Goal: Task Accomplishment & Management: Manage account settings

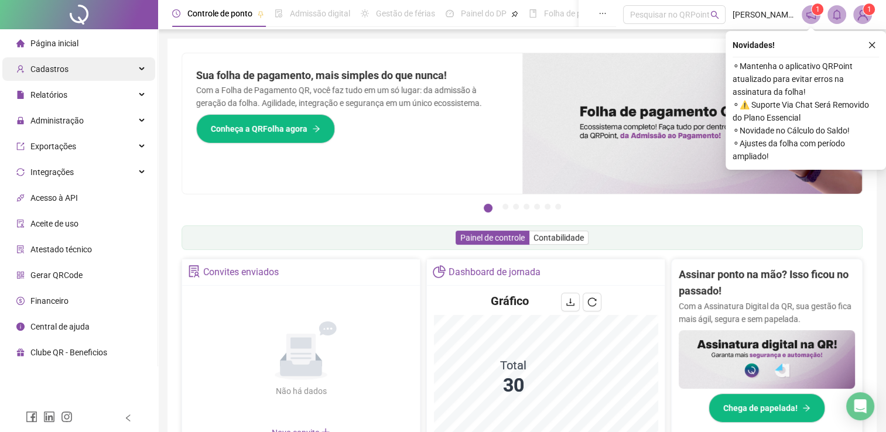
click at [97, 76] on div "Cadastros" at bounding box center [78, 68] width 153 height 23
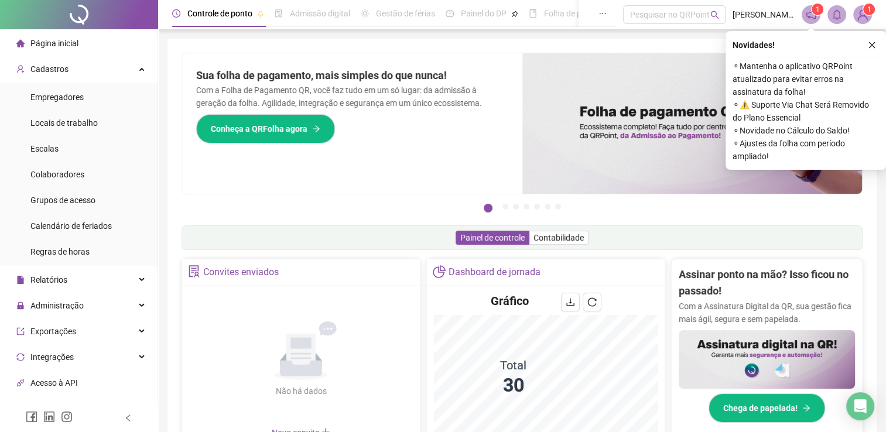
click at [520, 9] on div "Controle de ponto Admissão digital Gestão de férias Painel do DP Folha de pagam…" at bounding box center [395, 13] width 447 height 27
click at [80, 176] on span "Colaboradores" at bounding box center [57, 174] width 54 height 9
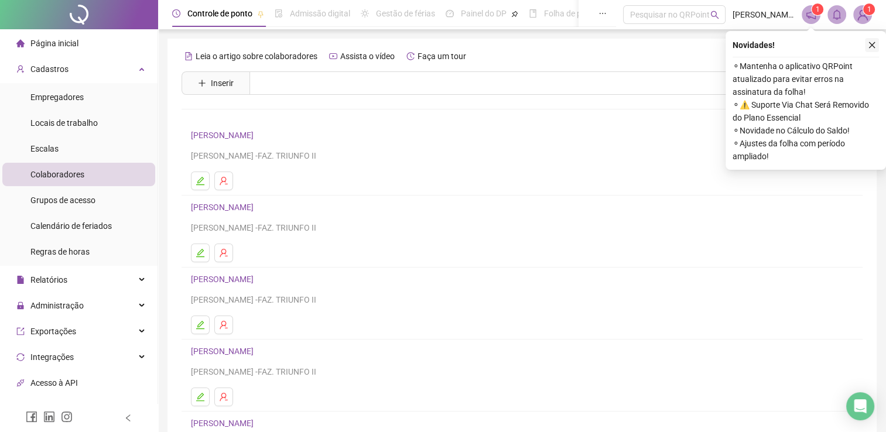
click at [870, 46] on icon "close" at bounding box center [872, 45] width 6 height 6
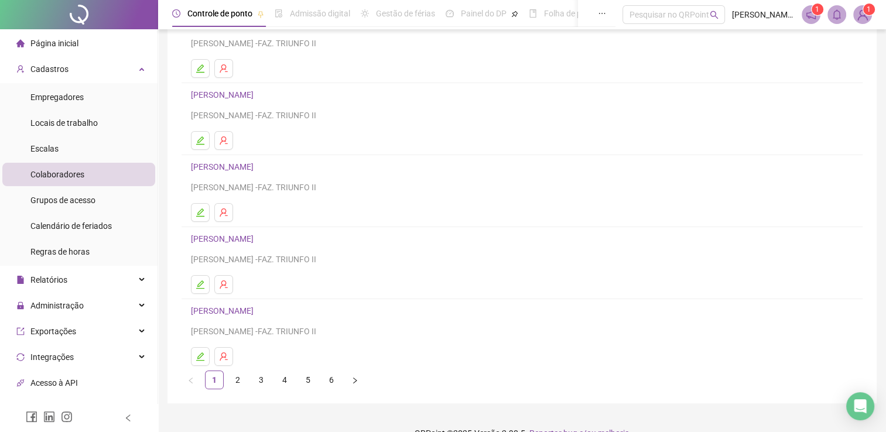
scroll to position [134, 0]
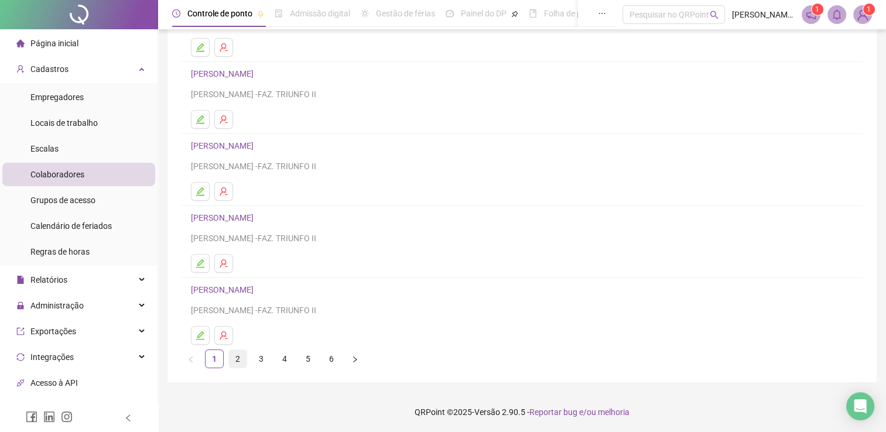
click at [234, 354] on link "2" at bounding box center [238, 359] width 18 height 18
click at [260, 354] on link "3" at bounding box center [261, 359] width 18 height 18
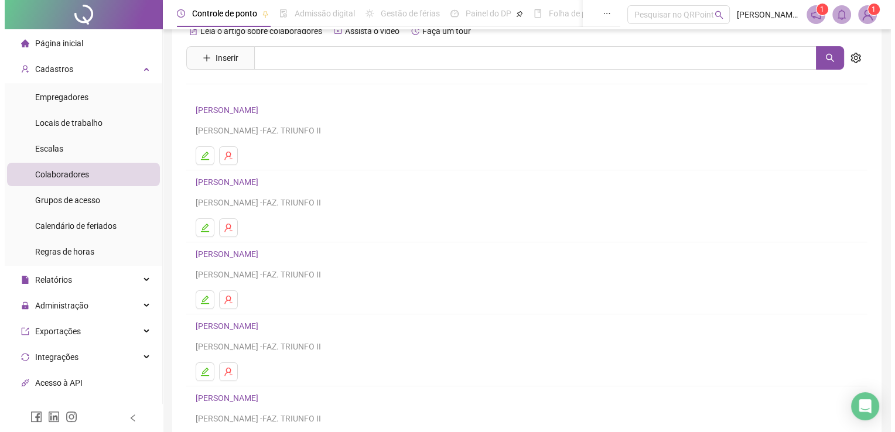
scroll to position [28, 0]
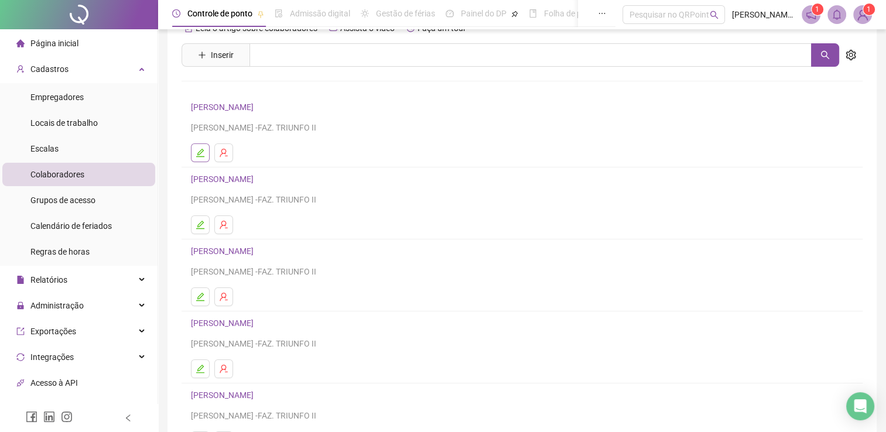
click at [200, 146] on button "button" at bounding box center [200, 153] width 19 height 19
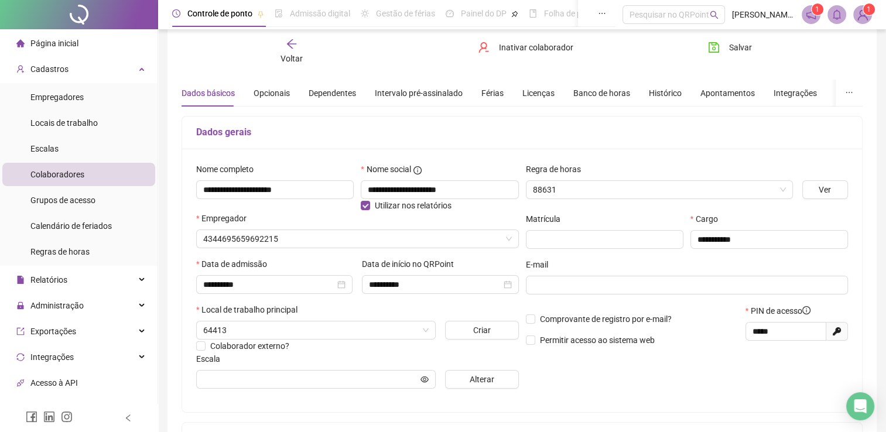
type input "**********"
click at [525, 57] on div "Inativar colaborador" at bounding box center [521, 51] width 115 height 27
click at [522, 50] on span "Inativar colaborador" at bounding box center [536, 47] width 74 height 13
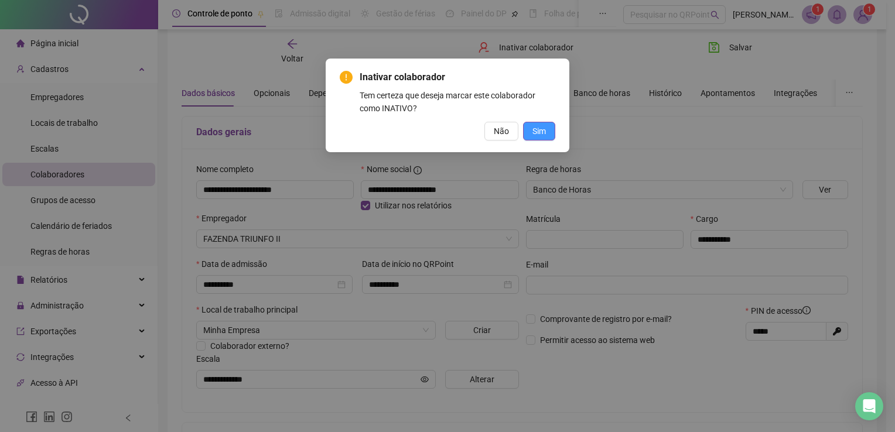
click at [532, 136] on span "Sim" at bounding box center [538, 131] width 13 height 13
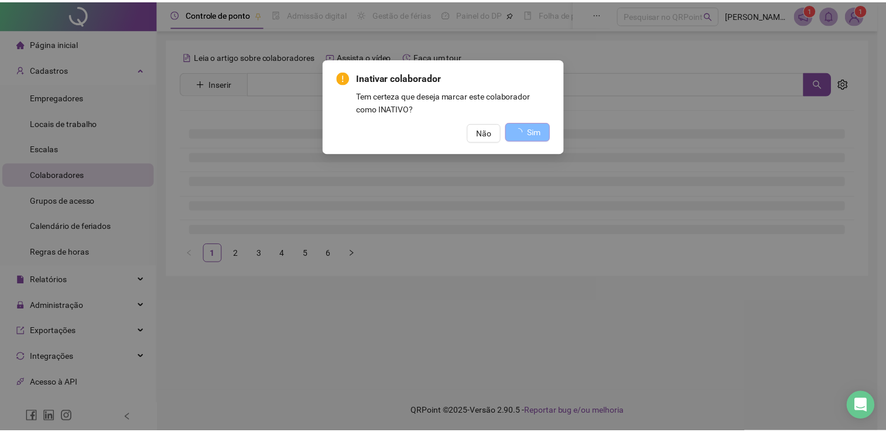
scroll to position [0, 0]
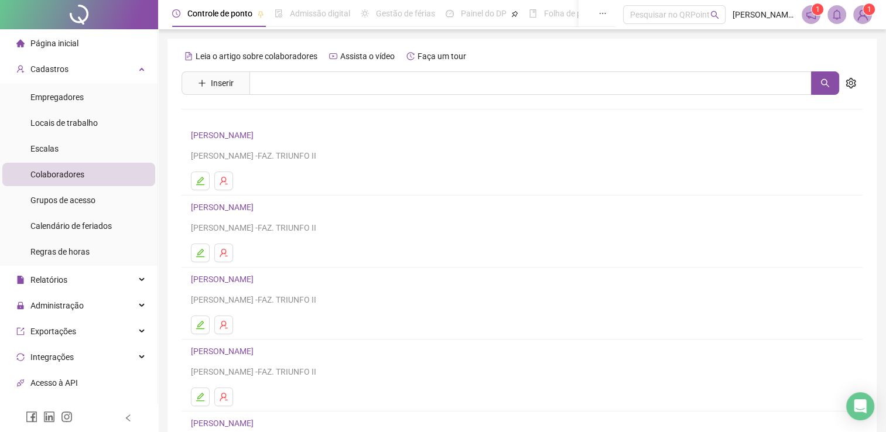
click at [235, 137] on link "[PERSON_NAME]" at bounding box center [224, 135] width 66 height 9
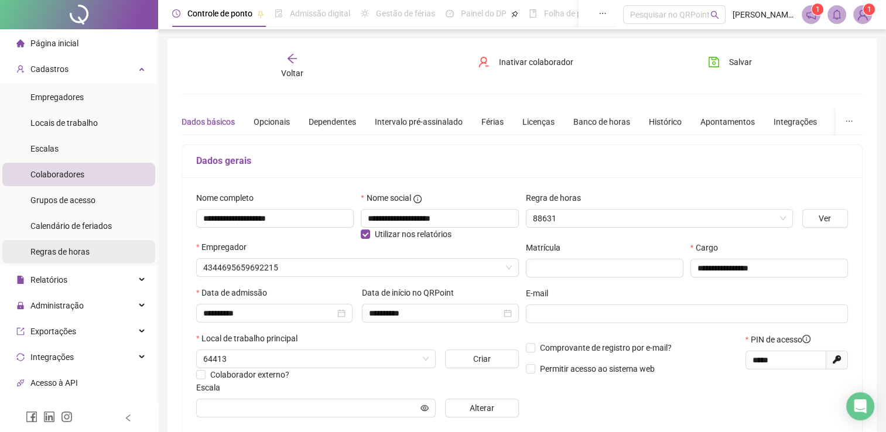
type input "**********"
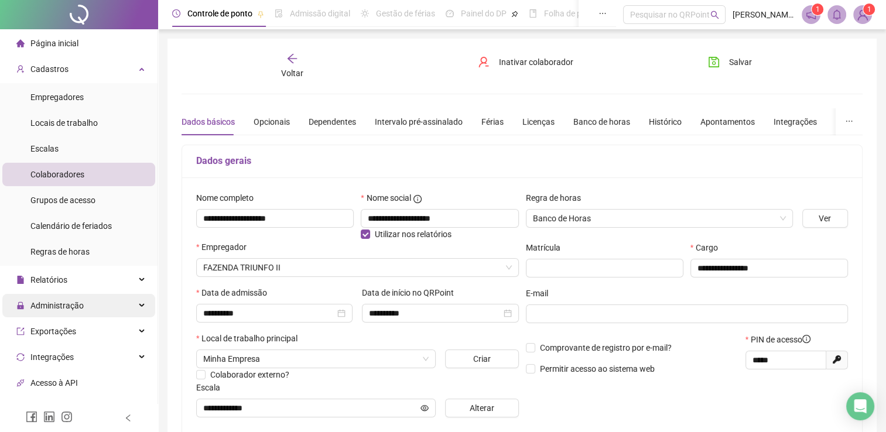
click at [121, 304] on div "Administração" at bounding box center [78, 305] width 153 height 23
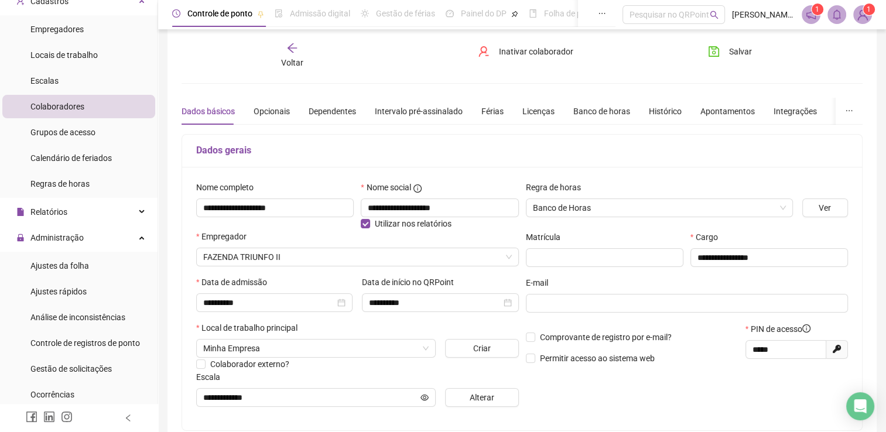
scroll to position [70, 0]
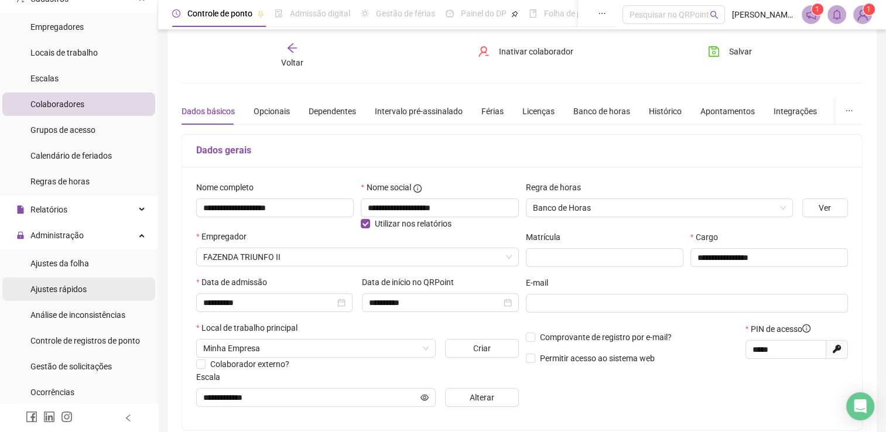
drag, startPoint x: 71, startPoint y: 294, endPoint x: 49, endPoint y: 295, distance: 22.3
click at [49, 295] on div "Ajustes rápidos" at bounding box center [58, 289] width 56 height 23
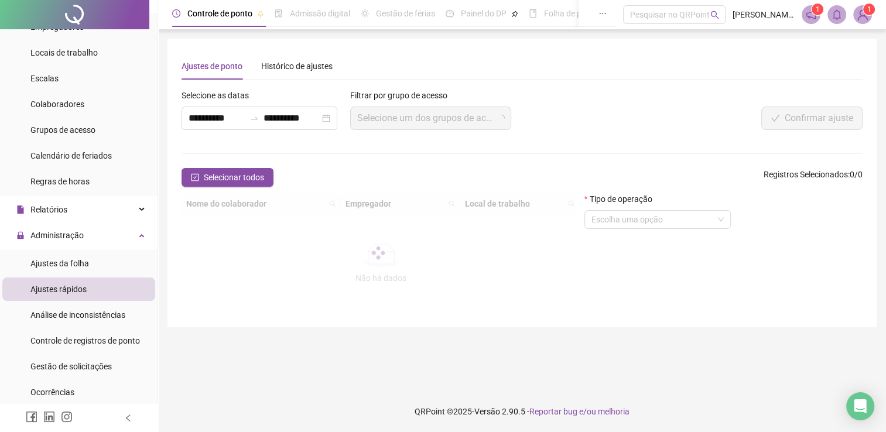
click at [49, 295] on div "Ajustes rápidos" at bounding box center [58, 289] width 56 height 23
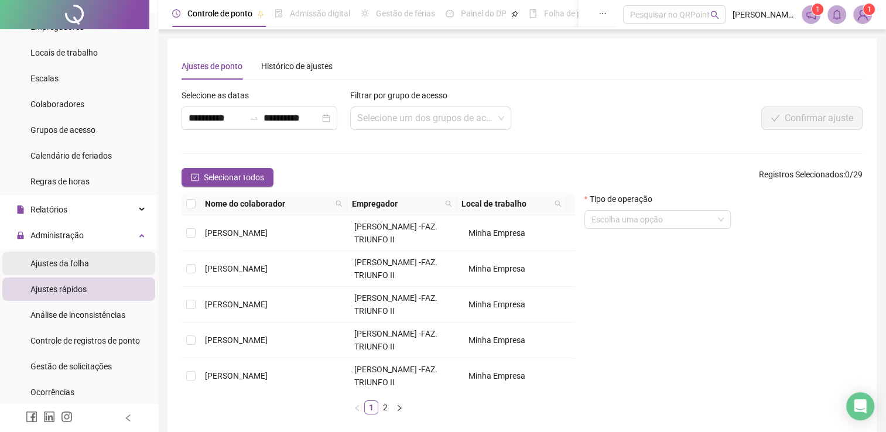
click at [73, 269] on div "Ajustes da folha" at bounding box center [59, 263] width 59 height 23
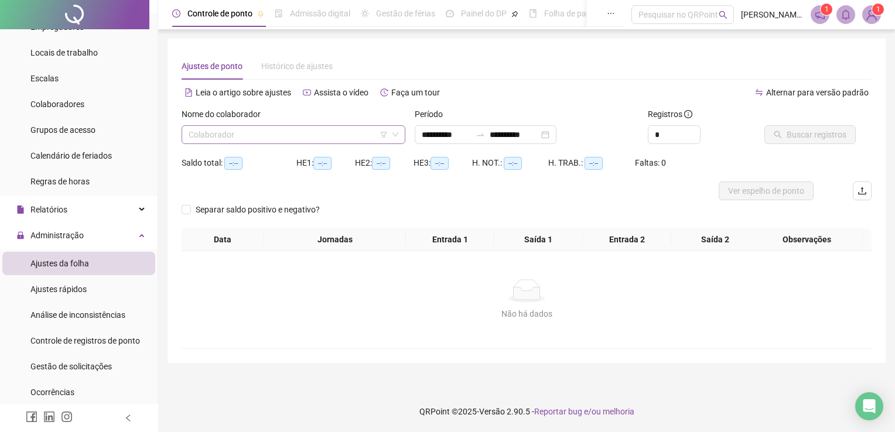
click at [248, 141] on input "search" at bounding box center [288, 135] width 199 height 18
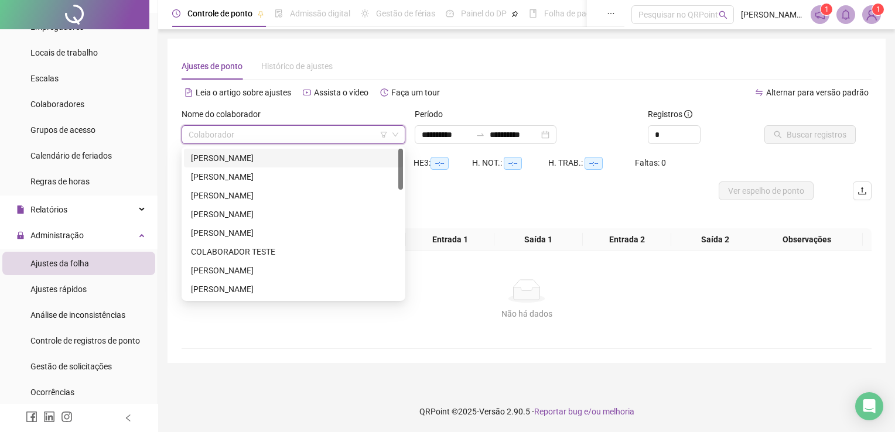
click at [244, 157] on div "[PERSON_NAME]" at bounding box center [293, 158] width 205 height 13
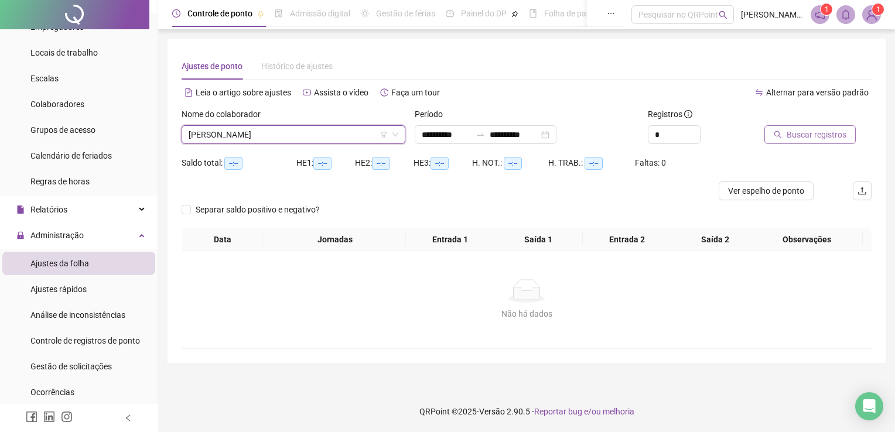
click at [789, 134] on span "Buscar registros" at bounding box center [817, 134] width 60 height 13
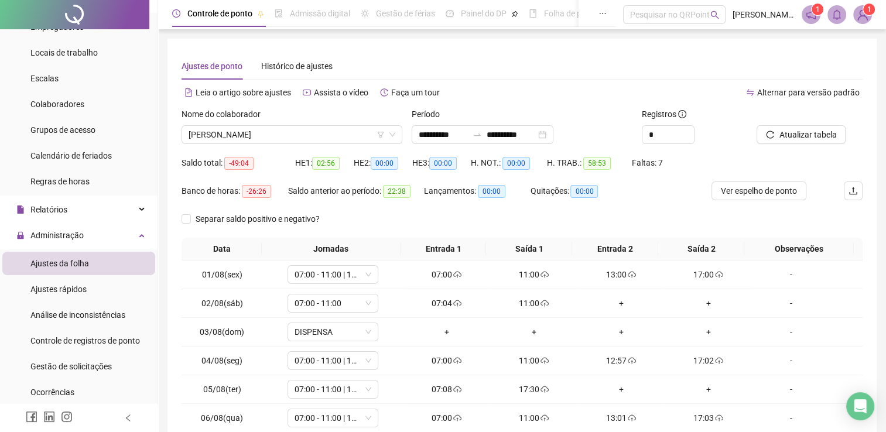
click at [727, 86] on div "Alternar para versão padrão" at bounding box center [692, 92] width 341 height 19
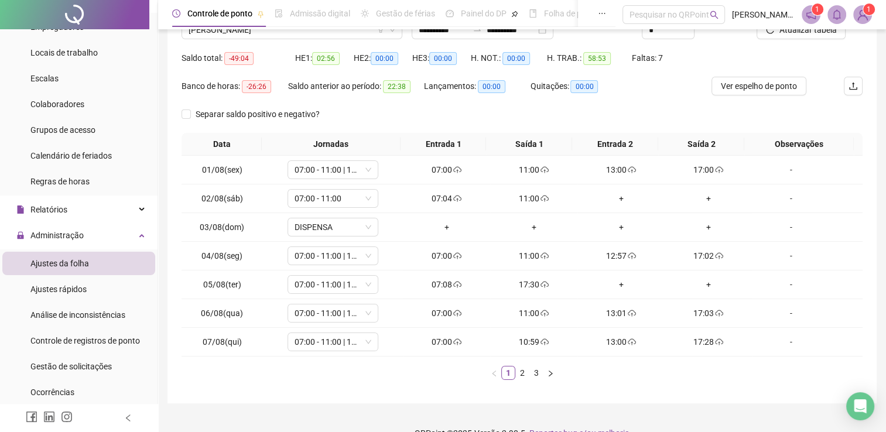
scroll to position [125, 0]
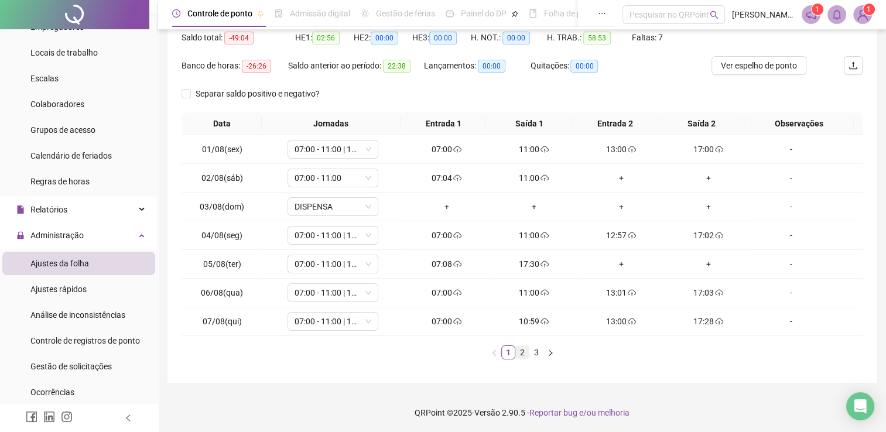
click at [524, 349] on link "2" at bounding box center [522, 352] width 13 height 13
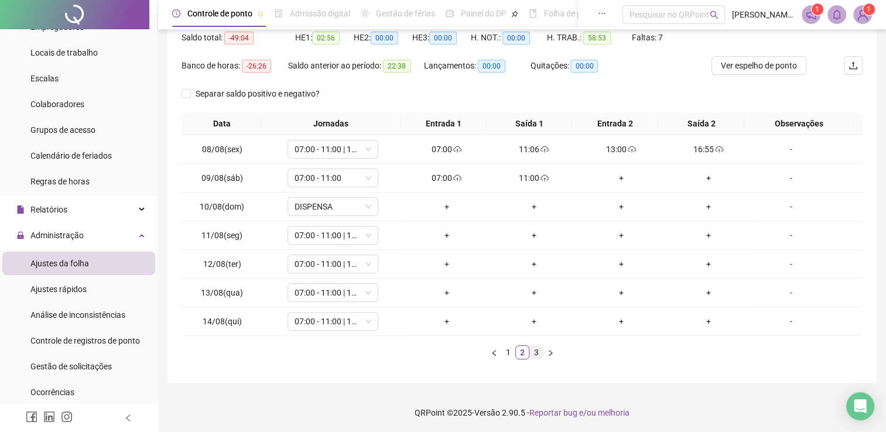
click at [541, 353] on link "3" at bounding box center [536, 352] width 13 height 13
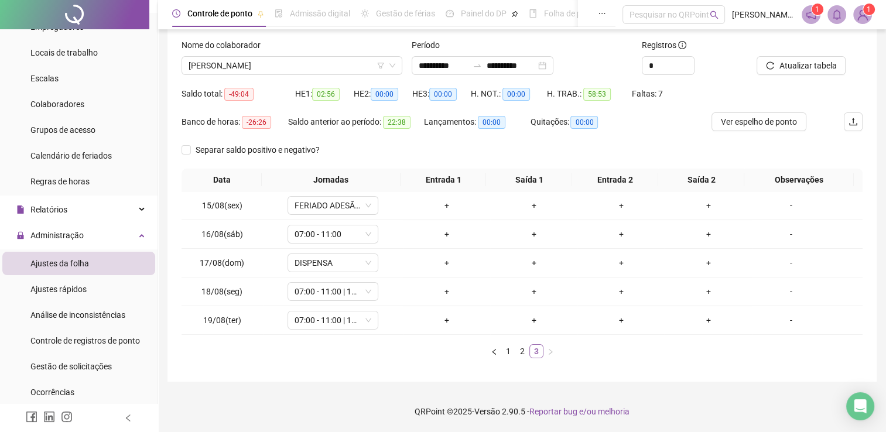
scroll to position [68, 0]
click at [525, 357] on link "2" at bounding box center [522, 352] width 13 height 13
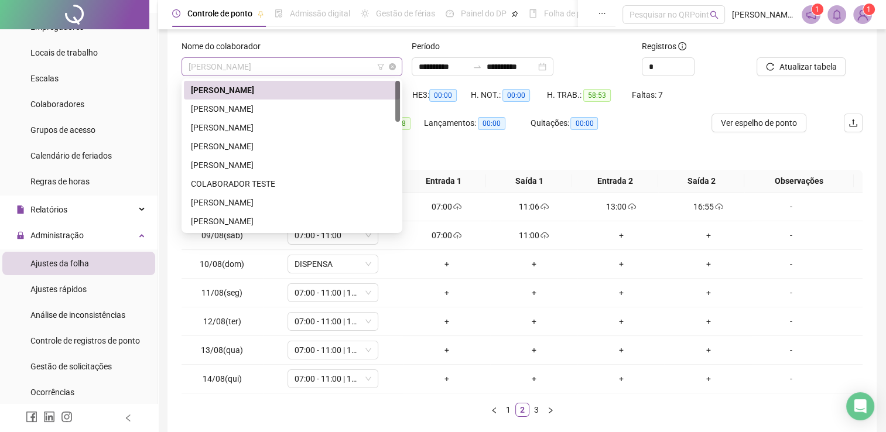
click at [292, 70] on span "[PERSON_NAME]" at bounding box center [292, 67] width 207 height 18
click at [280, 114] on div "[PERSON_NAME]" at bounding box center [292, 109] width 202 height 13
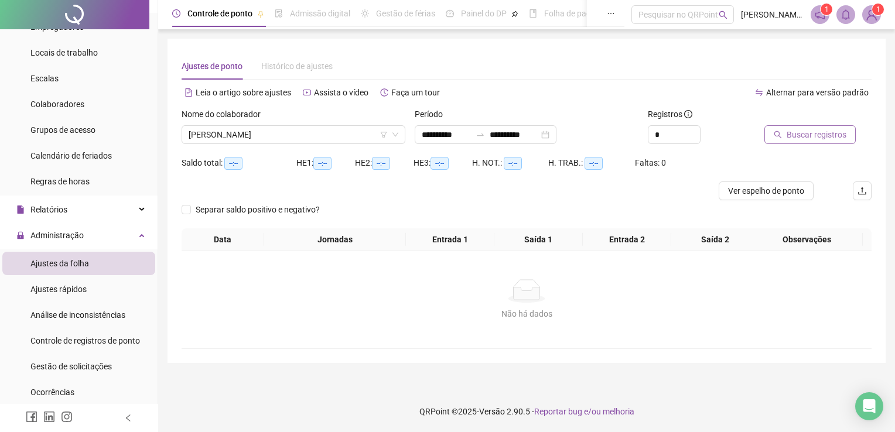
click at [794, 137] on span "Buscar registros" at bounding box center [817, 134] width 60 height 13
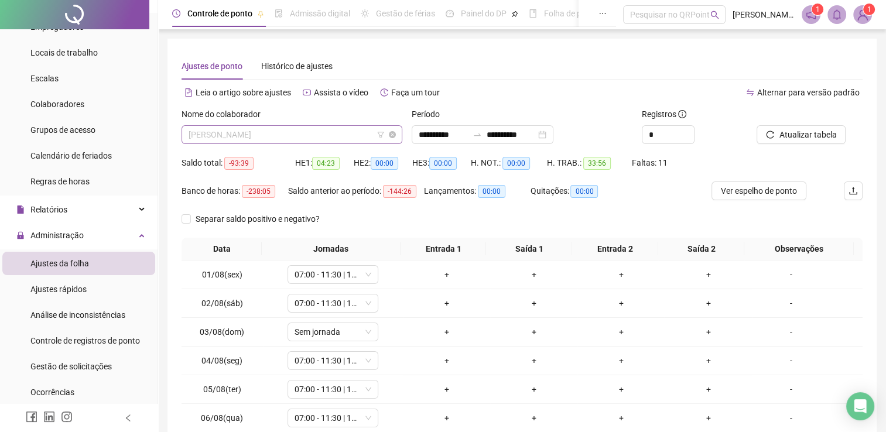
click at [288, 135] on span "[PERSON_NAME]" at bounding box center [292, 135] width 207 height 18
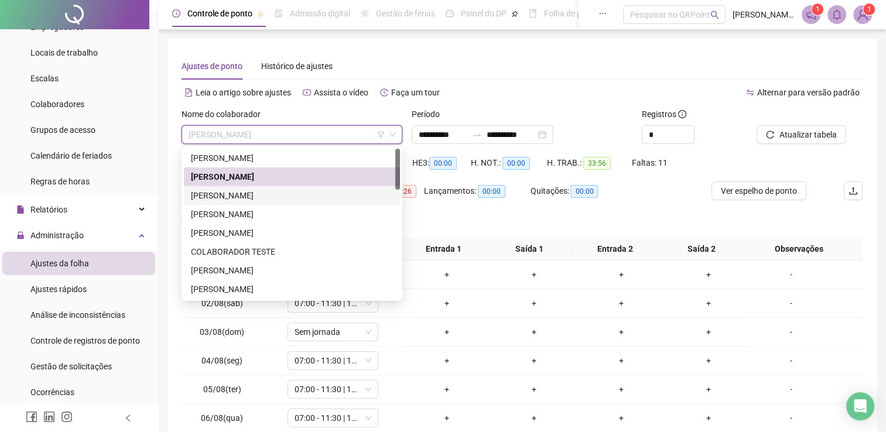
click at [275, 193] on div "[PERSON_NAME]" at bounding box center [292, 195] width 202 height 13
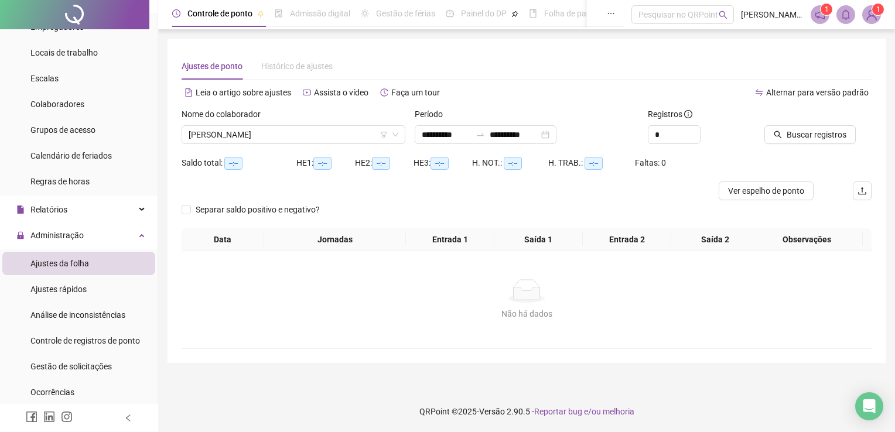
click at [275, 193] on div at bounding box center [441, 191] width 518 height 19
click at [802, 139] on span "Buscar registros" at bounding box center [817, 134] width 60 height 13
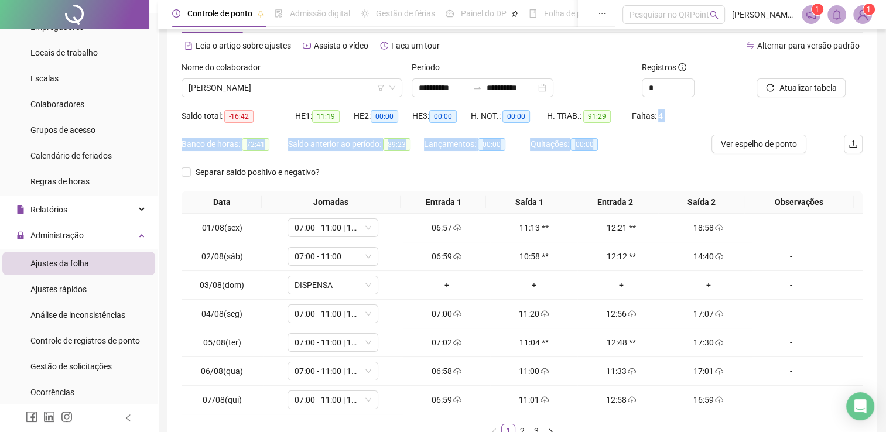
scroll to position [125, 0]
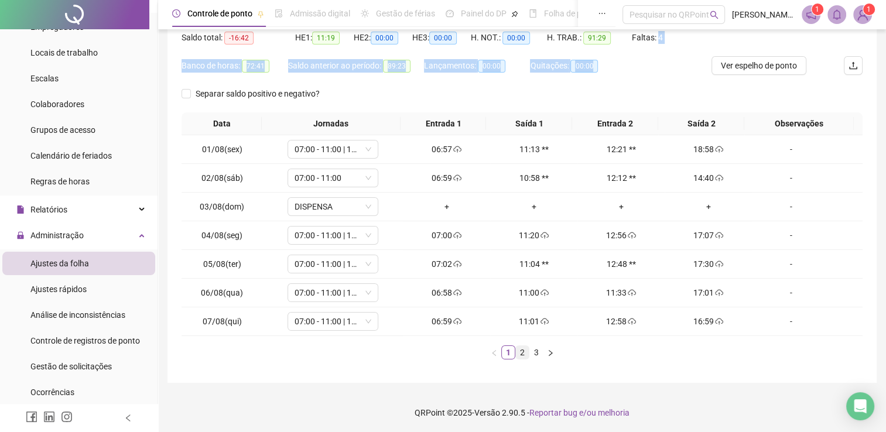
click at [524, 347] on link "2" at bounding box center [522, 352] width 13 height 13
click at [537, 351] on link "3" at bounding box center [536, 352] width 13 height 13
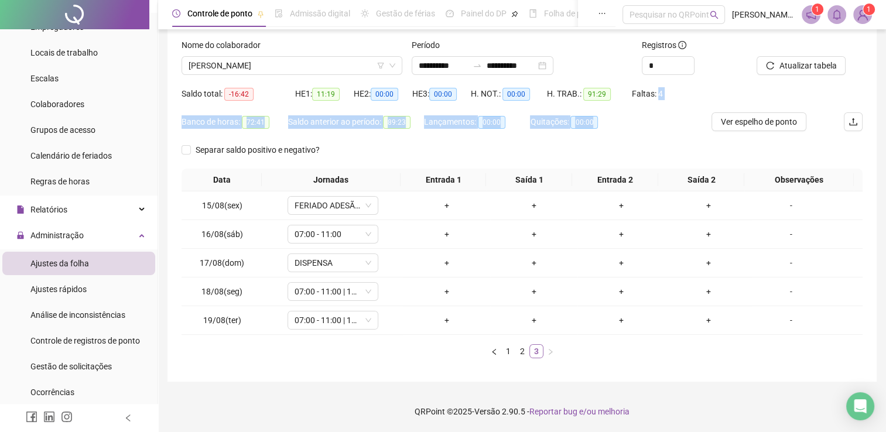
scroll to position [68, 0]
click at [514, 351] on link "1" at bounding box center [508, 352] width 13 height 13
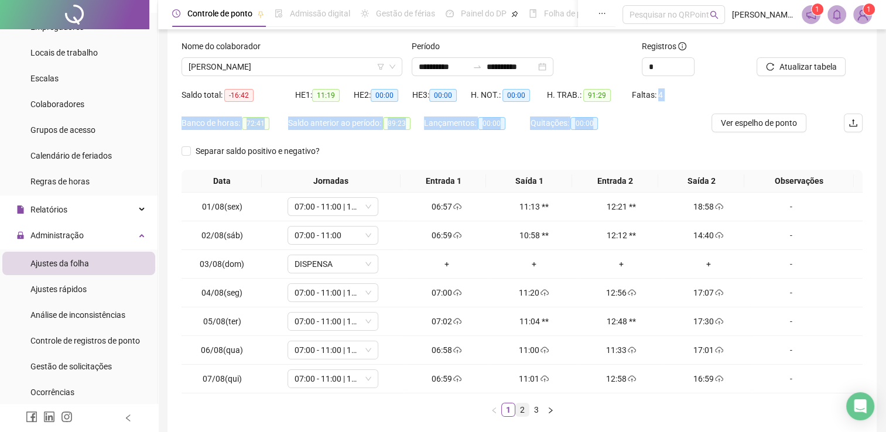
click at [521, 409] on link "2" at bounding box center [522, 410] width 13 height 13
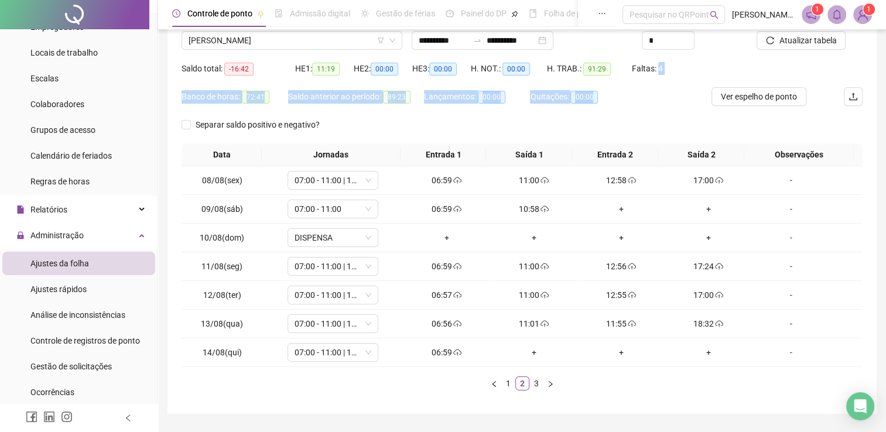
scroll to position [96, 0]
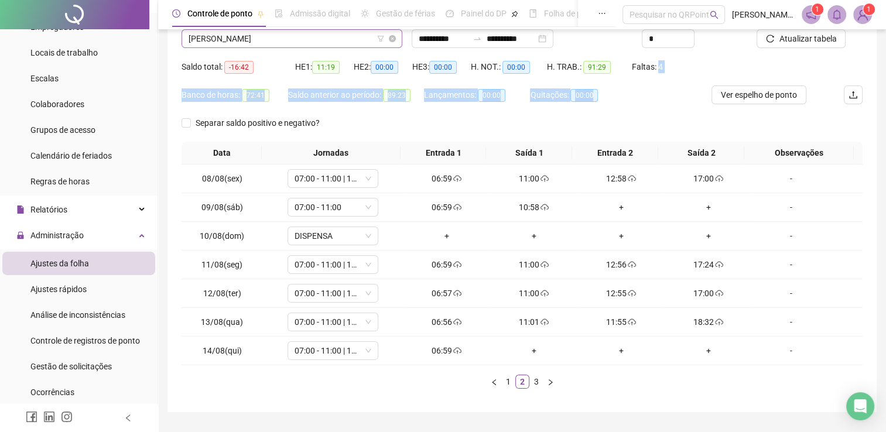
click at [393, 44] on span "[PERSON_NAME]" at bounding box center [292, 39] width 207 height 18
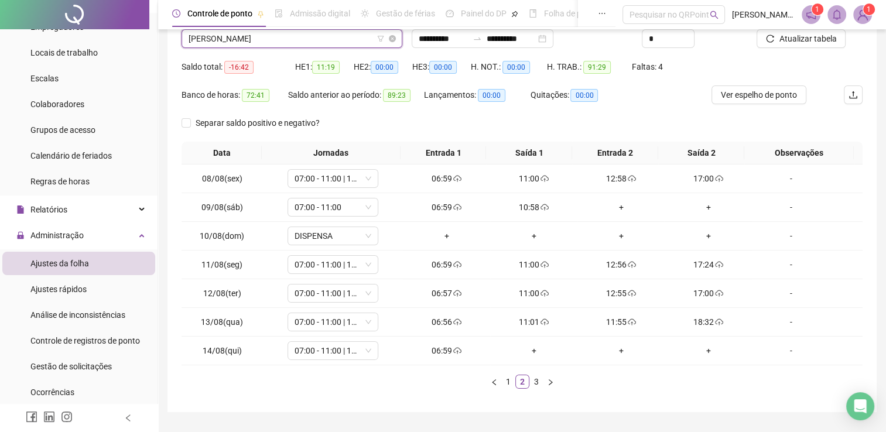
click at [320, 41] on span "[PERSON_NAME]" at bounding box center [292, 39] width 207 height 18
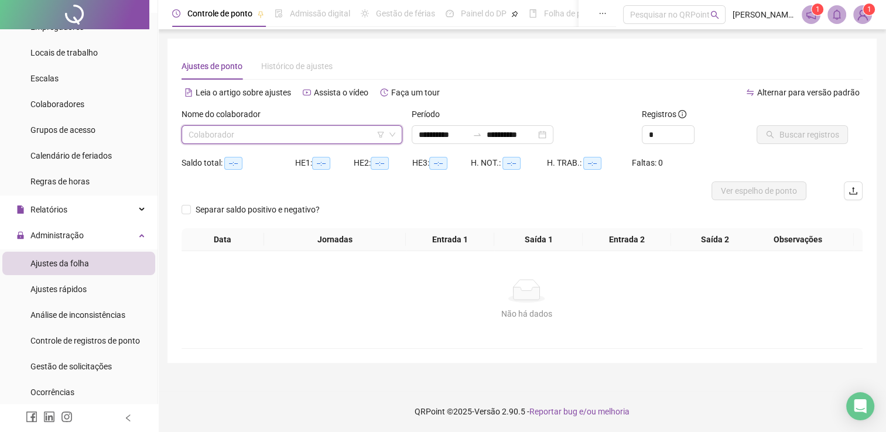
scroll to position [0, 0]
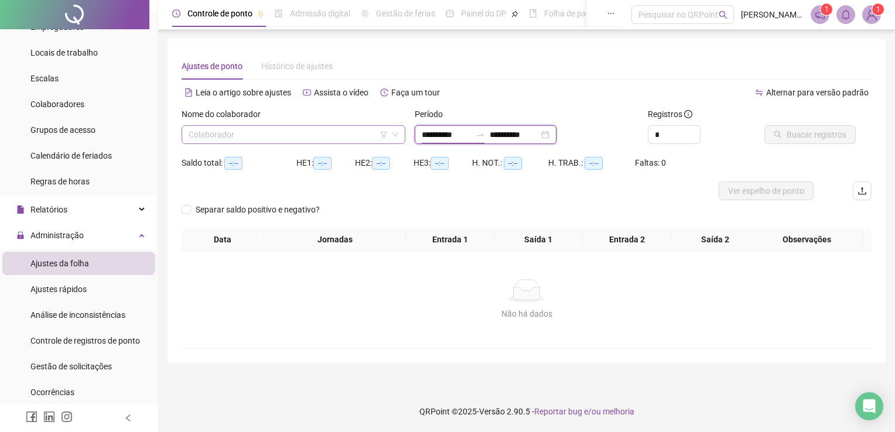
click at [447, 133] on input "**********" at bounding box center [446, 134] width 49 height 13
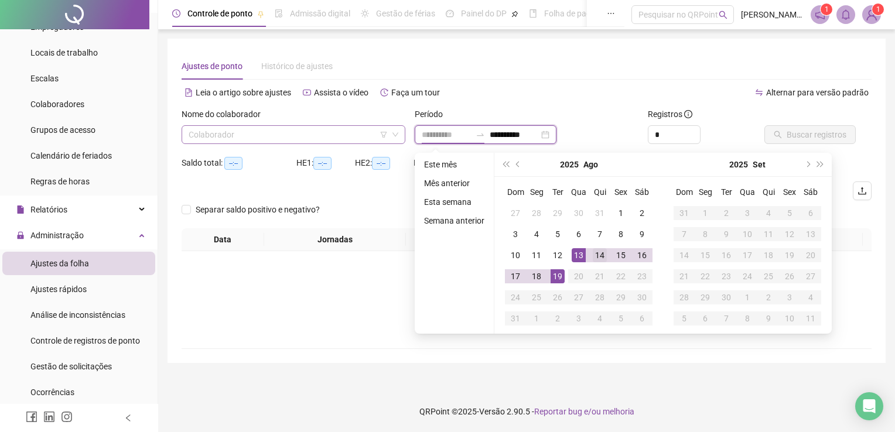
type input "**********"
click at [595, 252] on div "14" at bounding box center [600, 255] width 14 height 14
type input "**********"
click at [555, 273] on div "19" at bounding box center [558, 276] width 14 height 14
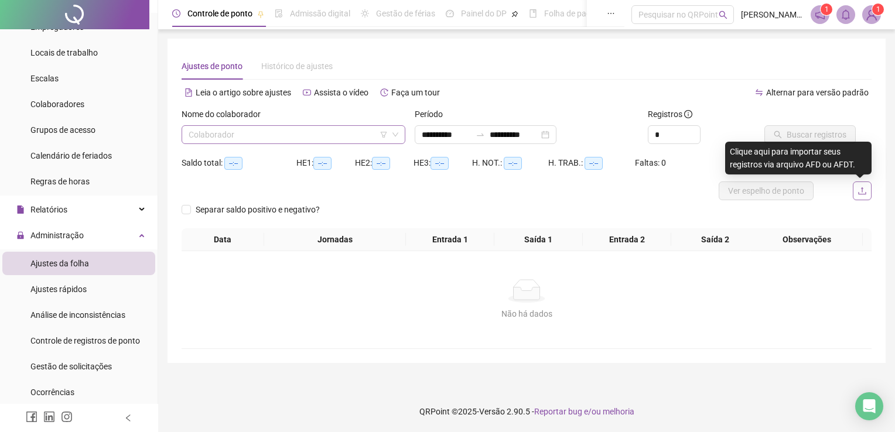
click at [863, 193] on icon "upload" at bounding box center [861, 190] width 9 height 9
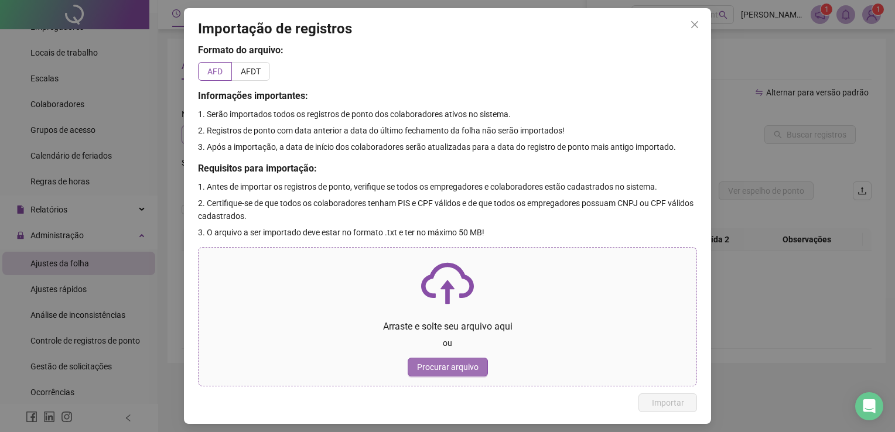
click at [426, 367] on span "Procurar arquivo" at bounding box center [448, 367] width 62 height 13
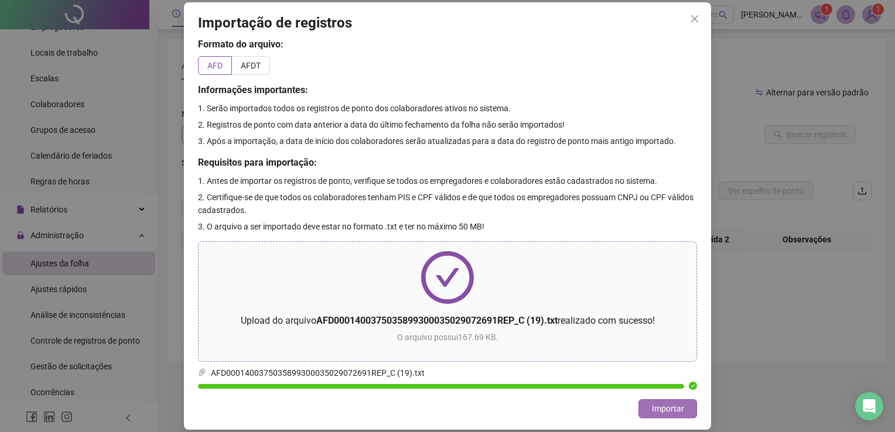
click at [656, 406] on span "Importar" at bounding box center [668, 408] width 32 height 13
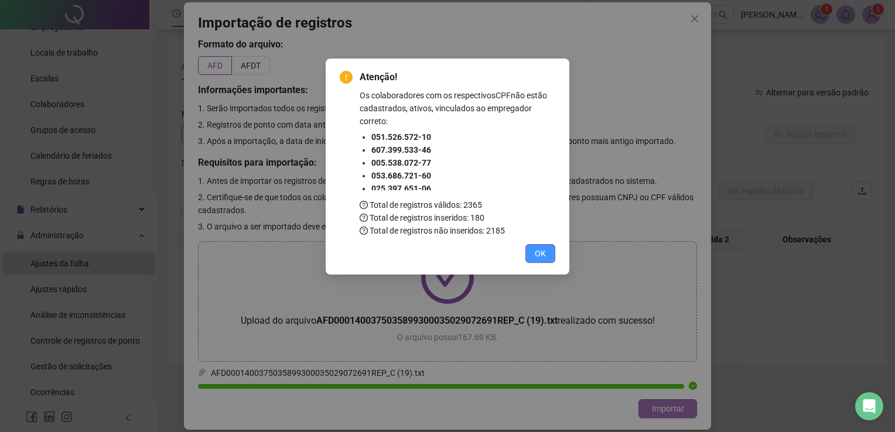
click at [540, 249] on span "OK" at bounding box center [540, 253] width 11 height 13
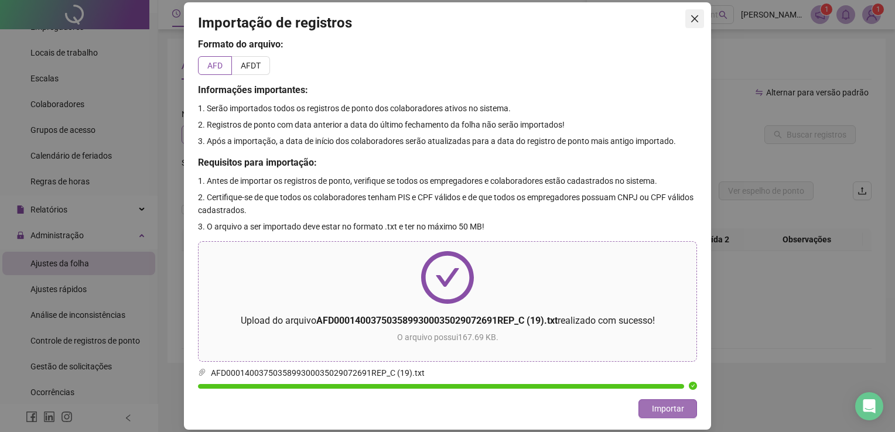
click at [699, 21] on icon "close" at bounding box center [694, 18] width 9 height 9
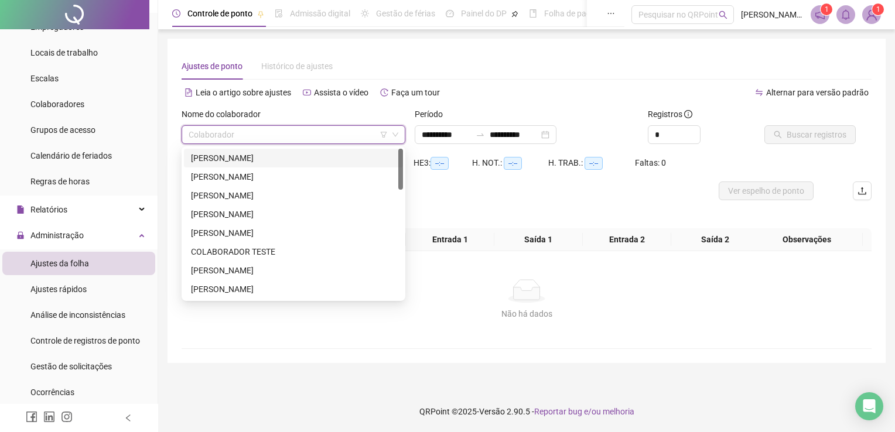
click at [293, 140] on input "search" at bounding box center [288, 135] width 199 height 18
click at [271, 161] on div "[PERSON_NAME]" at bounding box center [293, 158] width 205 height 13
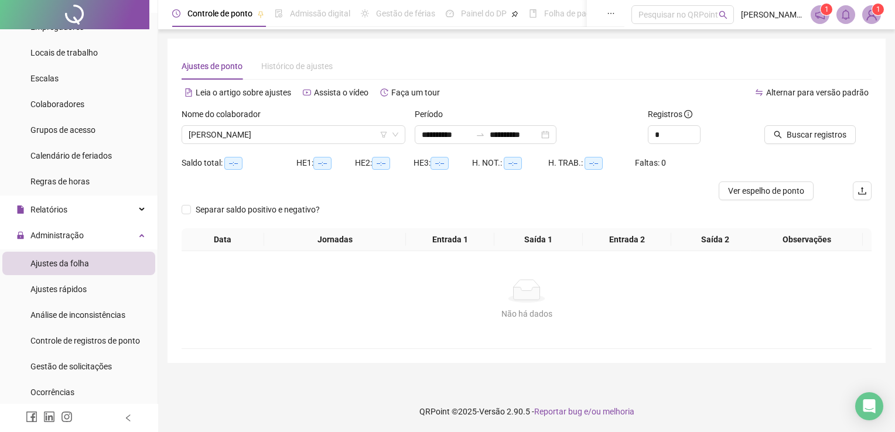
click at [440, 144] on div "**********" at bounding box center [526, 131] width 233 height 46
click at [438, 135] on input "**********" at bounding box center [446, 134] width 49 height 13
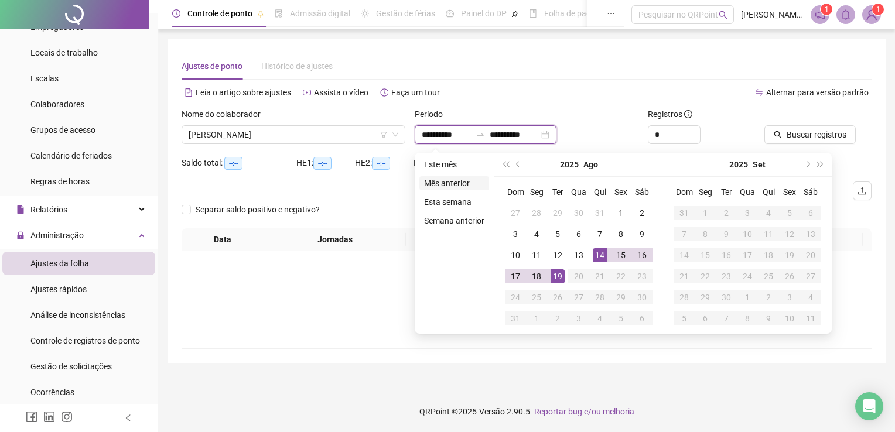
type input "**********"
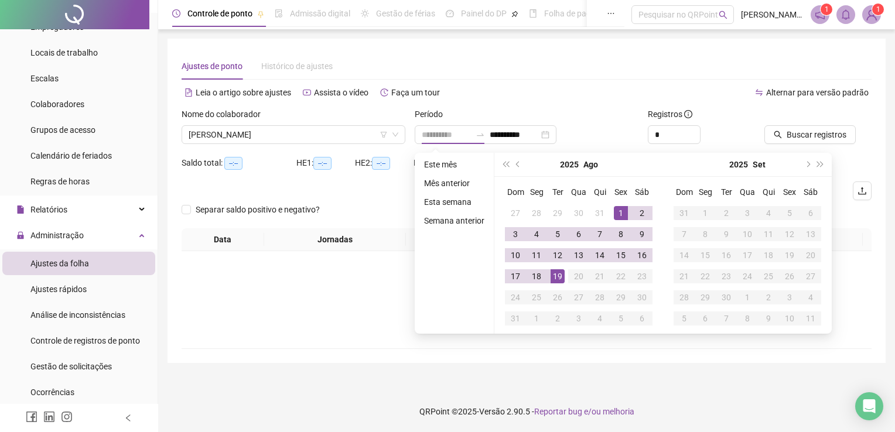
click at [620, 214] on div "1" at bounding box center [621, 213] width 14 height 14
type input "**********"
click at [558, 285] on td "19" at bounding box center [557, 276] width 21 height 21
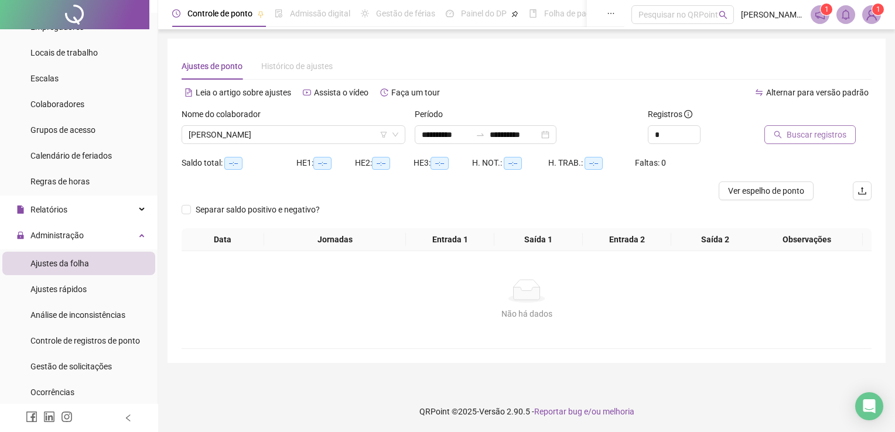
click at [832, 139] on span "Buscar registros" at bounding box center [817, 134] width 60 height 13
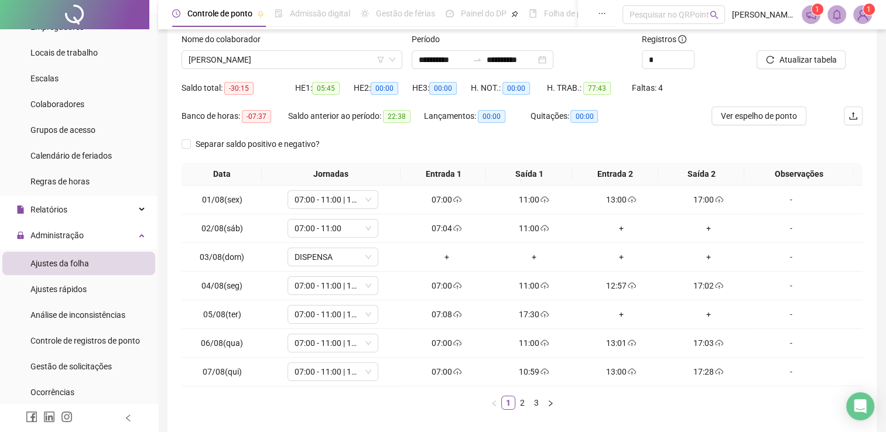
scroll to position [74, 0]
click at [518, 400] on link "2" at bounding box center [522, 403] width 13 height 13
click at [431, 227] on div "07:00" at bounding box center [447, 229] width 78 height 13
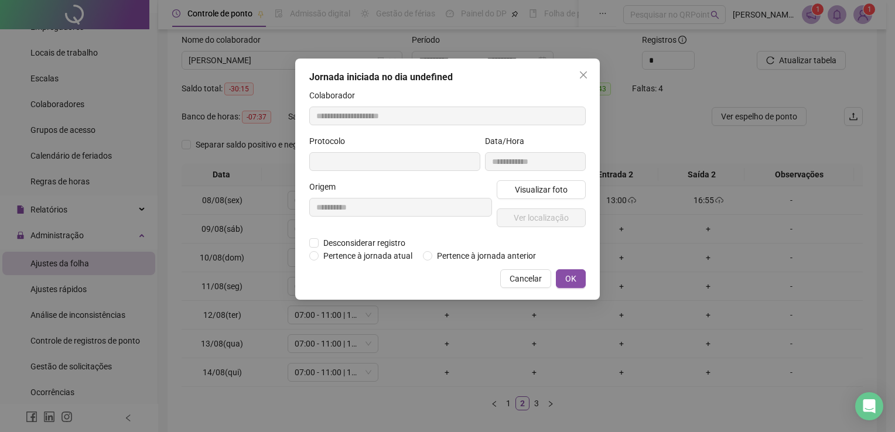
type input "**********"
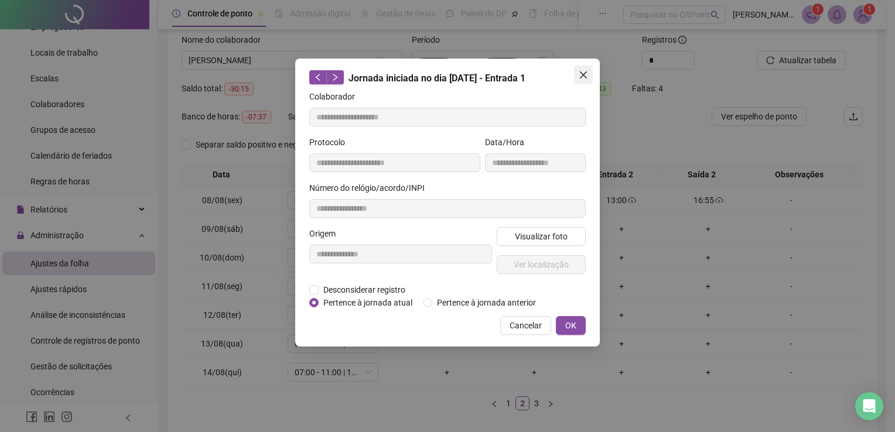
click at [583, 74] on icon "close" at bounding box center [583, 74] width 9 height 9
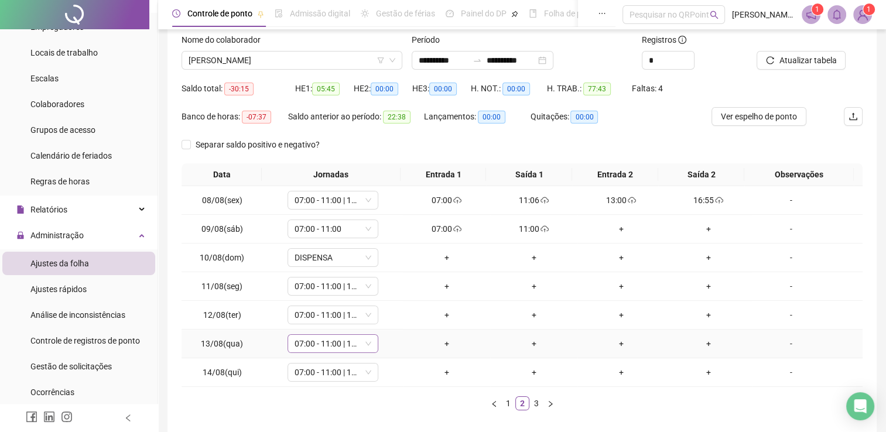
click at [368, 346] on icon "down" at bounding box center [368, 343] width 7 height 7
click at [365, 346] on icon "down" at bounding box center [368, 343] width 7 height 7
click at [369, 344] on icon "down" at bounding box center [368, 343] width 7 height 7
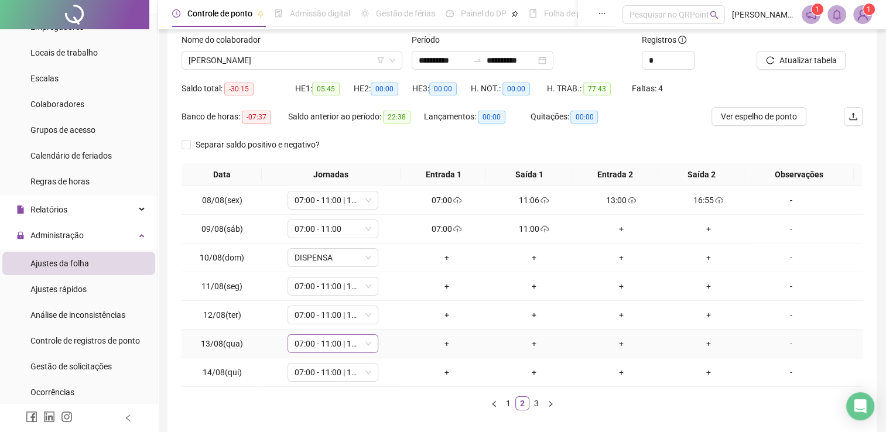
click at [332, 344] on span "07:00 - 11:00 | 13:00 - 17:00" at bounding box center [333, 344] width 77 height 18
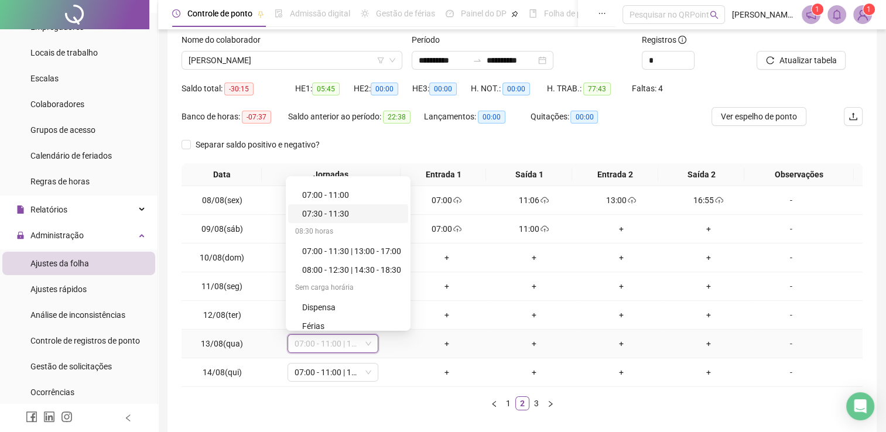
scroll to position [169, 0]
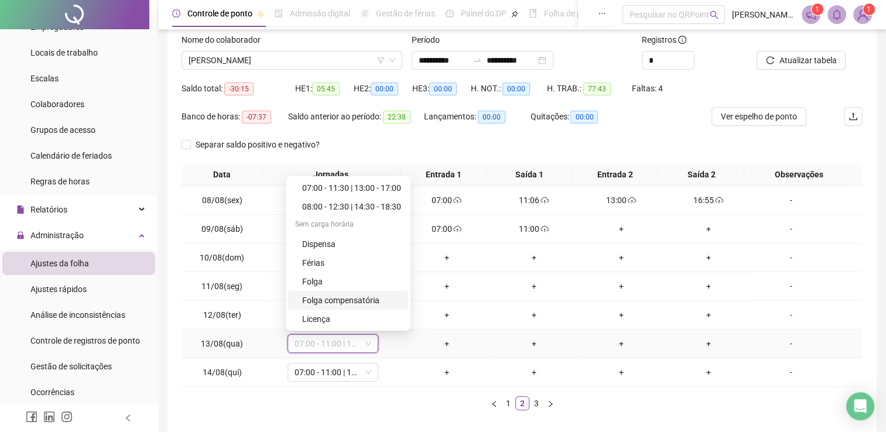
click at [382, 301] on div "Folga compensatória" at bounding box center [351, 300] width 99 height 13
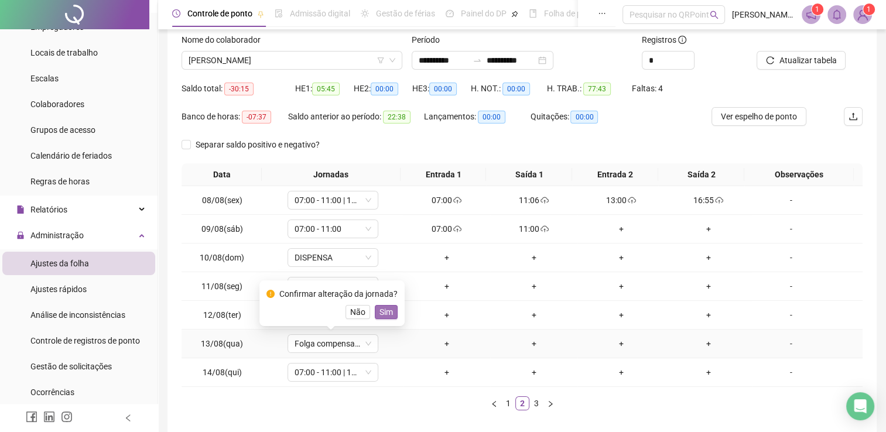
click at [380, 312] on span "Sim" at bounding box center [386, 312] width 13 height 13
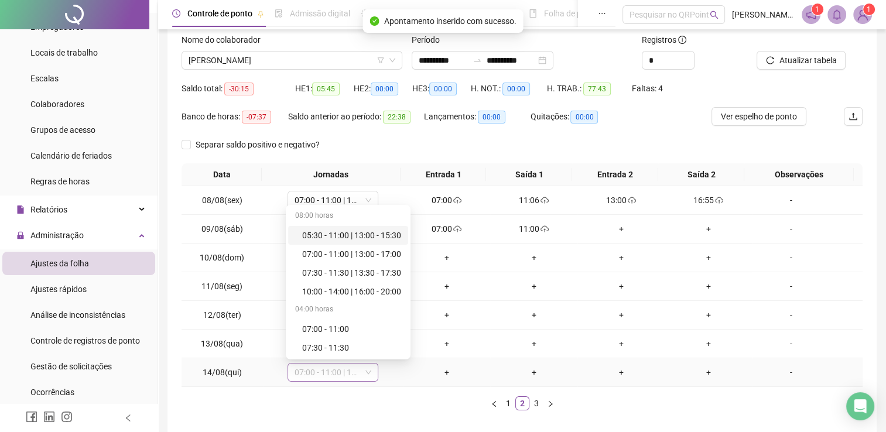
click at [330, 368] on span "07:00 - 11:00 | 13:00 - 17:00" at bounding box center [333, 373] width 77 height 18
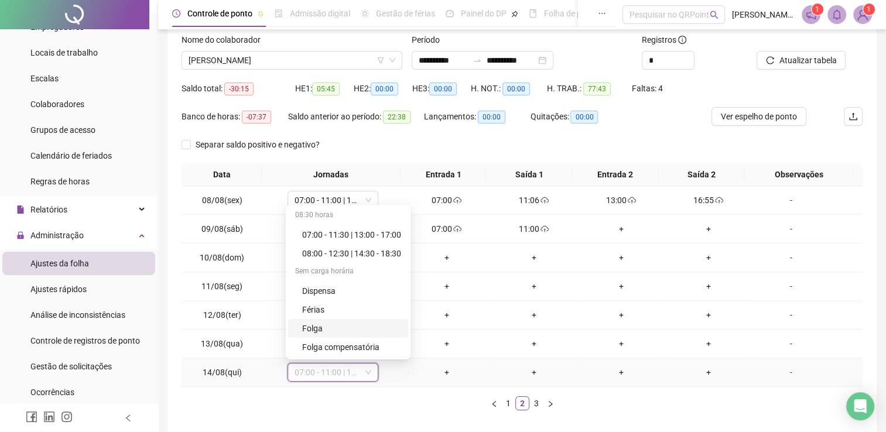
scroll to position [159, 0]
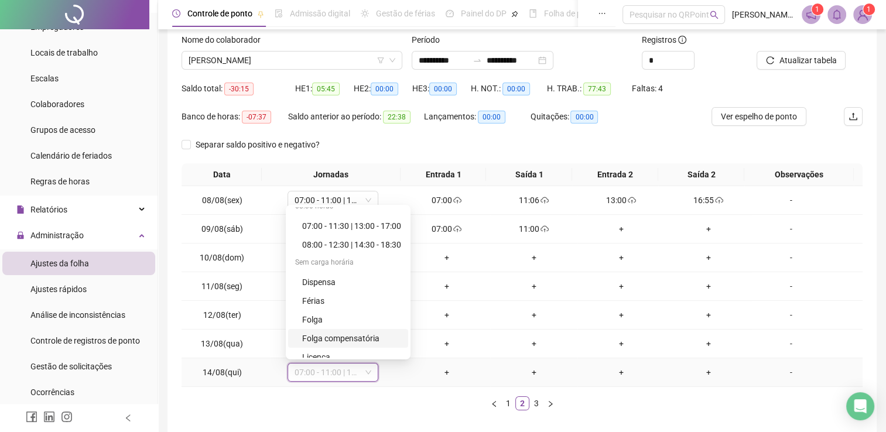
click at [368, 339] on div "Folga compensatória" at bounding box center [351, 338] width 99 height 13
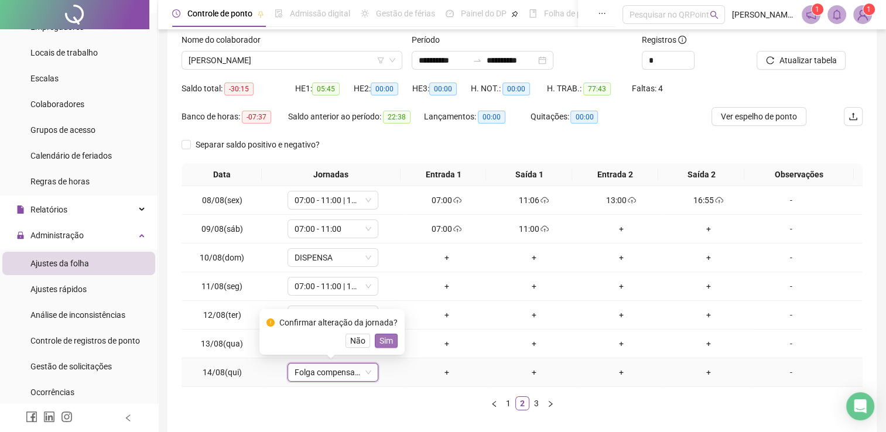
click at [382, 344] on span "Sim" at bounding box center [386, 340] width 13 height 13
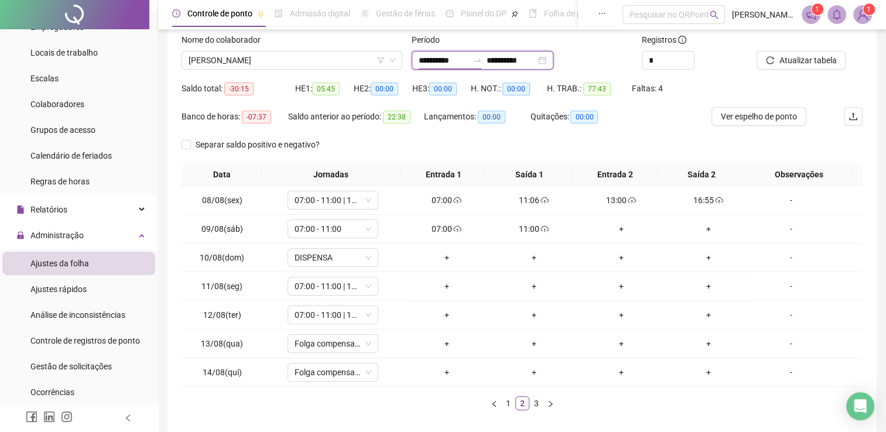
click at [447, 56] on input "**********" at bounding box center [443, 60] width 49 height 13
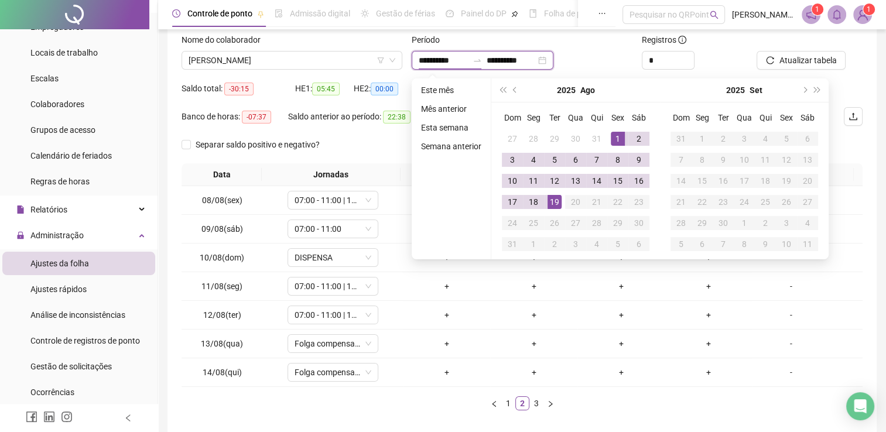
type input "**********"
click at [514, 88] on span "prev-year" at bounding box center [516, 90] width 6 height 6
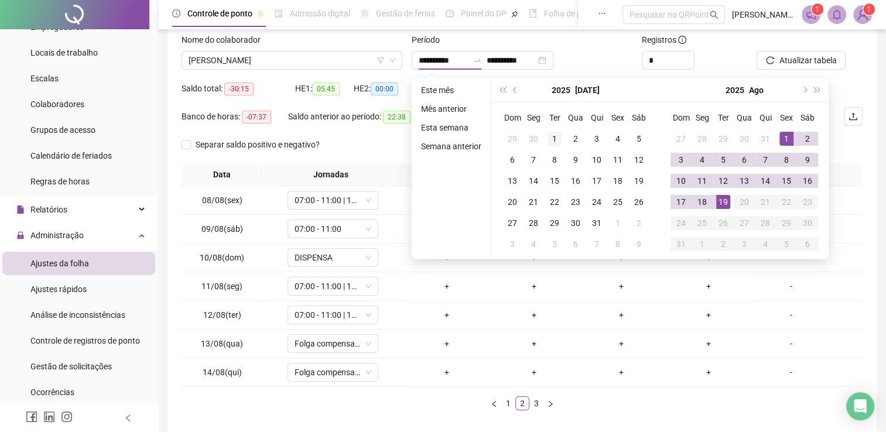
type input "**********"
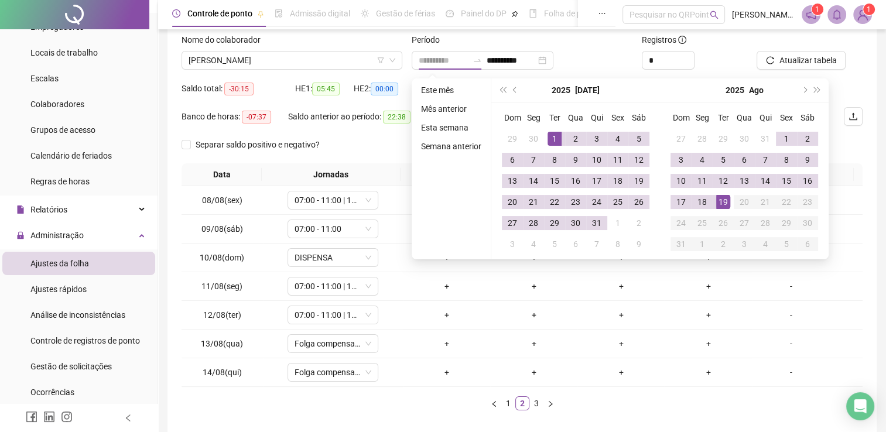
click at [551, 135] on div "1" at bounding box center [555, 139] width 14 height 14
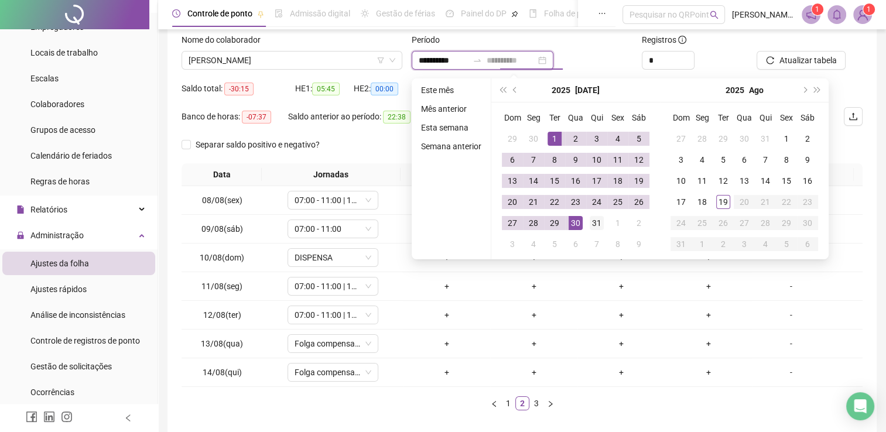
type input "**********"
click at [590, 227] on div "31" at bounding box center [597, 223] width 14 height 14
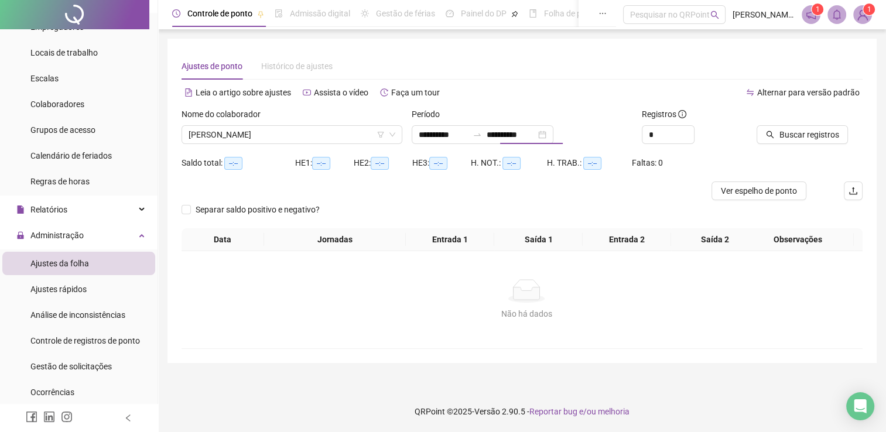
scroll to position [0, 0]
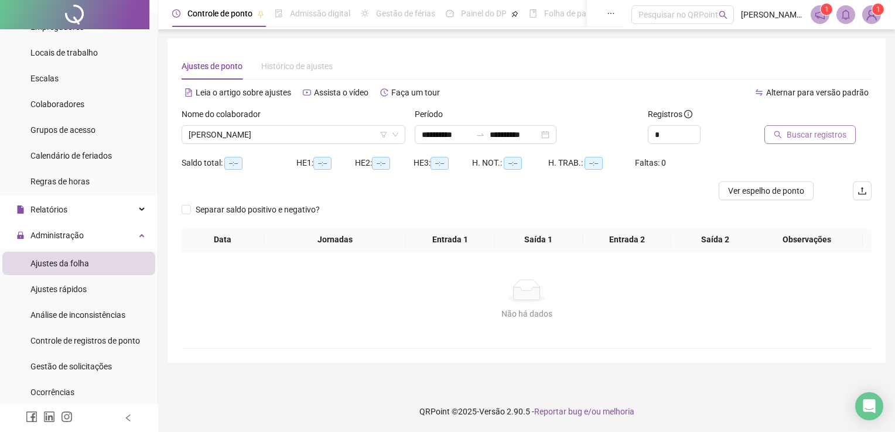
click at [784, 137] on button "Buscar registros" at bounding box center [809, 134] width 91 height 19
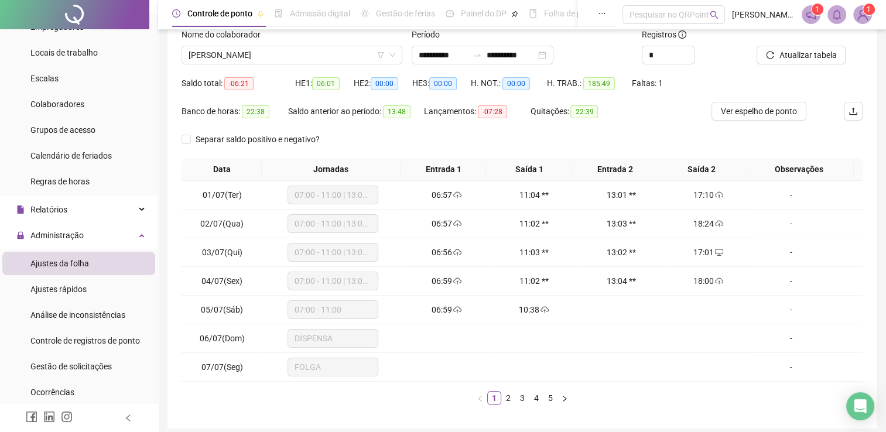
scroll to position [83, 0]
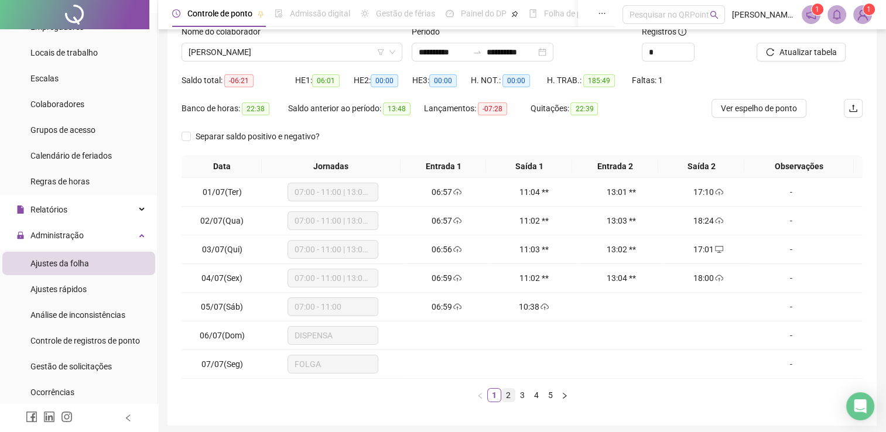
click at [507, 393] on link "2" at bounding box center [508, 395] width 13 height 13
click at [520, 397] on link "3" at bounding box center [522, 395] width 13 height 13
click at [535, 390] on link "4" at bounding box center [536, 395] width 13 height 13
click at [551, 392] on link "5" at bounding box center [550, 395] width 13 height 13
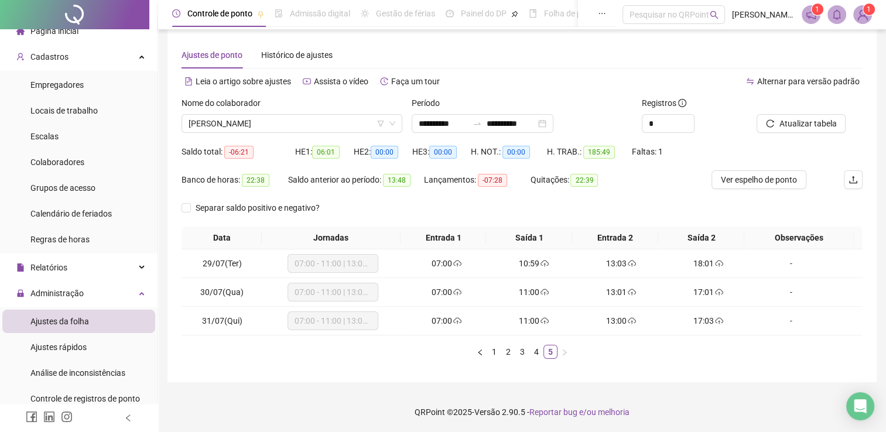
scroll to position [0, 0]
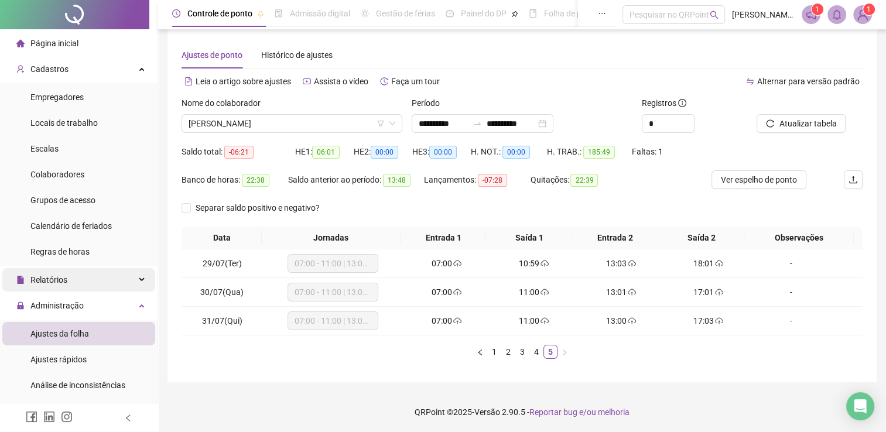
click at [103, 285] on div "Relatórios" at bounding box center [78, 279] width 153 height 23
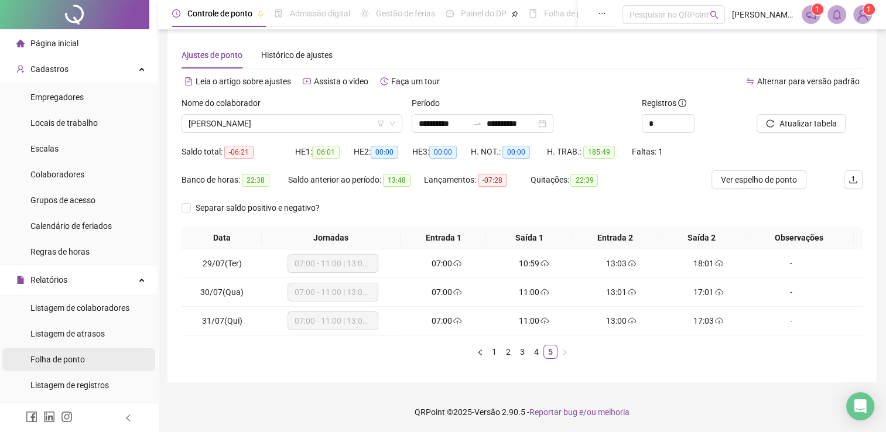
click at [94, 369] on li "Folha de ponto" at bounding box center [78, 359] width 153 height 23
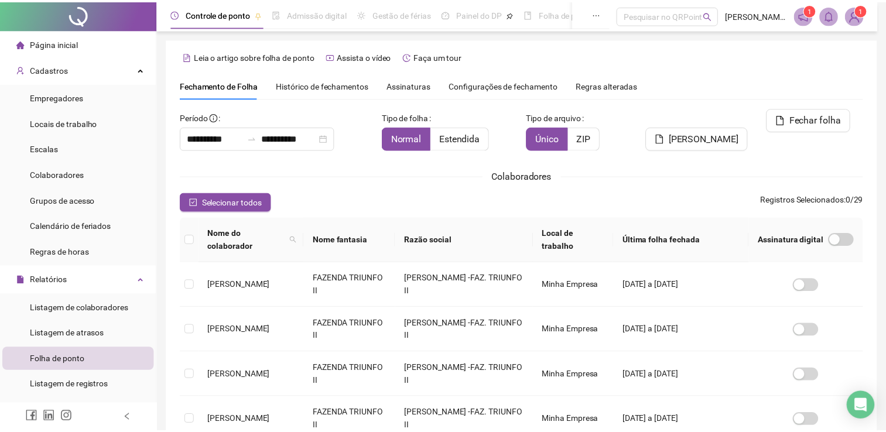
scroll to position [23, 0]
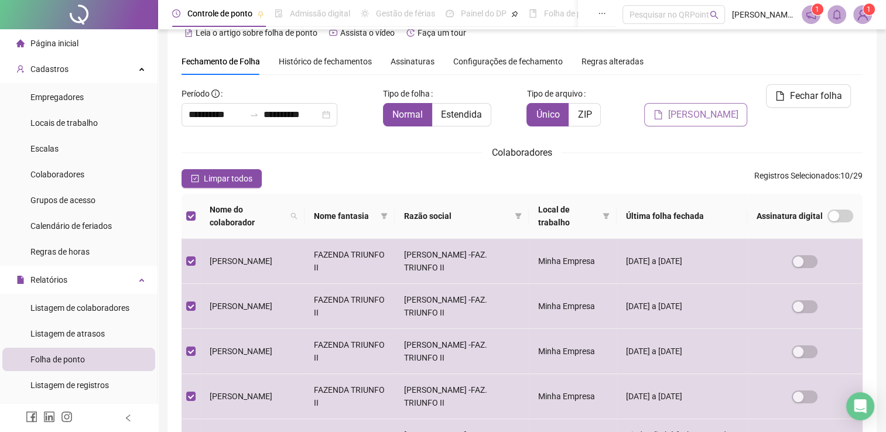
click at [707, 108] on span "[PERSON_NAME]" at bounding box center [703, 115] width 70 height 14
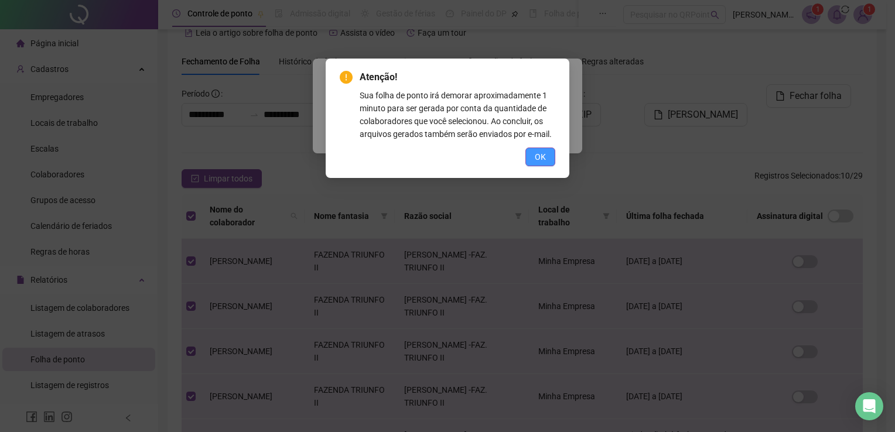
click at [545, 151] on span "OK" at bounding box center [540, 157] width 11 height 13
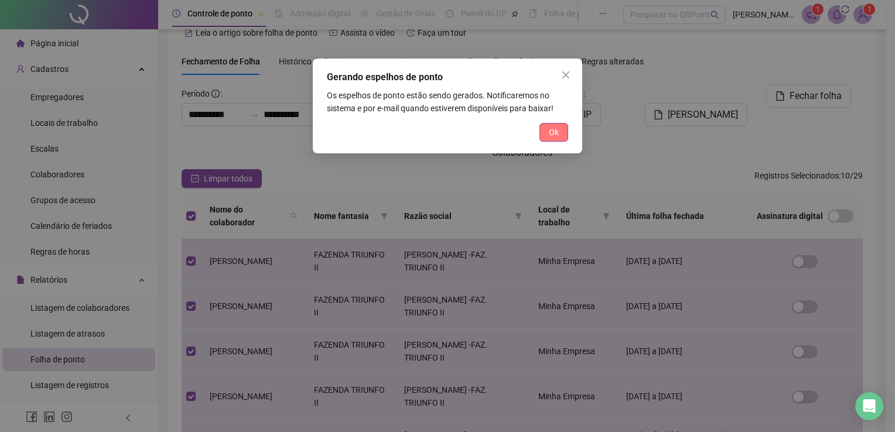
click at [555, 132] on span "Ok" at bounding box center [554, 132] width 10 height 13
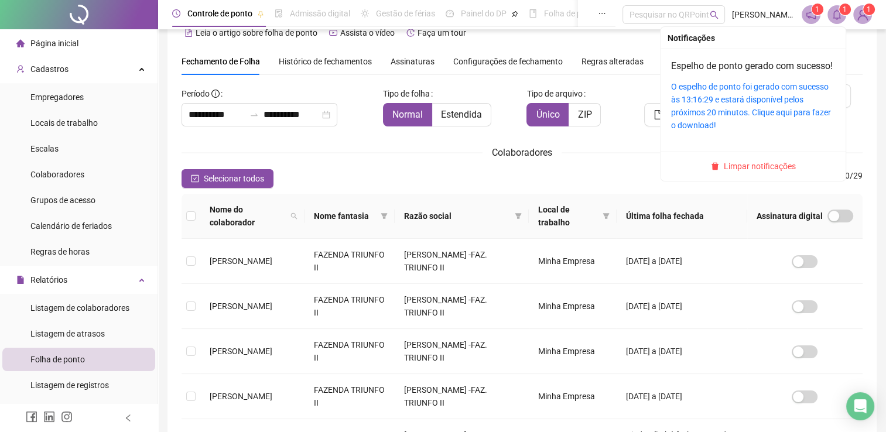
click at [752, 107] on div "O espelho de ponto foi gerado com sucesso às 13:16:29 e estará disponível pelos…" at bounding box center [753, 106] width 164 height 52
click at [743, 109] on link "O espelho de ponto foi gerado com sucesso às 13:16:29 e estará disponível pelos…" at bounding box center [751, 106] width 160 height 48
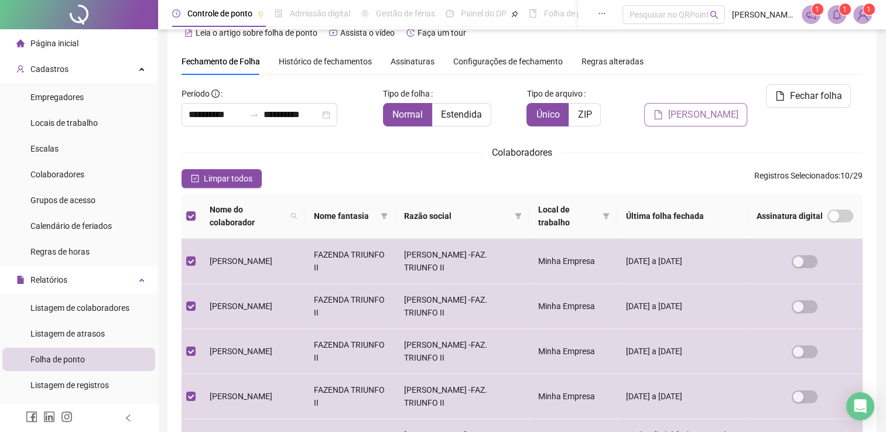
click at [709, 108] on span "[PERSON_NAME]" at bounding box center [703, 115] width 70 height 14
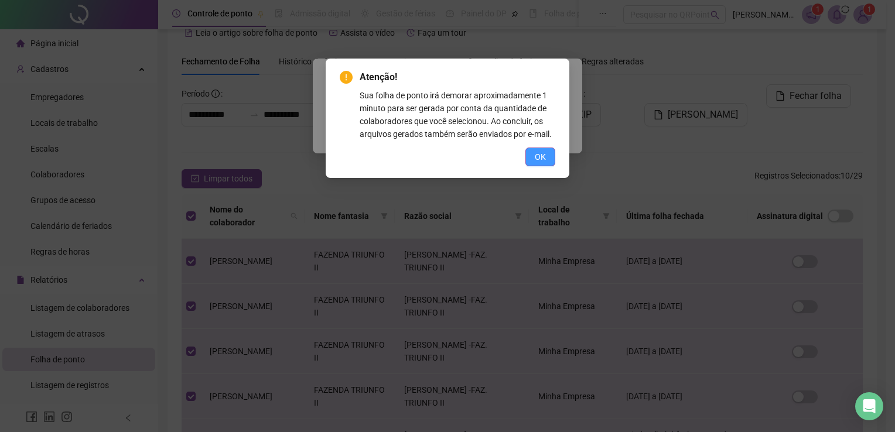
click at [539, 166] on div "Atenção! Sua folha de ponto irá demorar aproximadamente 1 minuto para ser gerad…" at bounding box center [448, 118] width 244 height 119
click at [541, 165] on button "OK" at bounding box center [540, 157] width 30 height 19
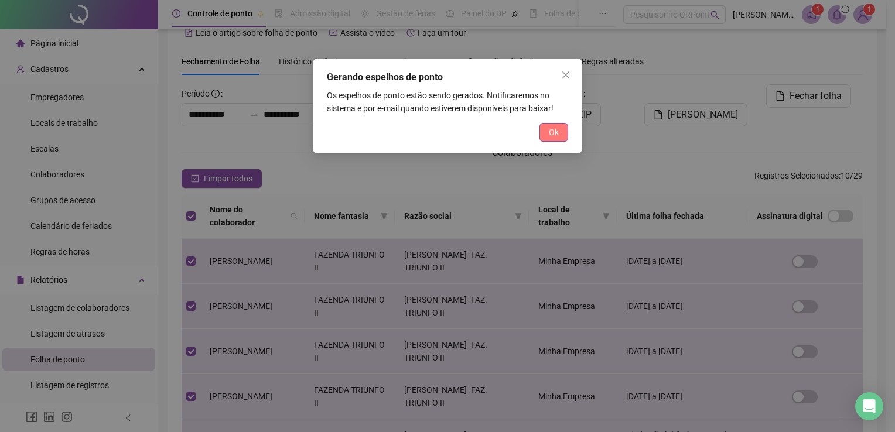
click at [563, 138] on button "Ok" at bounding box center [553, 132] width 29 height 19
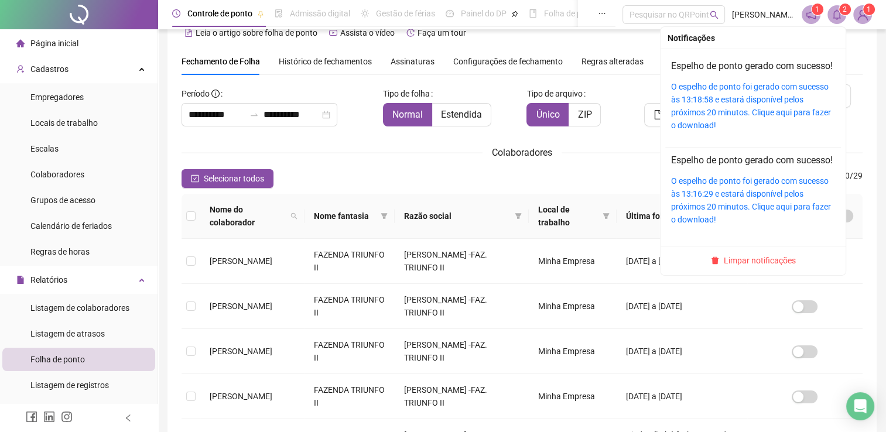
click at [839, 22] on span at bounding box center [837, 14] width 19 height 19
click at [733, 115] on link "O espelho de ponto foi gerado com sucesso às 13:18:58 e estará disponível pelos…" at bounding box center [751, 106] width 160 height 48
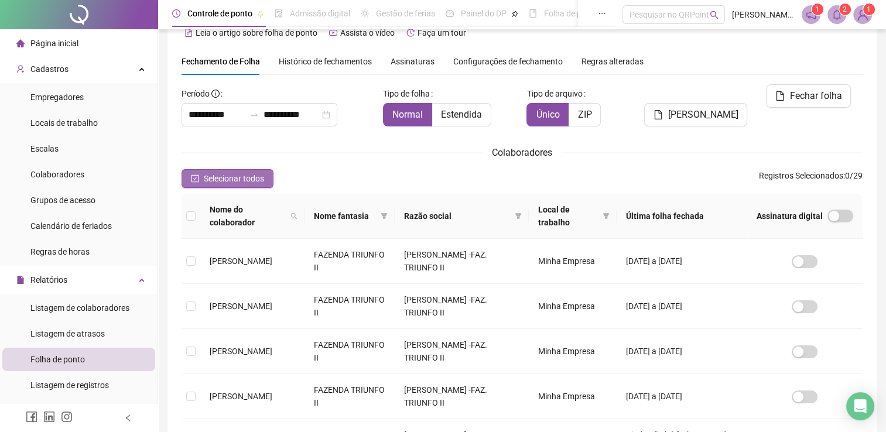
click at [217, 173] on span "Selecionar todos" at bounding box center [234, 178] width 60 height 13
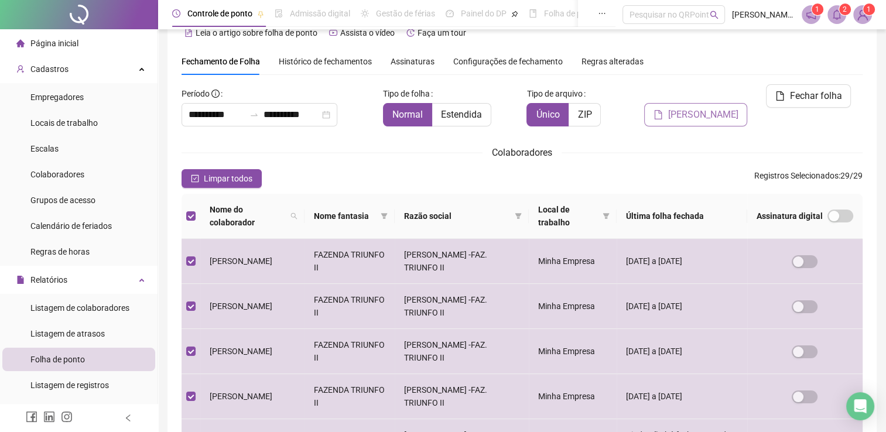
click at [705, 108] on span "[PERSON_NAME]" at bounding box center [703, 115] width 70 height 14
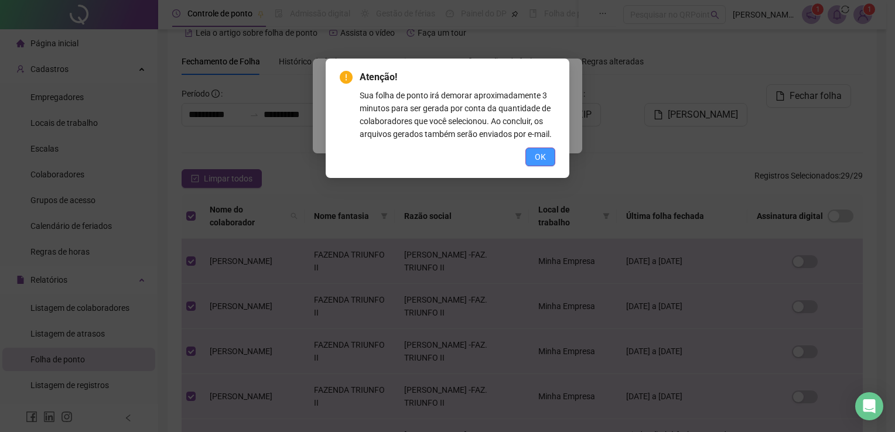
click at [538, 153] on span "OK" at bounding box center [540, 157] width 11 height 13
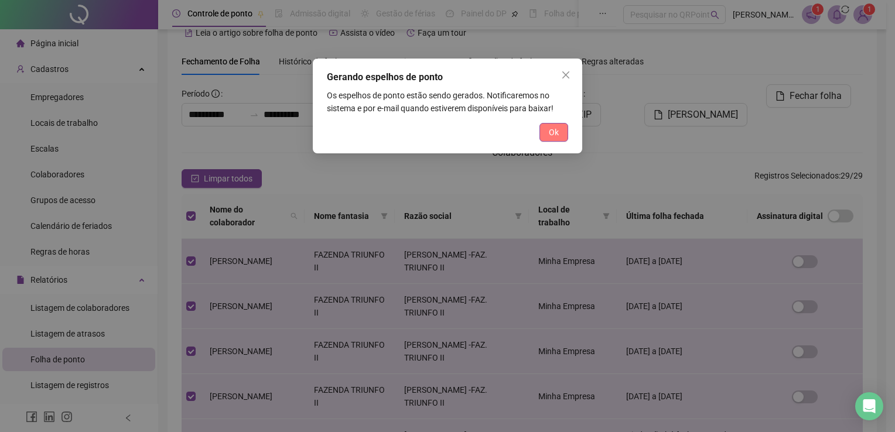
click at [555, 132] on span "Ok" at bounding box center [554, 132] width 10 height 13
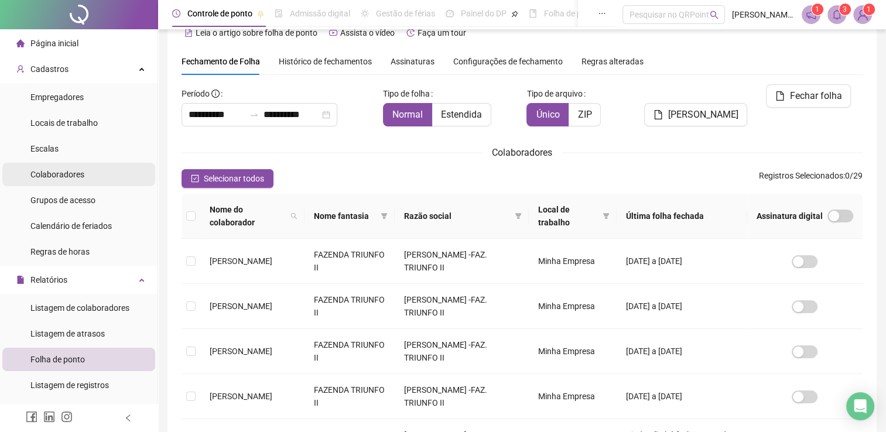
click at [76, 177] on span "Colaboradores" at bounding box center [57, 174] width 54 height 9
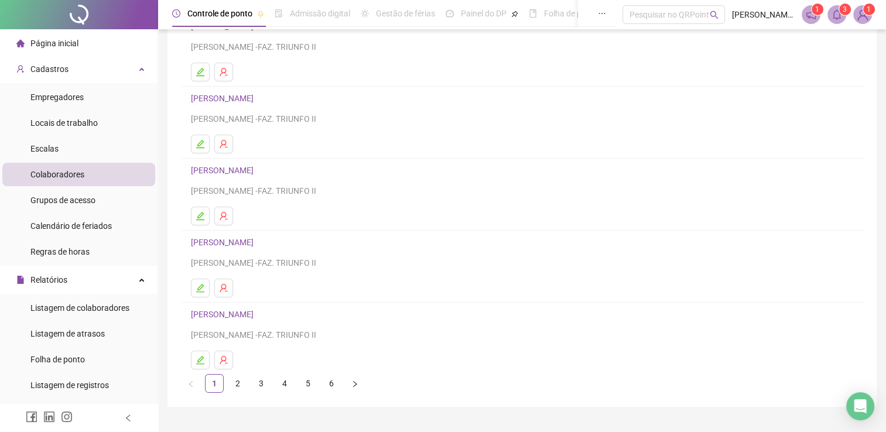
scroll to position [129, 0]
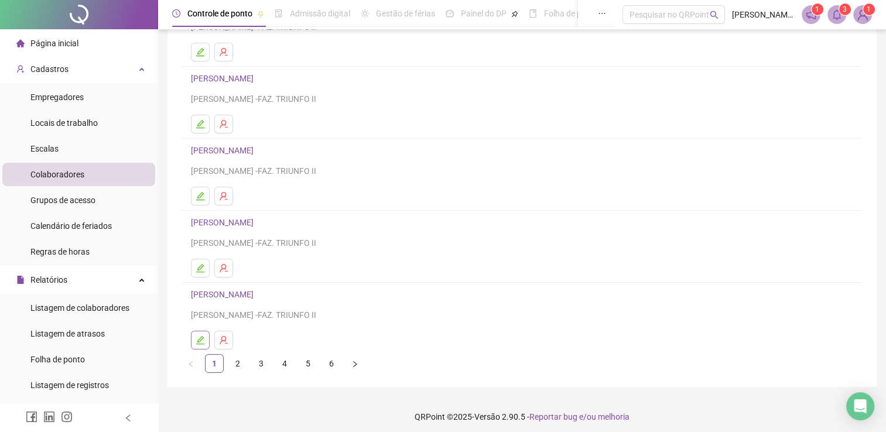
click at [198, 339] on icon "edit" at bounding box center [200, 340] width 8 height 8
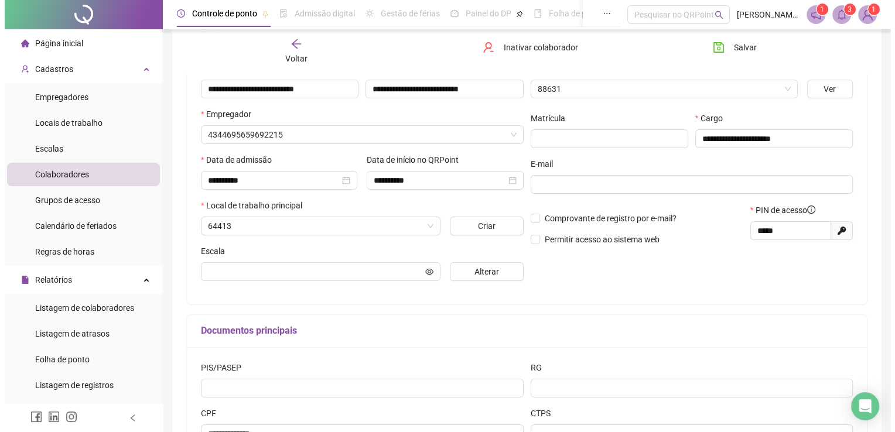
scroll to position [135, 0]
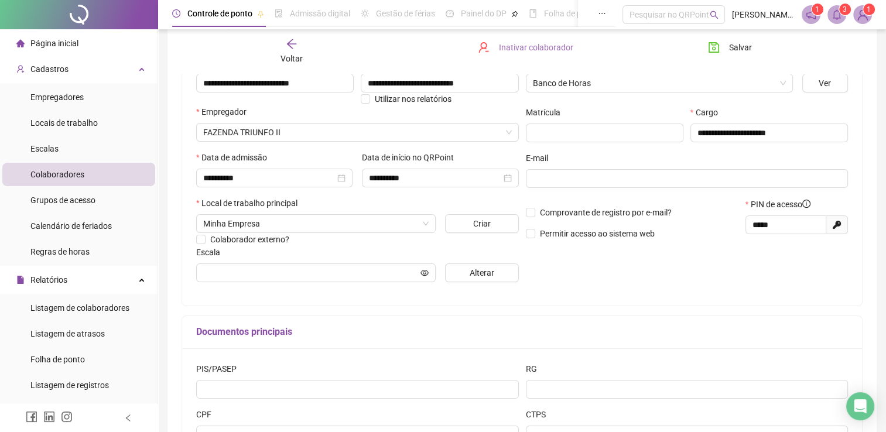
click at [539, 52] on span "Inativar colaborador" at bounding box center [536, 47] width 74 height 13
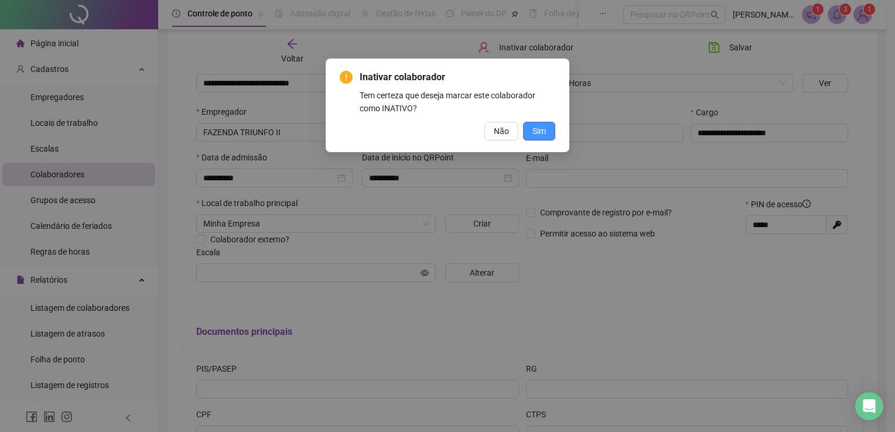
click at [545, 135] on span "Sim" at bounding box center [538, 131] width 13 height 13
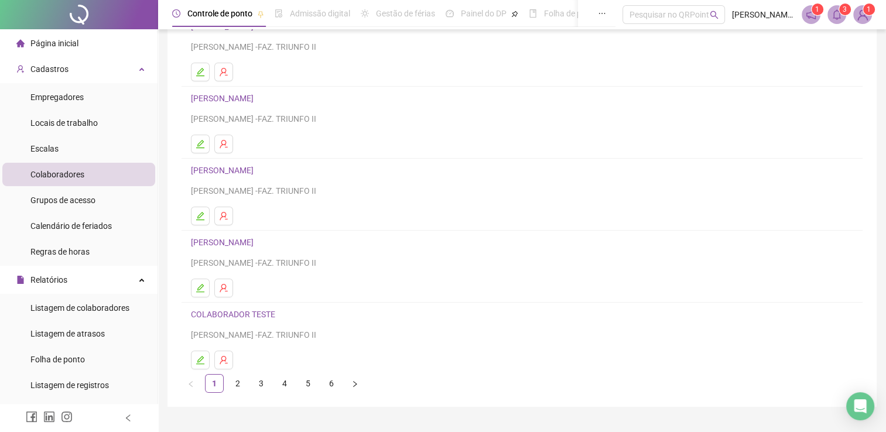
scroll to position [134, 0]
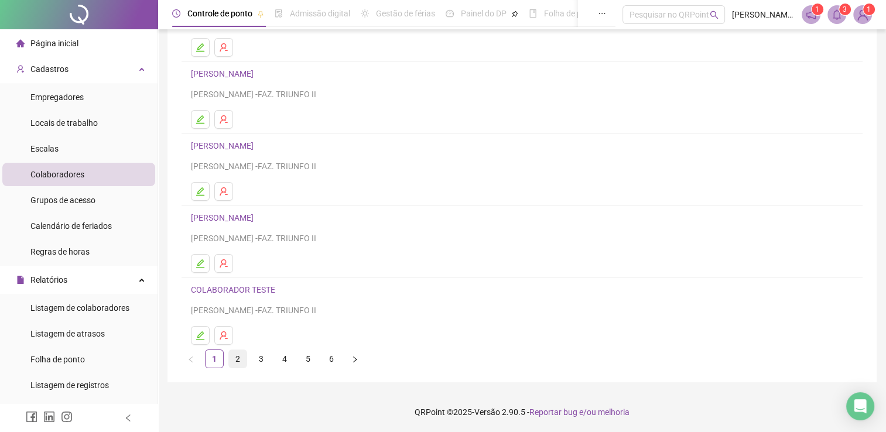
click at [236, 357] on link "2" at bounding box center [238, 359] width 18 height 18
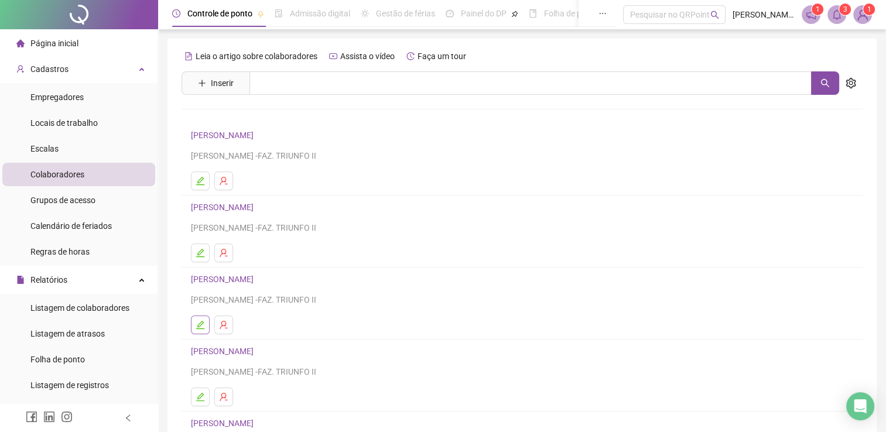
click at [199, 330] on button "button" at bounding box center [200, 325] width 19 height 19
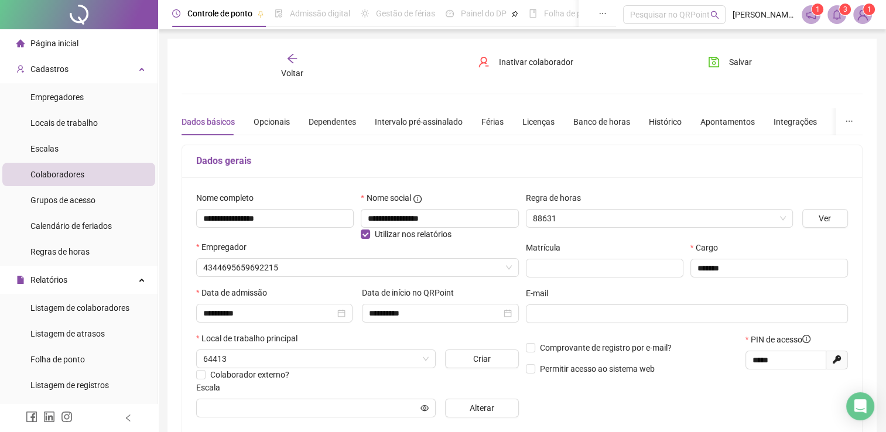
type input "**********"
click at [537, 64] on span "Inativar colaborador" at bounding box center [536, 62] width 74 height 13
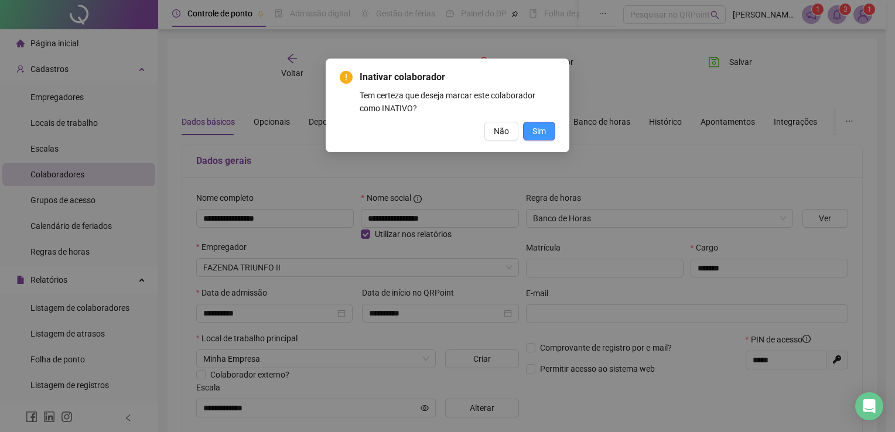
click at [548, 132] on button "Sim" at bounding box center [539, 131] width 32 height 19
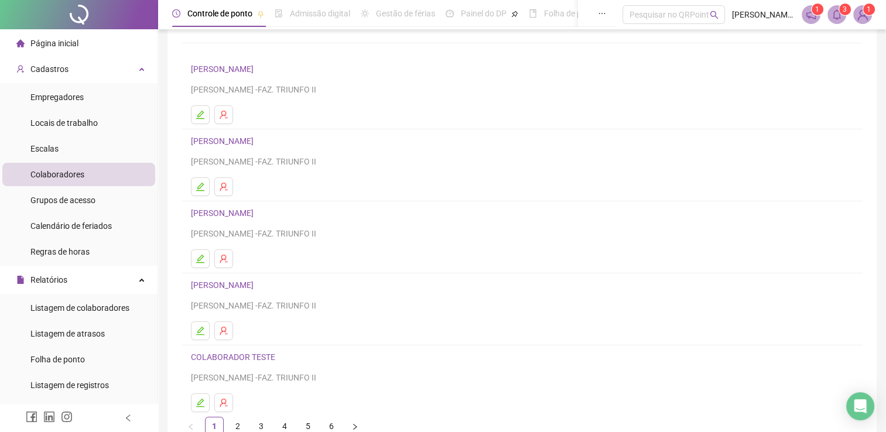
scroll to position [90, 0]
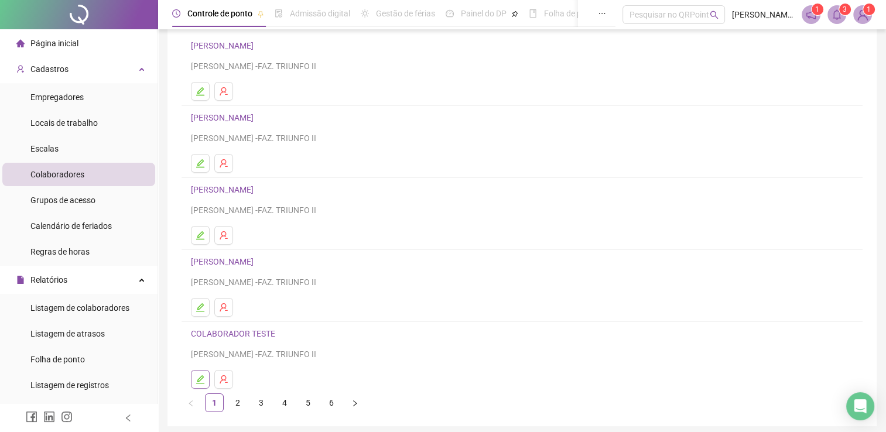
click at [206, 378] on button "button" at bounding box center [200, 379] width 19 height 19
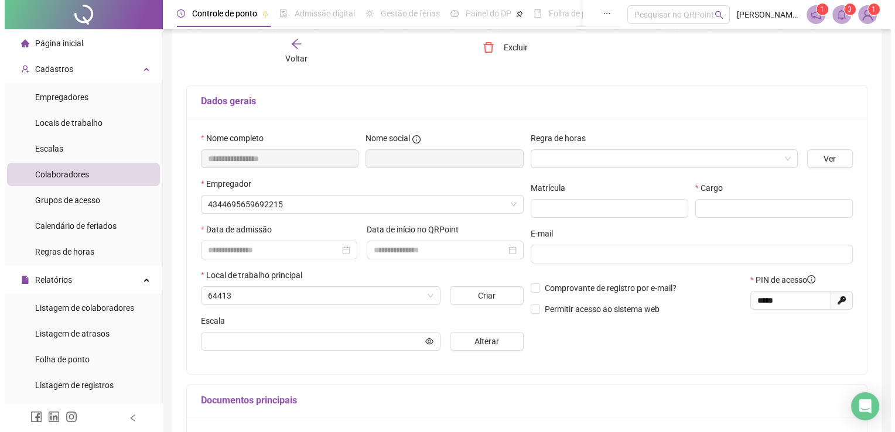
scroll to position [96, 0]
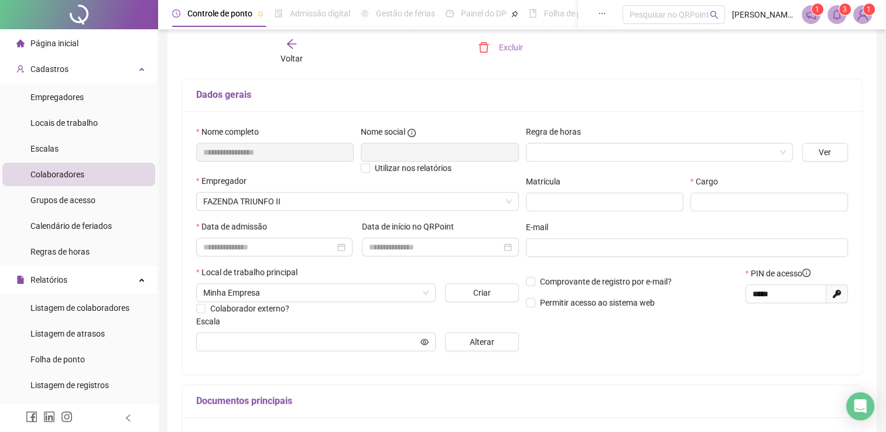
click at [508, 52] on span "Excluir" at bounding box center [511, 47] width 24 height 13
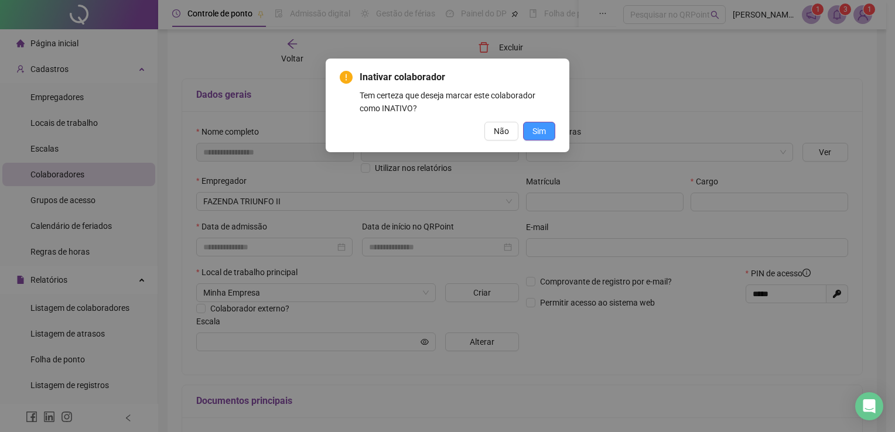
click at [534, 134] on span "Sim" at bounding box center [538, 131] width 13 height 13
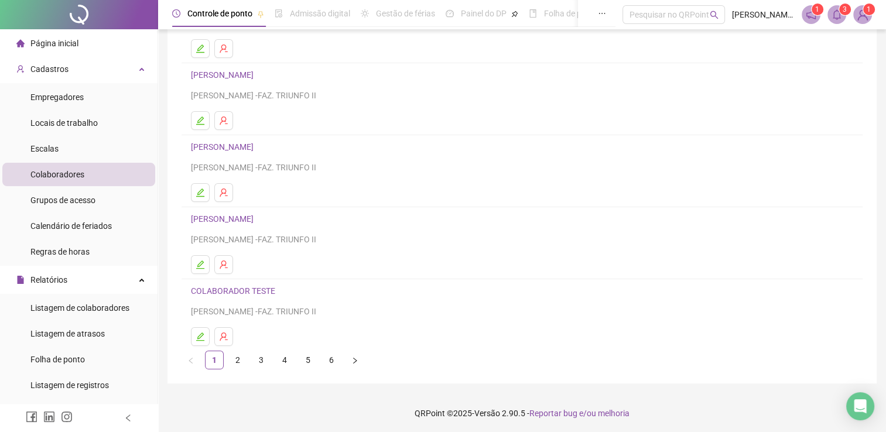
scroll to position [134, 0]
click at [203, 337] on icon "edit" at bounding box center [200, 335] width 9 height 9
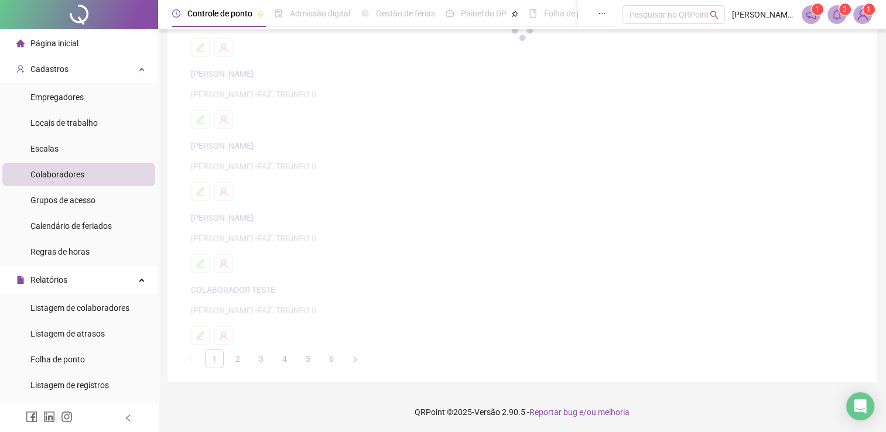
scroll to position [0, 0]
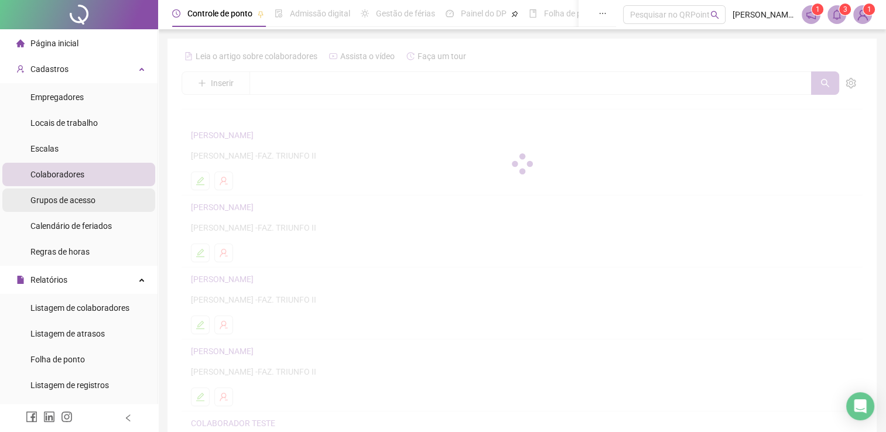
click at [87, 196] on span "Grupos de acesso" at bounding box center [62, 200] width 65 height 9
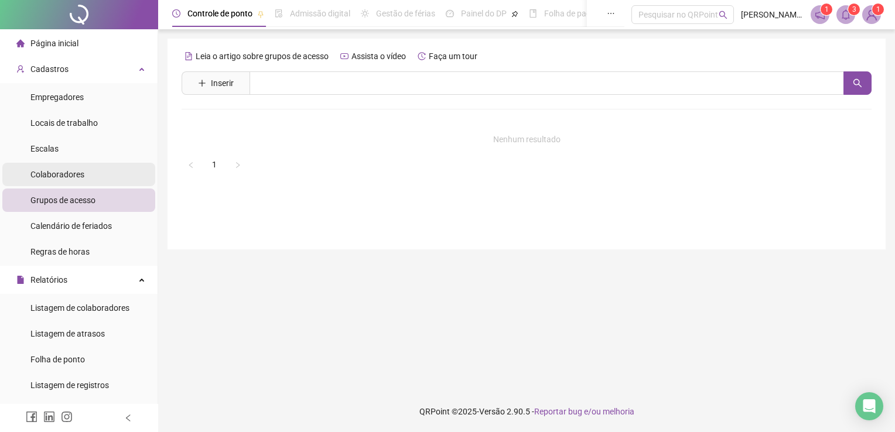
click at [90, 172] on li "Colaboradores" at bounding box center [78, 174] width 153 height 23
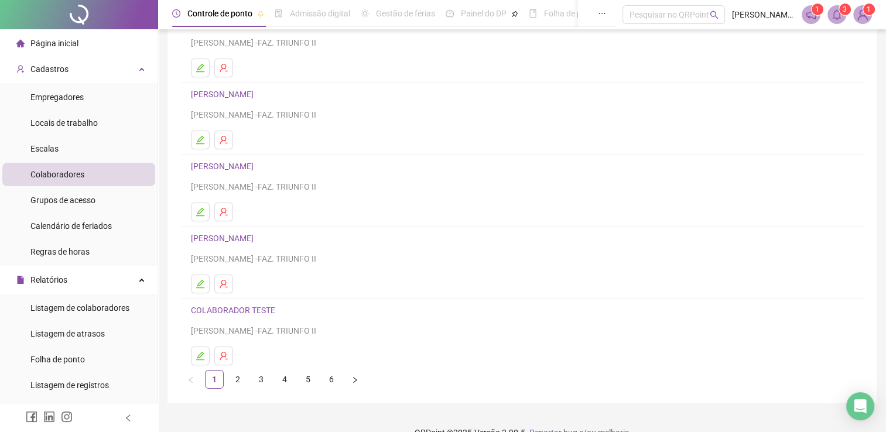
scroll to position [124, 0]
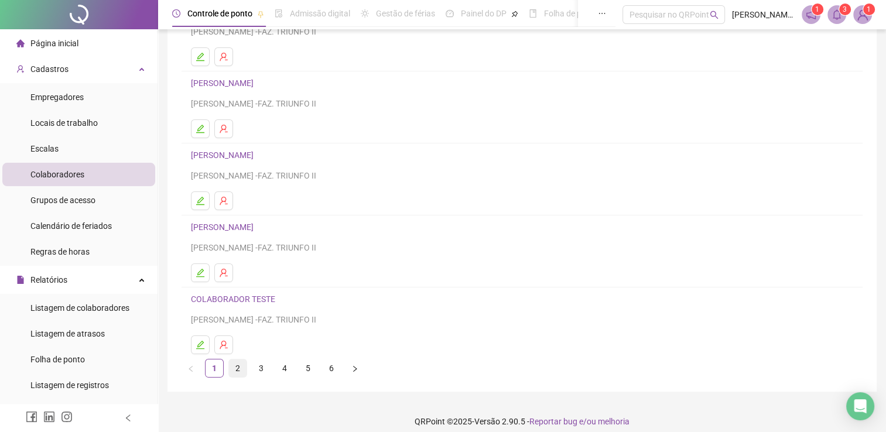
click at [239, 375] on link "2" at bounding box center [238, 369] width 18 height 18
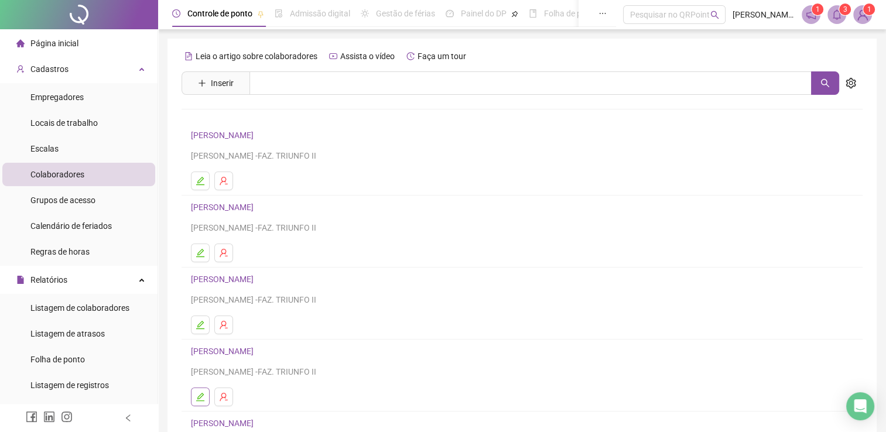
click at [201, 396] on icon "edit" at bounding box center [200, 396] width 9 height 9
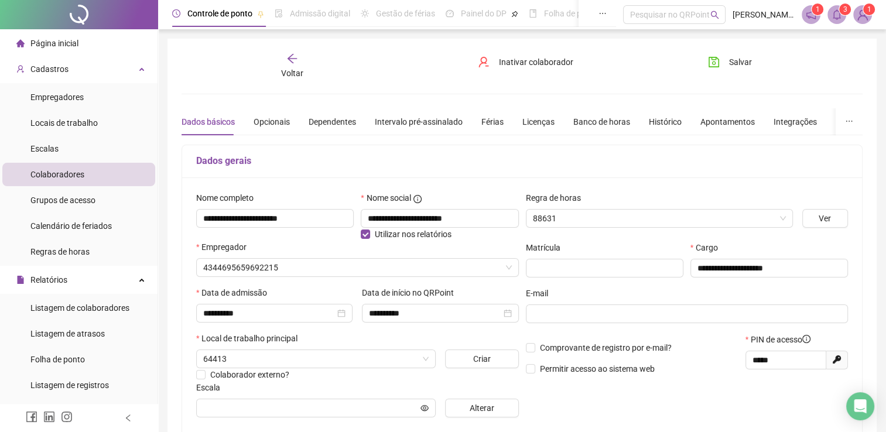
type input "**********"
click at [525, 64] on span "Inativar colaborador" at bounding box center [536, 62] width 74 height 13
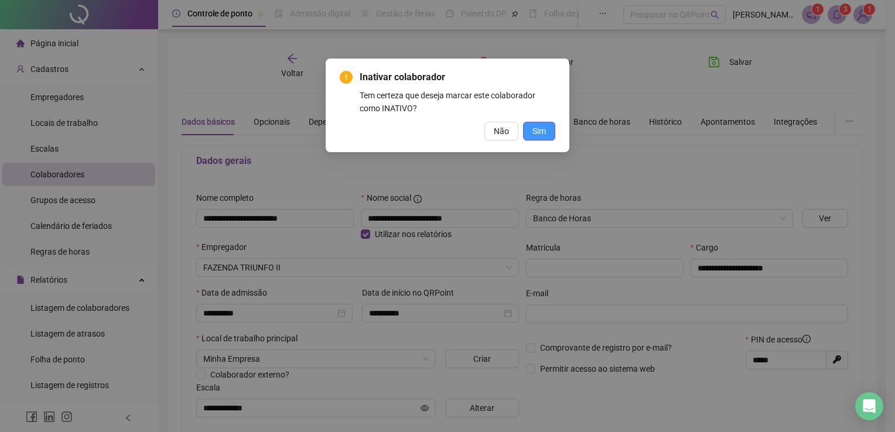
click at [546, 128] on span "Sim" at bounding box center [538, 131] width 13 height 13
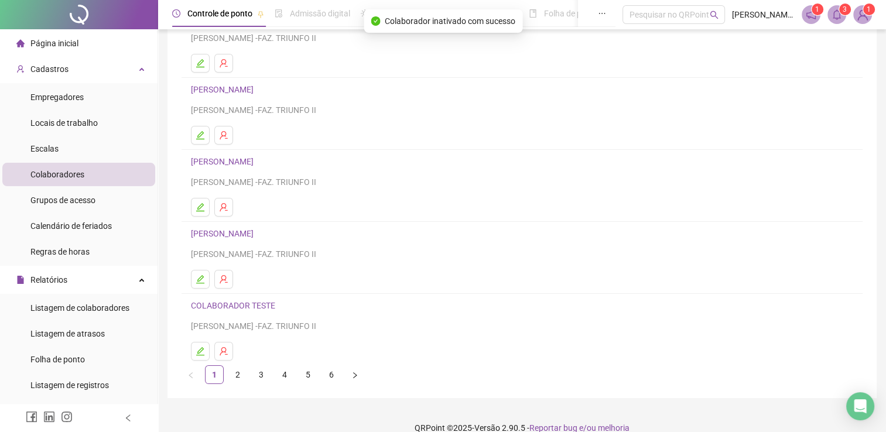
scroll to position [134, 0]
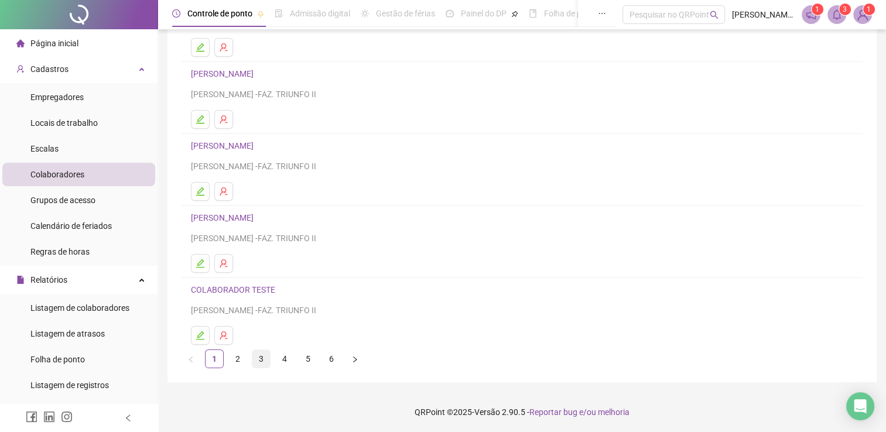
click at [261, 360] on link "3" at bounding box center [261, 359] width 18 height 18
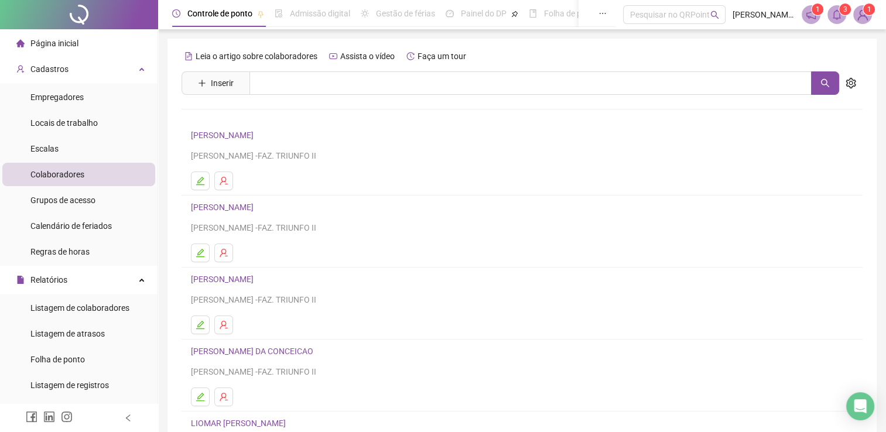
drag, startPoint x: 886, startPoint y: 275, endPoint x: 894, endPoint y: 362, distance: 87.1
click at [886, 362] on html "Página inicial Cadastros Empregadores Locais de trabalho Escalas Colaboradores …" at bounding box center [443, 216] width 886 height 432
drag, startPoint x: 894, startPoint y: 362, endPoint x: 813, endPoint y: 252, distance: 136.9
click at [813, 252] on ul at bounding box center [522, 253] width 662 height 19
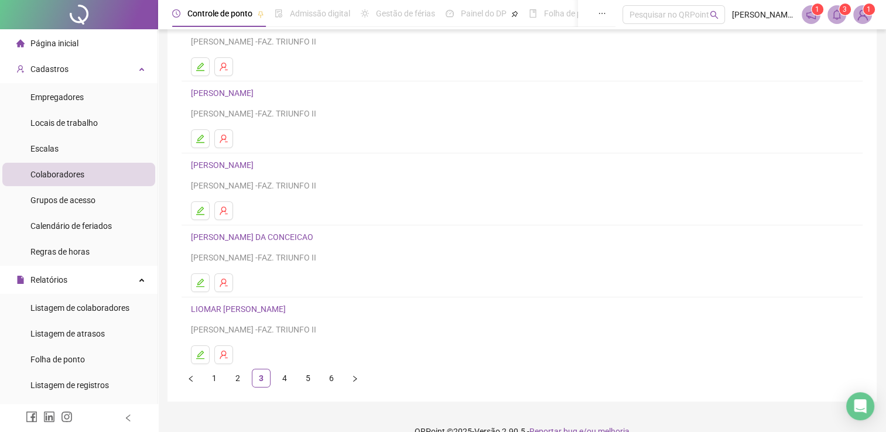
scroll to position [129, 0]
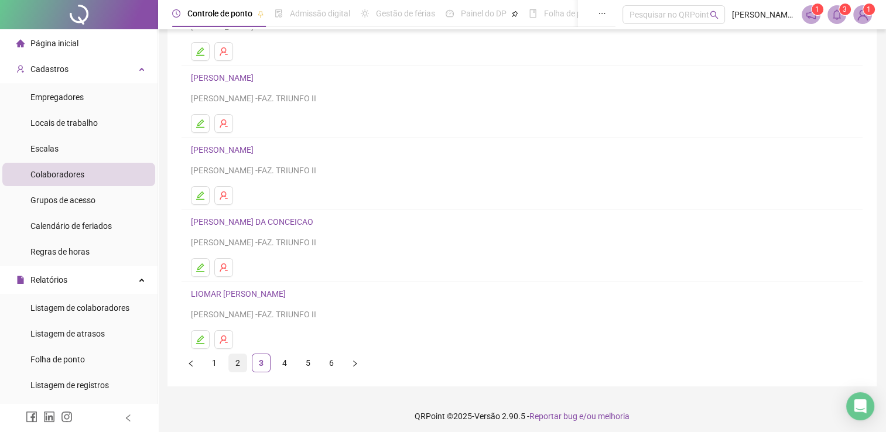
click at [240, 370] on link "2" at bounding box center [238, 363] width 18 height 18
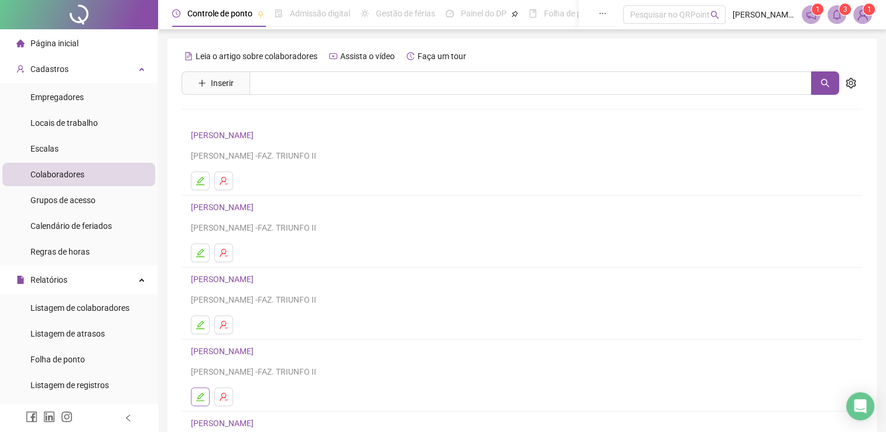
click at [199, 392] on icon "edit" at bounding box center [200, 396] width 9 height 9
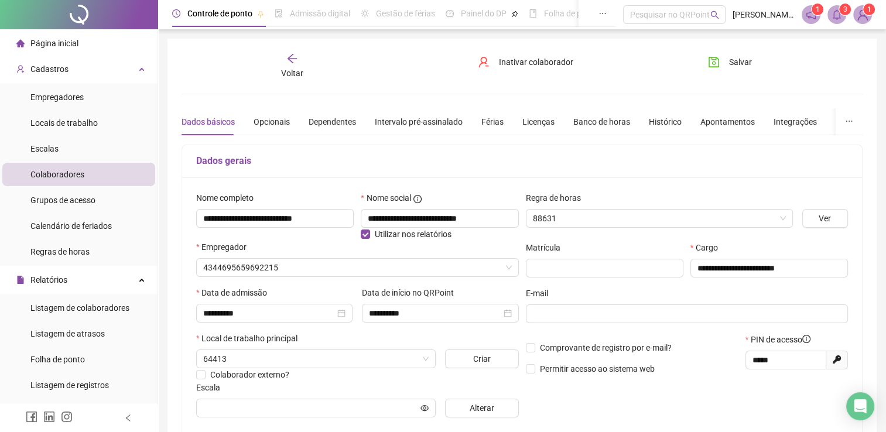
type input "**********"
click at [516, 64] on span "Inativar colaborador" at bounding box center [536, 62] width 74 height 13
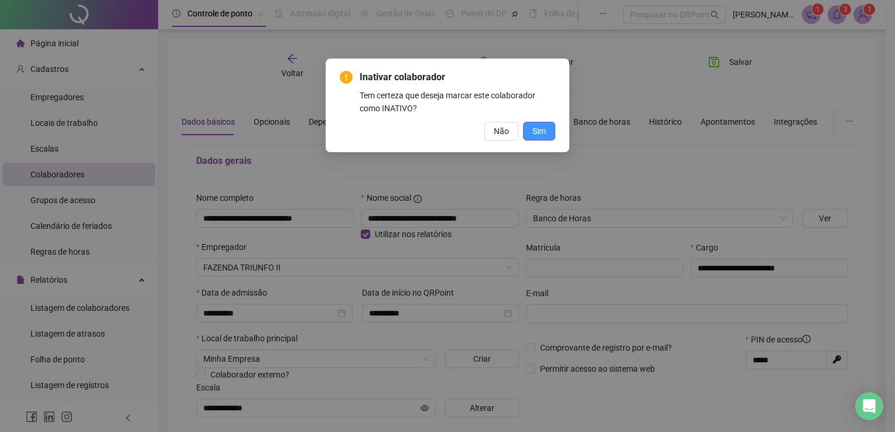
click at [541, 137] on span "Sim" at bounding box center [538, 131] width 13 height 13
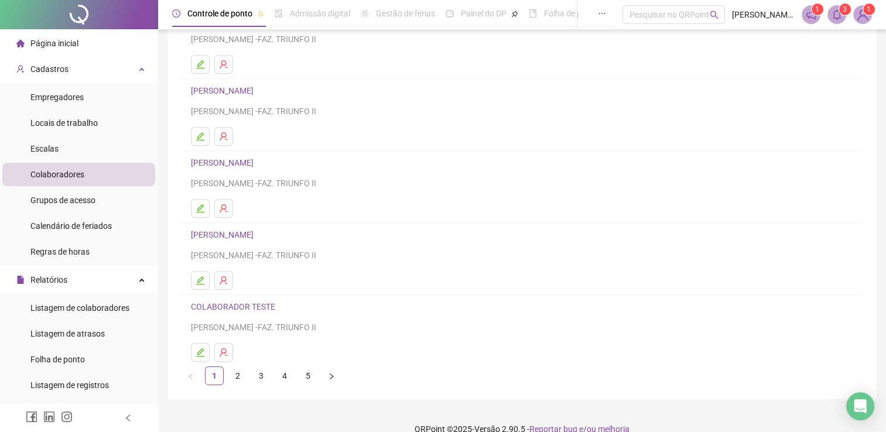
scroll to position [119, 0]
click at [261, 374] on link "3" at bounding box center [261, 373] width 18 height 18
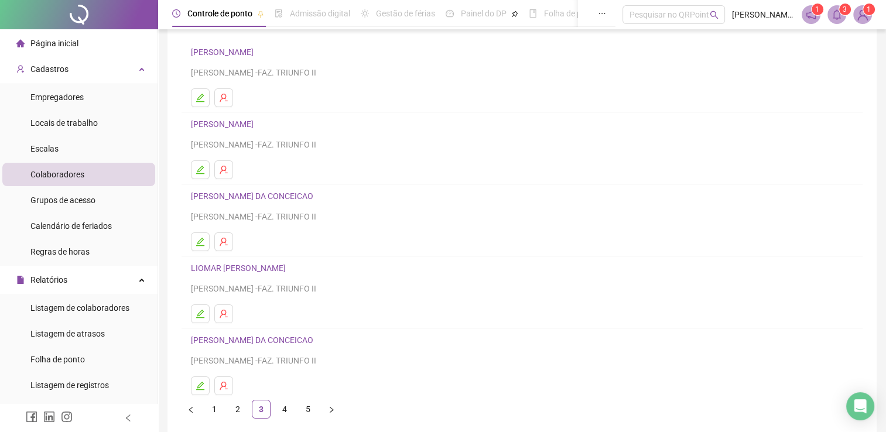
scroll to position [87, 0]
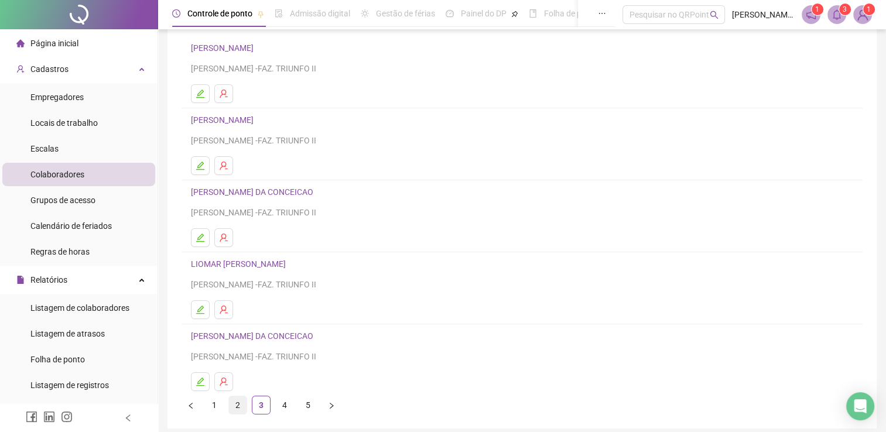
click at [241, 409] on link "2" at bounding box center [238, 406] width 18 height 18
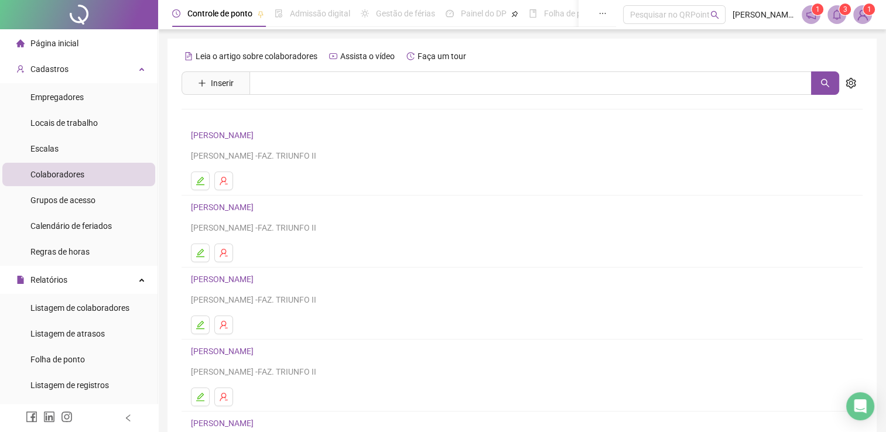
scroll to position [134, 0]
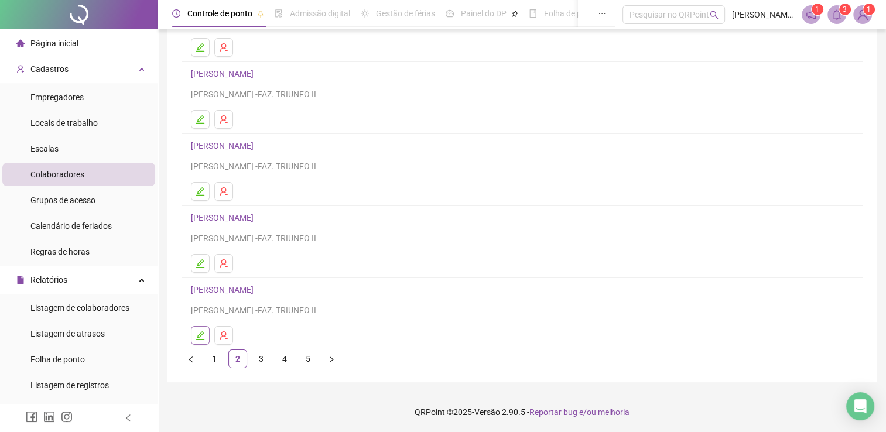
click at [193, 337] on button "button" at bounding box center [200, 335] width 19 height 19
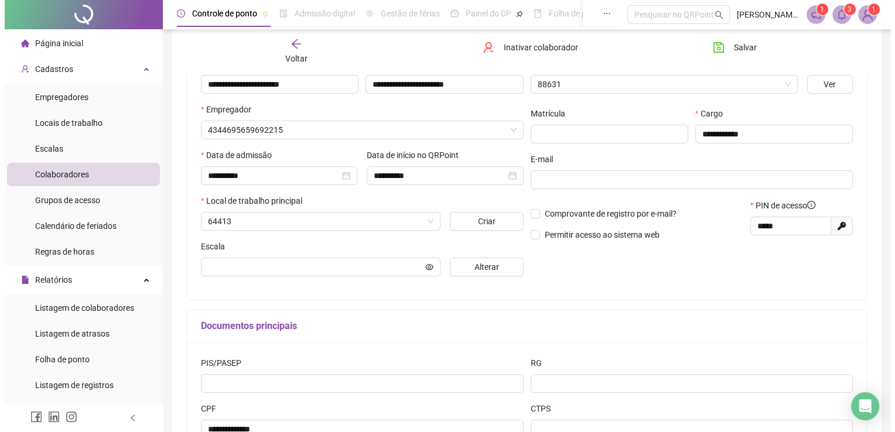
scroll to position [139, 0]
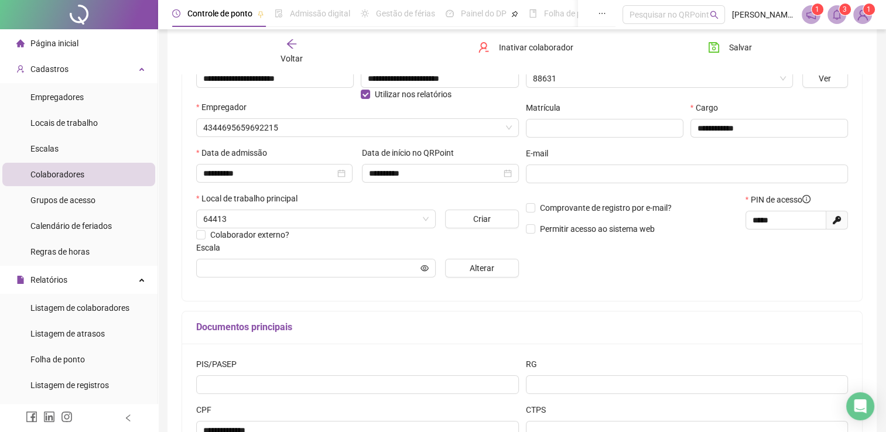
type input "*******"
click at [525, 48] on span "Inativar colaborador" at bounding box center [536, 47] width 74 height 13
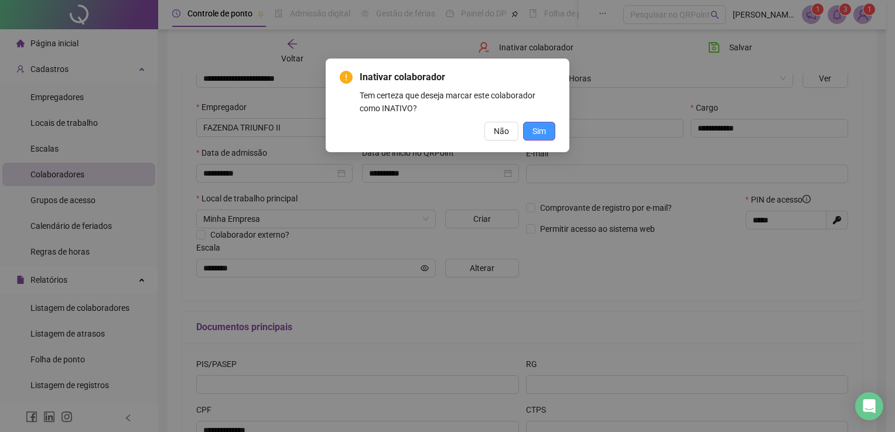
click at [544, 123] on button "Sim" at bounding box center [539, 131] width 32 height 19
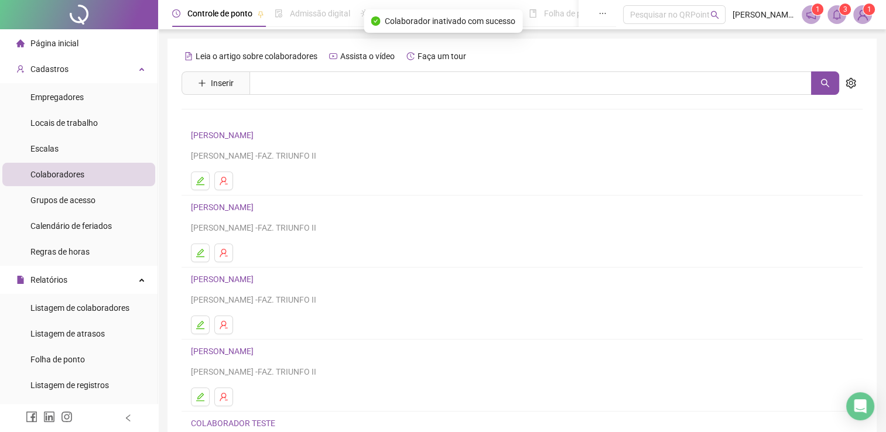
scroll to position [134, 0]
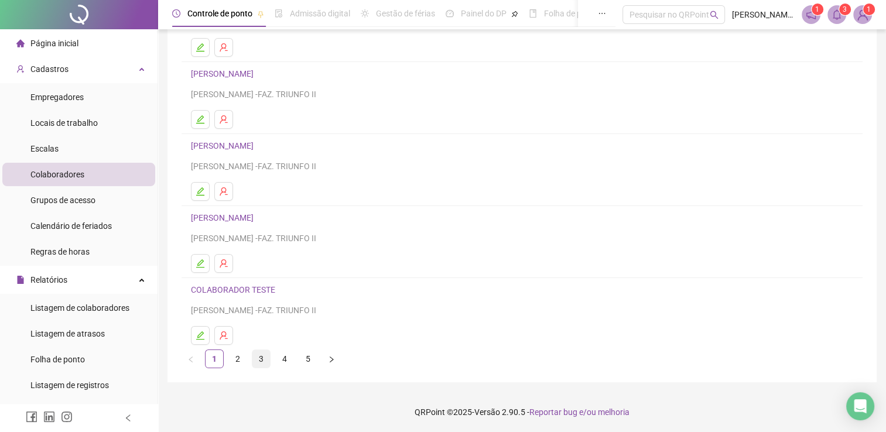
click at [259, 357] on link "3" at bounding box center [261, 359] width 18 height 18
click at [237, 360] on link "2" at bounding box center [238, 359] width 18 height 18
click at [206, 337] on button "button" at bounding box center [200, 335] width 19 height 19
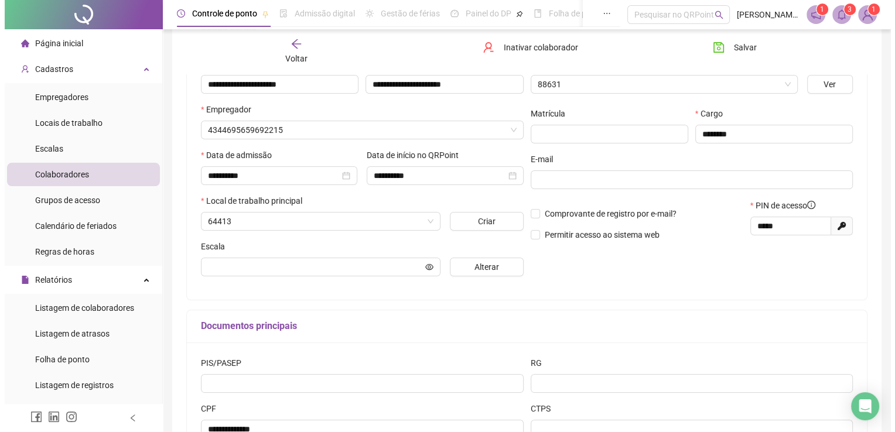
scroll to position [139, 0]
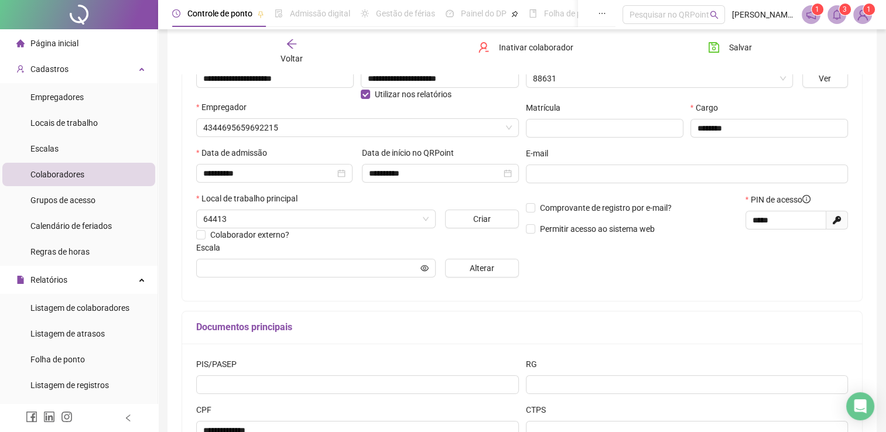
type input "**********"
click at [545, 45] on span "Inativar colaborador" at bounding box center [536, 47] width 74 height 13
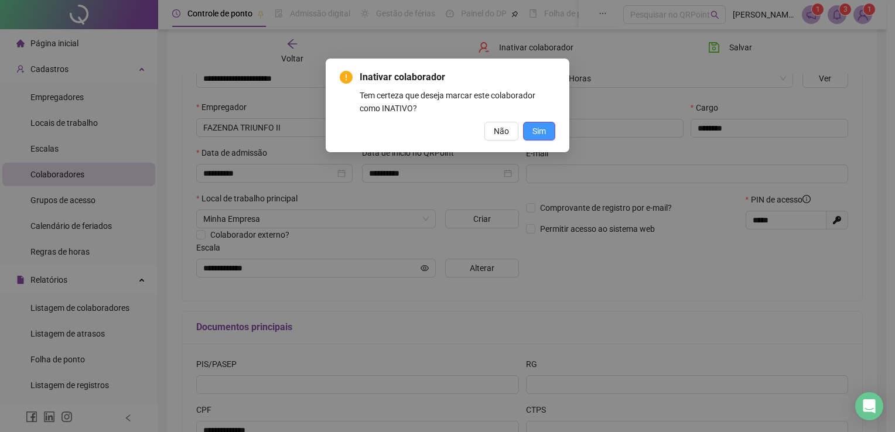
click at [534, 131] on span "Sim" at bounding box center [538, 131] width 13 height 13
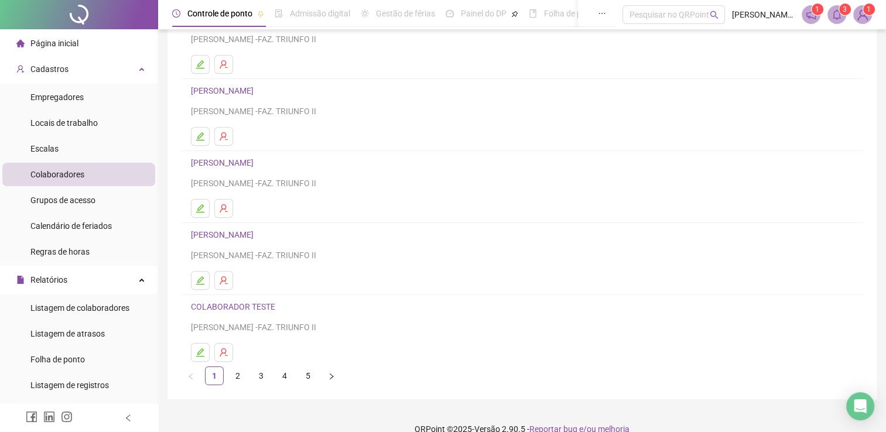
scroll to position [134, 0]
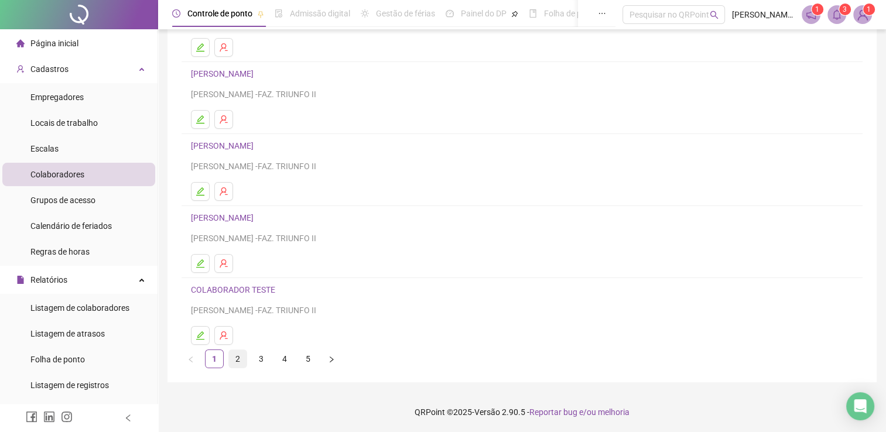
click at [240, 360] on link "2" at bounding box center [238, 359] width 18 height 18
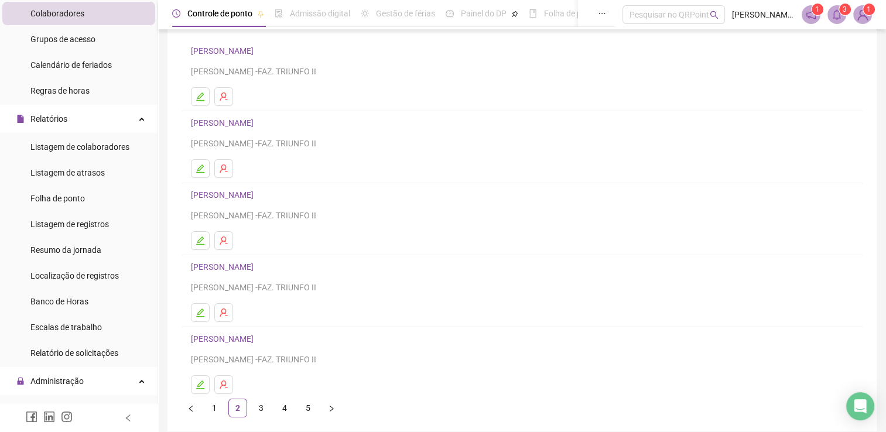
scroll to position [176, 0]
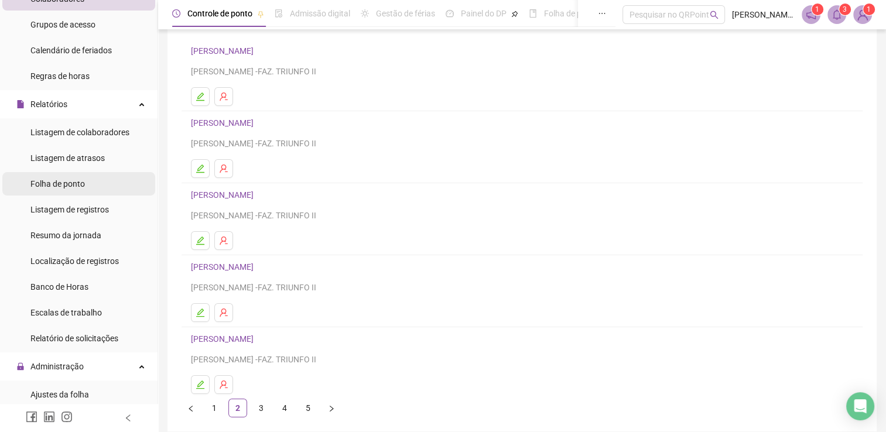
click at [94, 190] on li "Folha de ponto" at bounding box center [78, 183] width 153 height 23
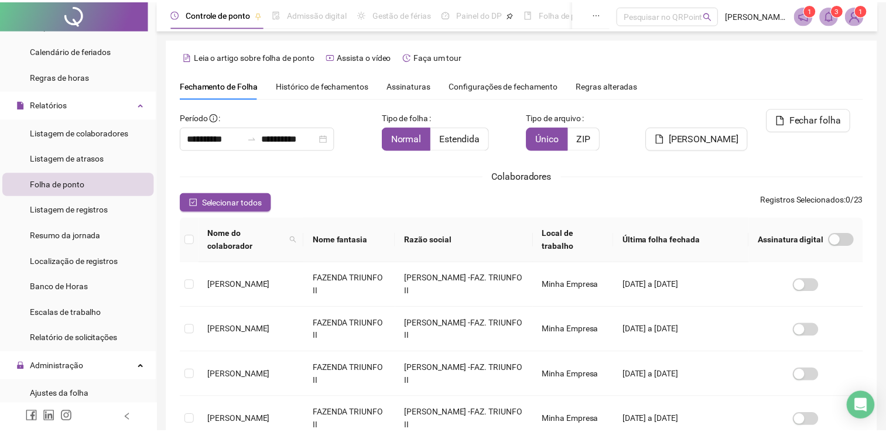
scroll to position [23, 0]
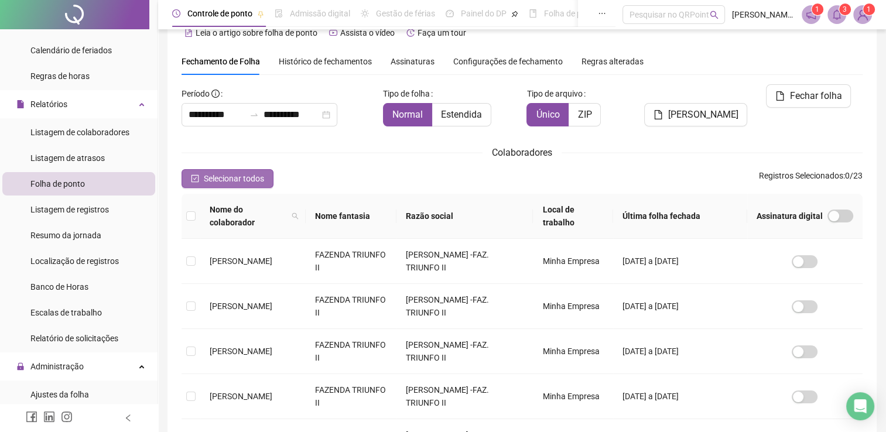
click at [197, 182] on icon "check-square" at bounding box center [196, 179] width 8 height 8
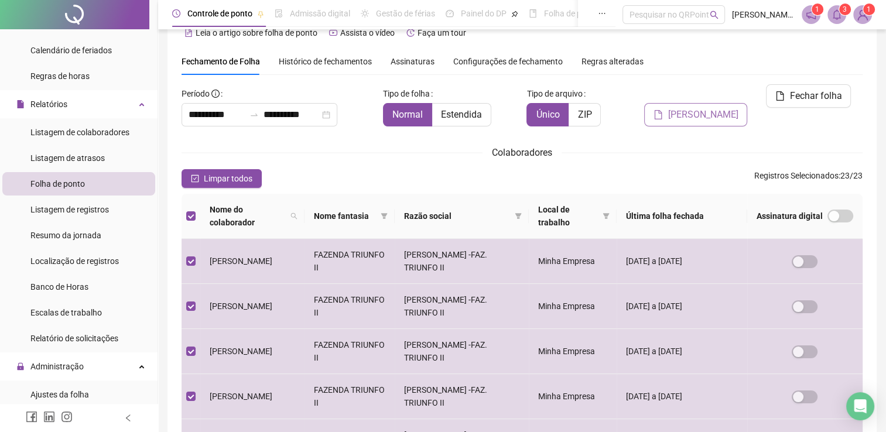
click at [713, 108] on span "[PERSON_NAME]" at bounding box center [703, 115] width 70 height 14
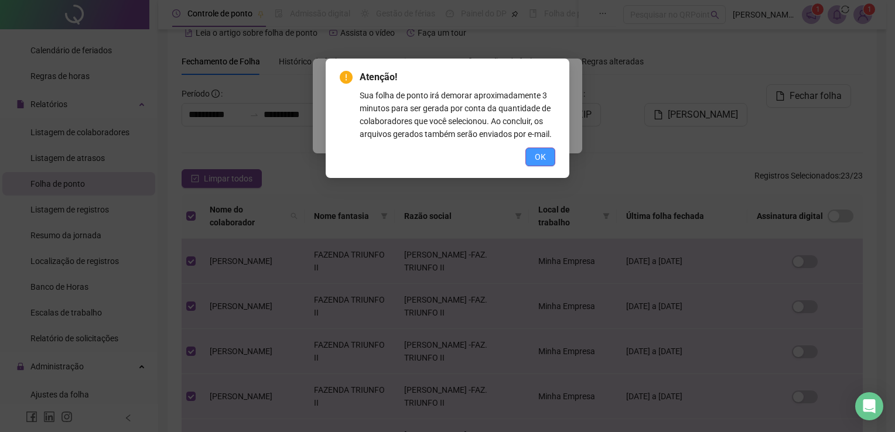
click at [539, 160] on span "OK" at bounding box center [540, 157] width 11 height 13
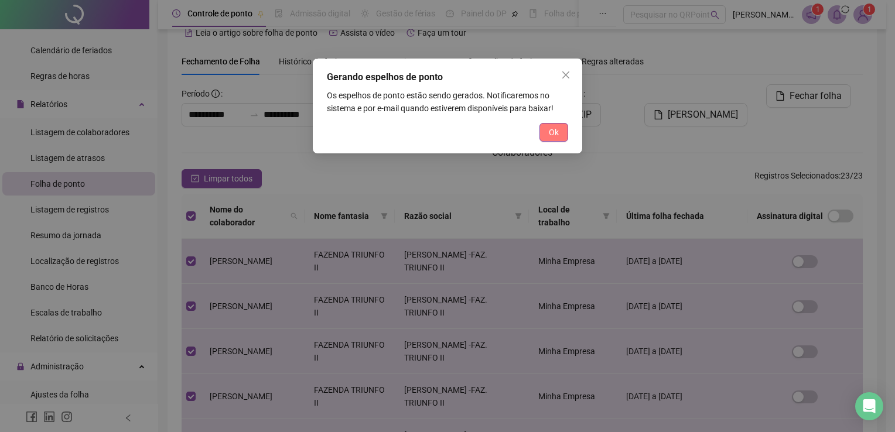
click at [560, 128] on button "Ok" at bounding box center [553, 132] width 29 height 19
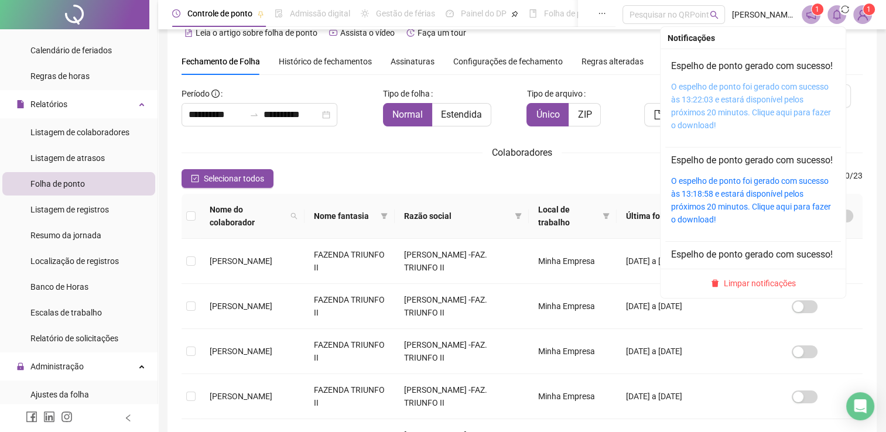
click at [733, 116] on link "O espelho de ponto foi gerado com sucesso às 13:22:03 e estará disponível pelos…" at bounding box center [751, 106] width 160 height 48
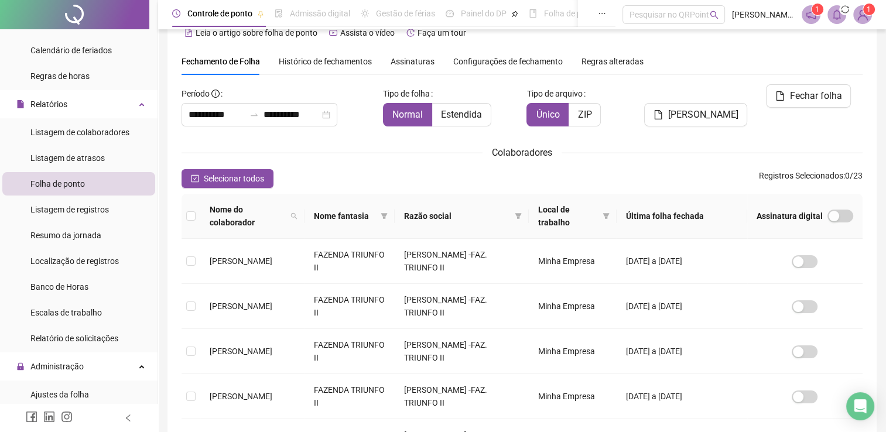
click at [849, 62] on div "Fechamento de Folha Histórico de fechamentos Assinaturas Configurações de fecha…" at bounding box center [522, 61] width 681 height 27
click at [702, 55] on div "Fechamento de Folha Histórico de fechamentos Assinaturas Configurações de fecha…" at bounding box center [522, 61] width 681 height 27
click at [860, 76] on div "**********" at bounding box center [522, 387] width 681 height 679
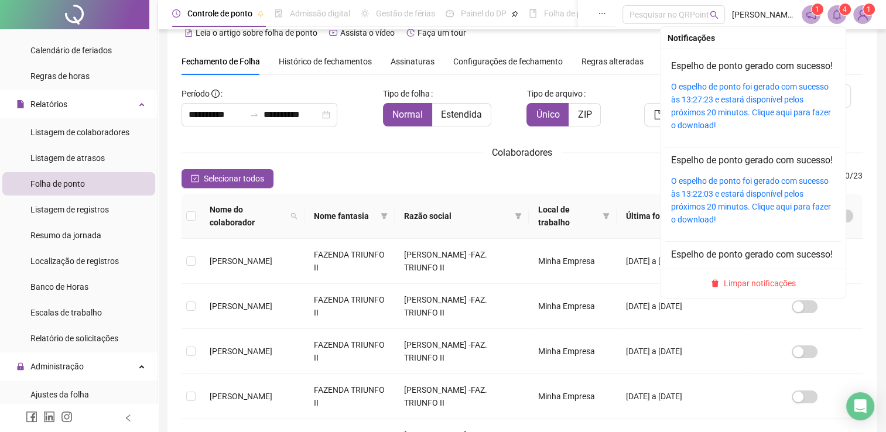
click at [836, 16] on icon "bell" at bounding box center [837, 14] width 11 height 11
click at [746, 118] on link "O espelho de ponto foi gerado com sucesso às 13:27:23 e estará disponível pelos…" at bounding box center [751, 106] width 160 height 48
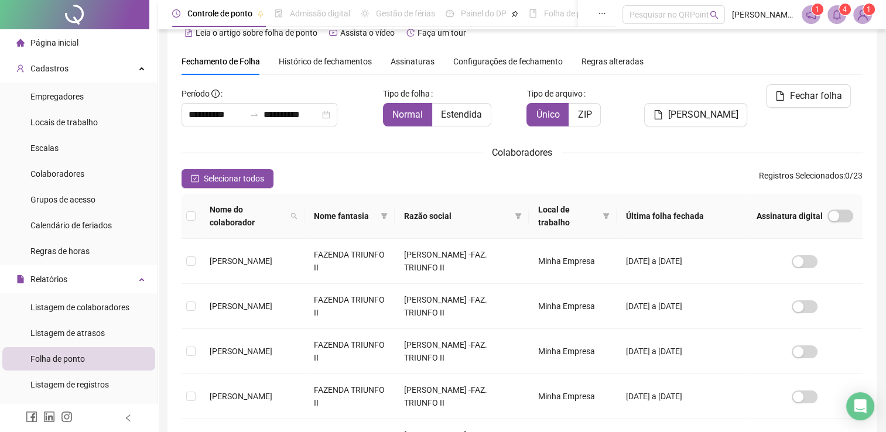
scroll to position [0, 0]
click at [51, 172] on span "Colaboradores" at bounding box center [57, 174] width 54 height 9
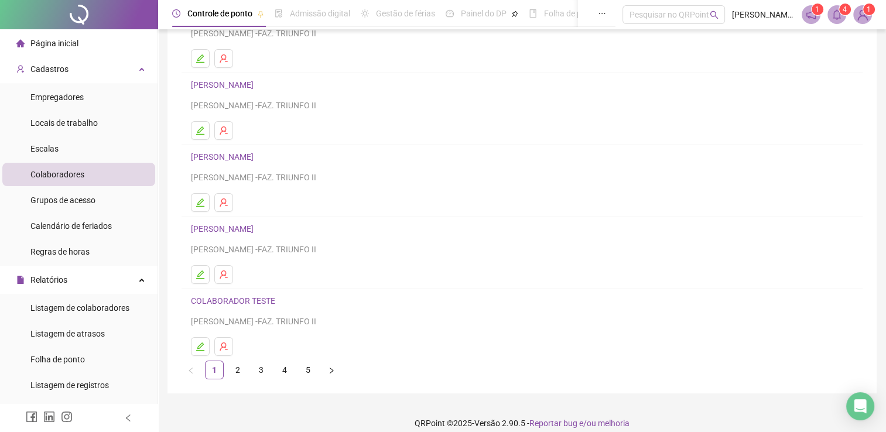
scroll to position [122, 0]
click at [259, 364] on link "3" at bounding box center [261, 371] width 18 height 18
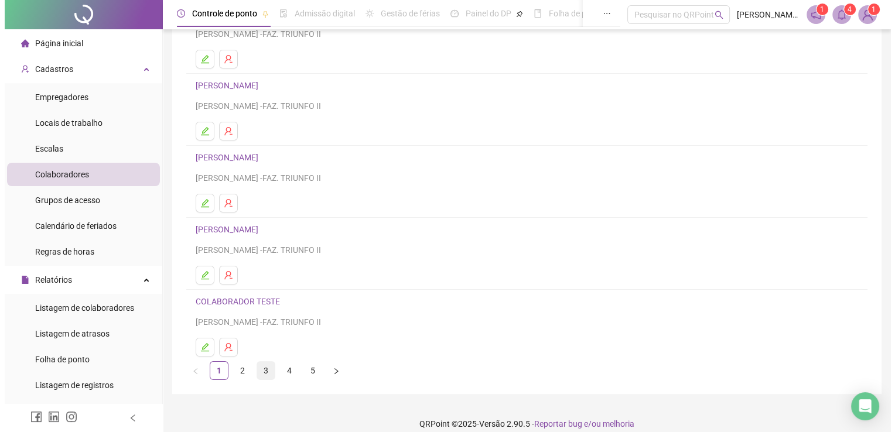
scroll to position [0, 0]
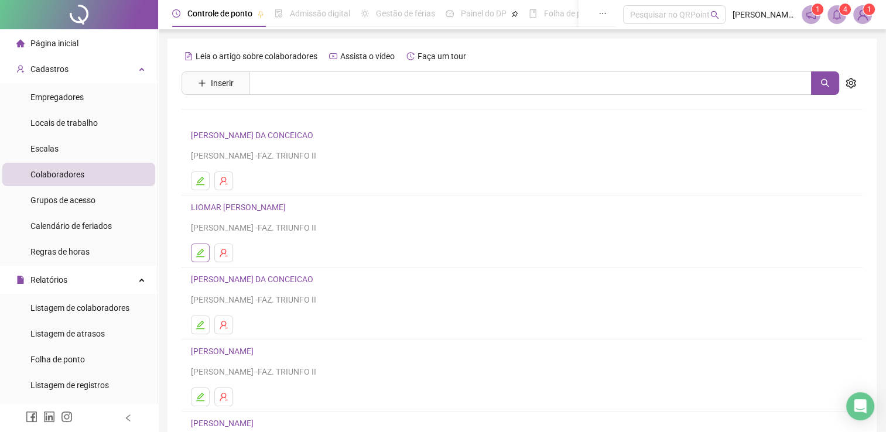
click at [202, 250] on icon "edit" at bounding box center [200, 252] width 9 height 9
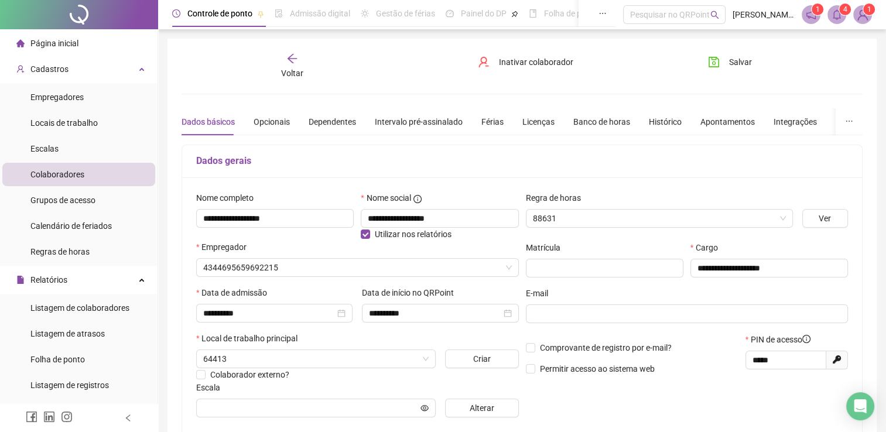
type input "**********"
click at [532, 61] on span "Inativar colaborador" at bounding box center [536, 62] width 74 height 13
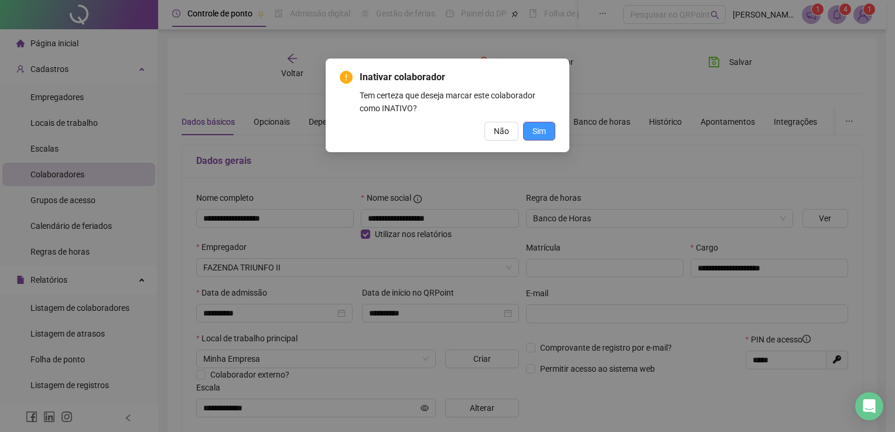
click at [536, 127] on span "Sim" at bounding box center [538, 131] width 13 height 13
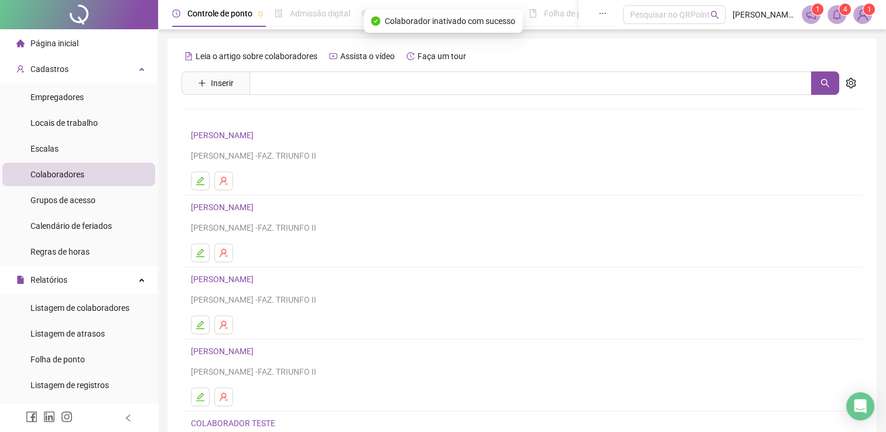
click at [833, 11] on icon "bell" at bounding box center [837, 14] width 11 height 11
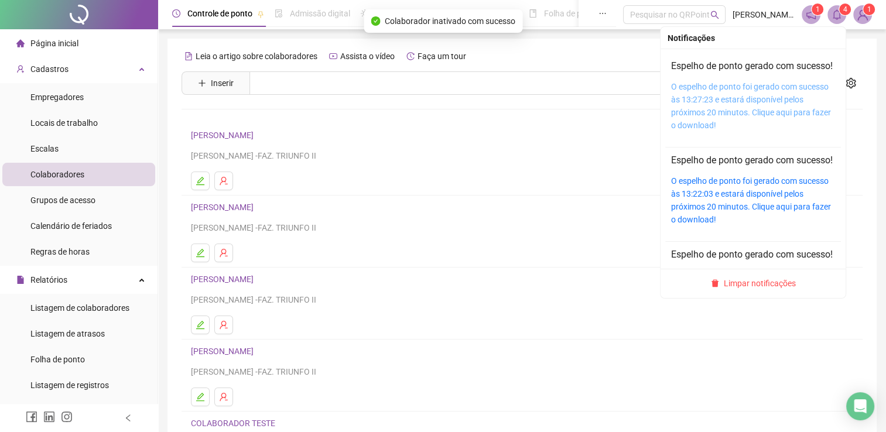
click at [729, 114] on link "O espelho de ponto foi gerado com sucesso às 13:27:23 e estará disponível pelos…" at bounding box center [751, 106] width 160 height 48
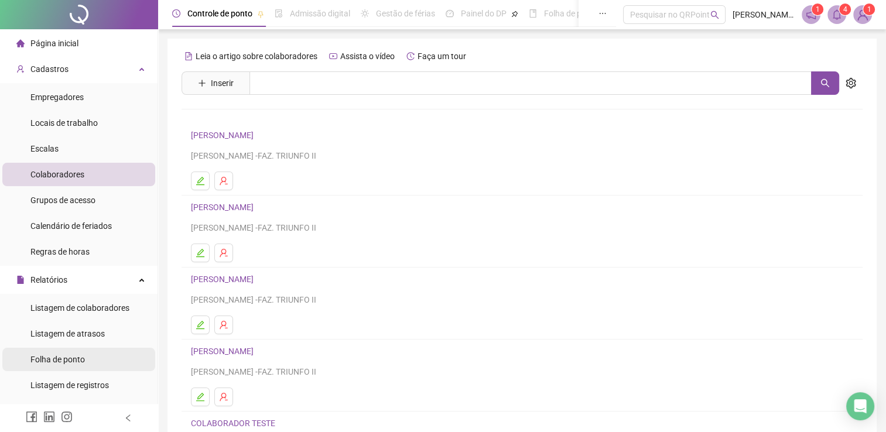
click at [77, 364] on span "Folha de ponto" at bounding box center [57, 359] width 54 height 9
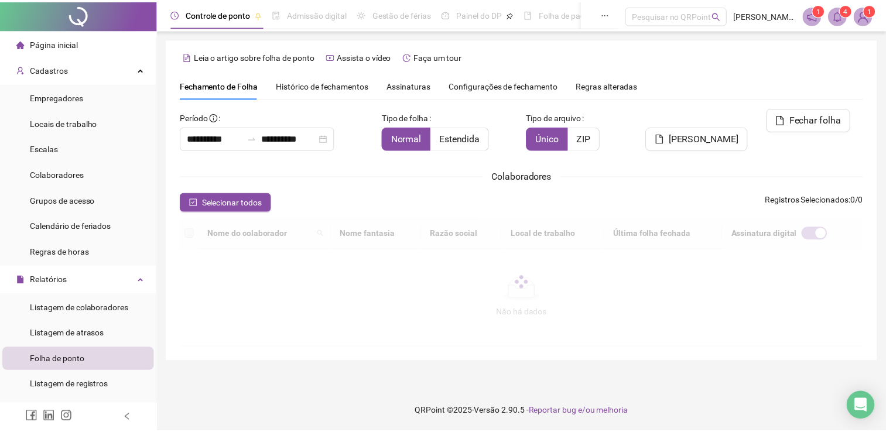
scroll to position [23, 0]
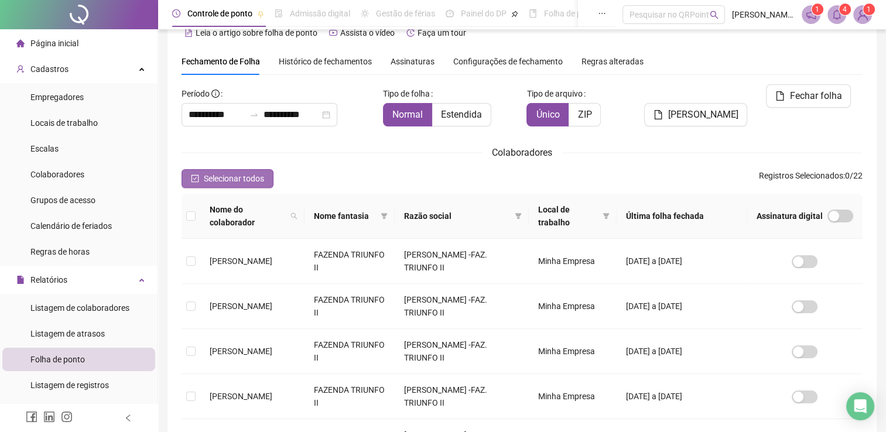
click at [239, 180] on span "Selecionar todos" at bounding box center [234, 178] width 60 height 13
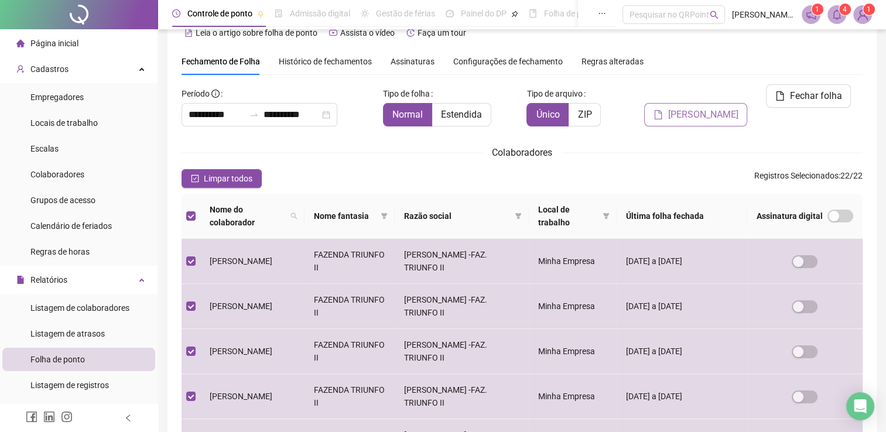
click at [712, 108] on span "[PERSON_NAME]" at bounding box center [703, 115] width 70 height 14
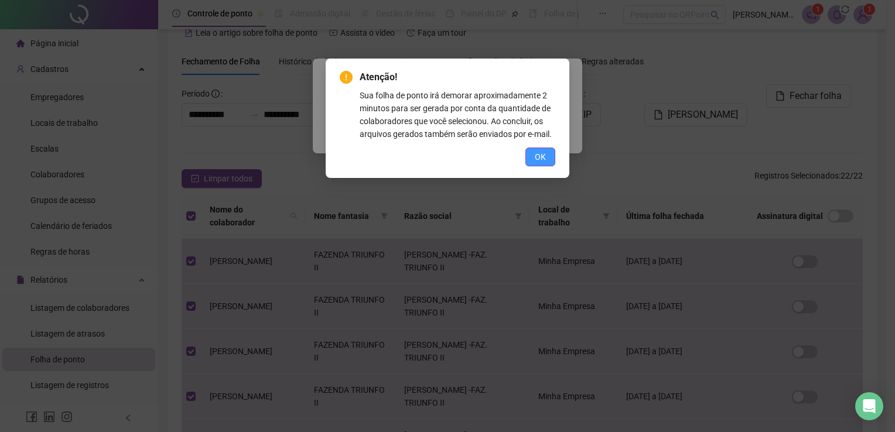
click at [539, 161] on span "OK" at bounding box center [540, 157] width 11 height 13
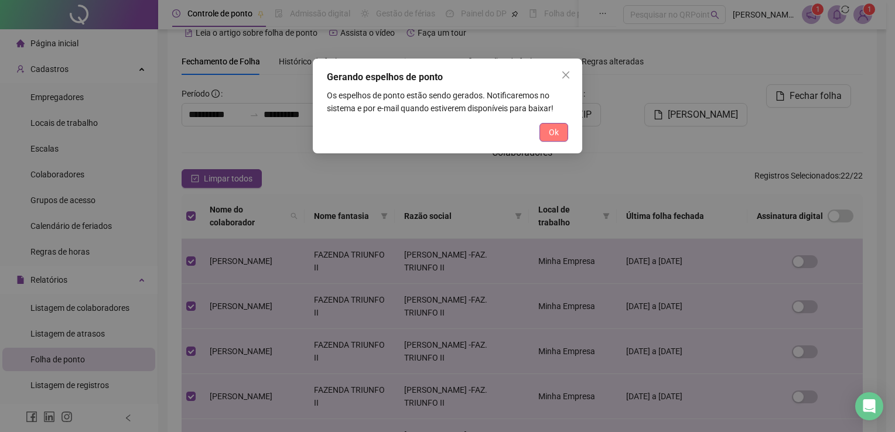
click at [566, 134] on button "Ok" at bounding box center [553, 132] width 29 height 19
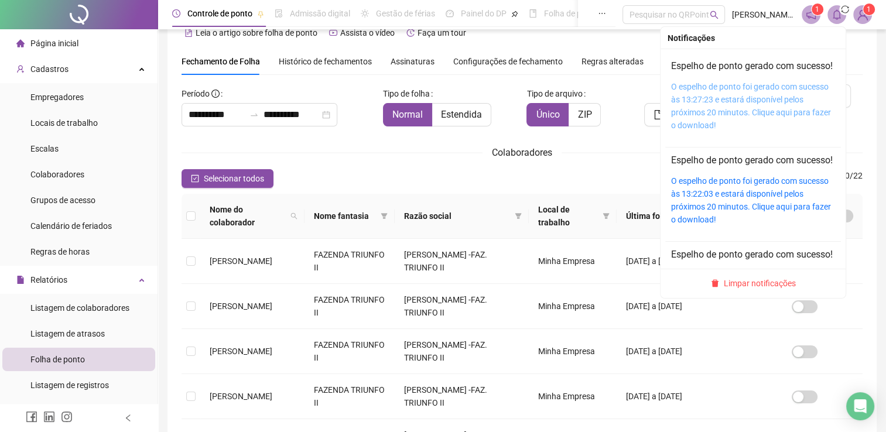
click at [753, 104] on link "O espelho de ponto foi gerado com sucesso às 13:27:23 e estará disponível pelos…" at bounding box center [751, 106] width 160 height 48
click at [841, 16] on icon "bell" at bounding box center [837, 14] width 11 height 11
click at [740, 101] on link "O espelho de ponto foi gerado com sucesso às 13:35:01 e estará disponível pelos…" at bounding box center [751, 106] width 160 height 48
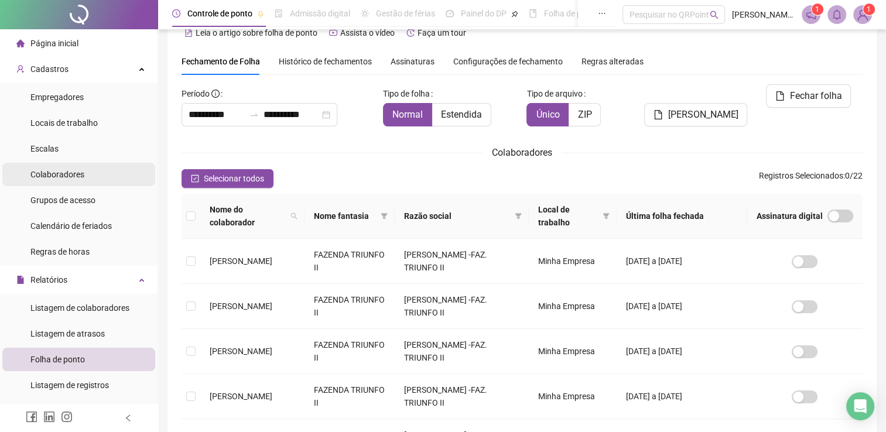
click at [87, 175] on li "Colaboradores" at bounding box center [78, 174] width 153 height 23
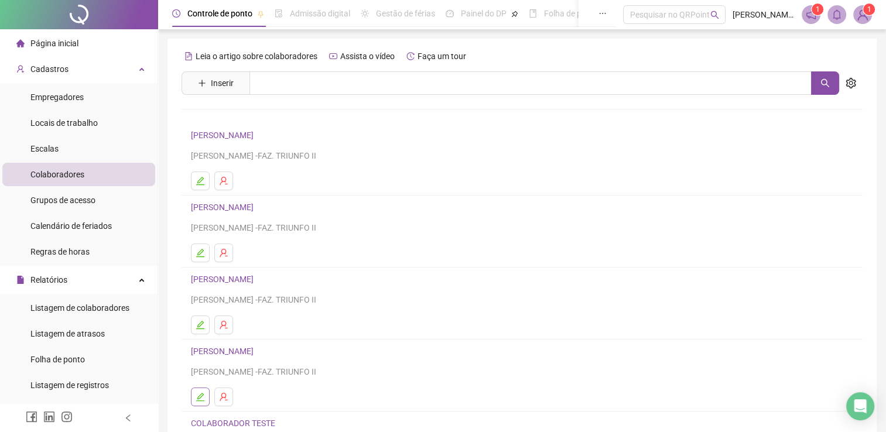
click at [204, 400] on icon "edit" at bounding box center [200, 397] width 8 height 8
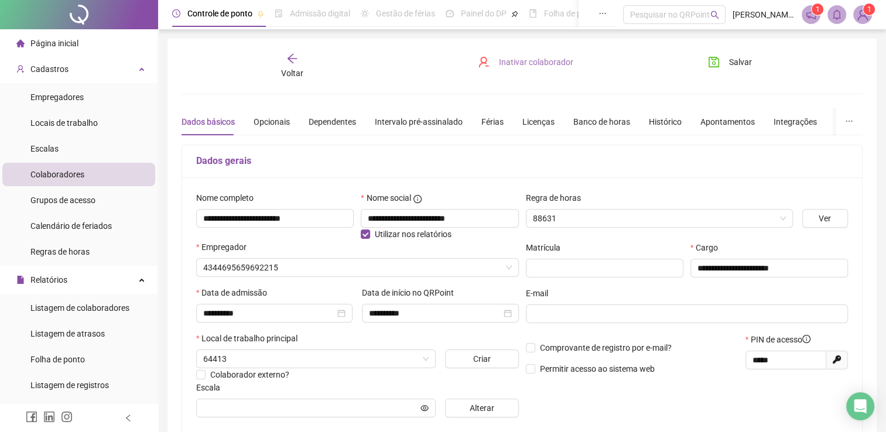
type input "**********"
click at [521, 60] on span "Inativar colaborador" at bounding box center [536, 62] width 74 height 13
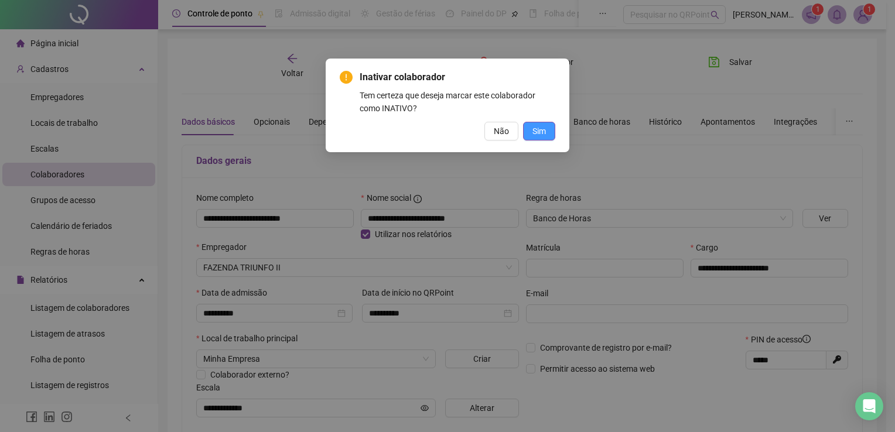
click at [547, 135] on button "Sim" at bounding box center [539, 131] width 32 height 19
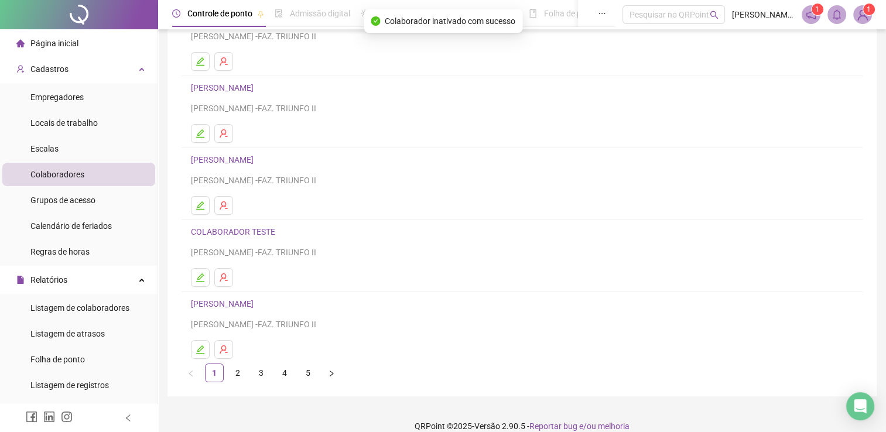
scroll to position [134, 0]
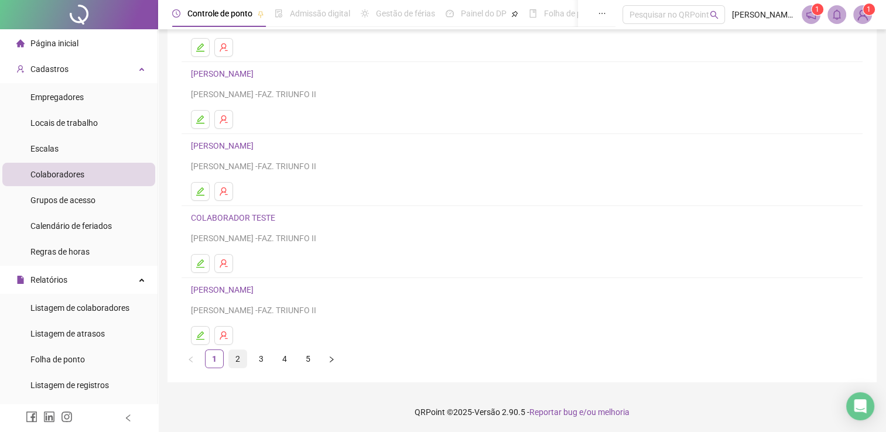
click at [236, 351] on link "2" at bounding box center [238, 359] width 18 height 18
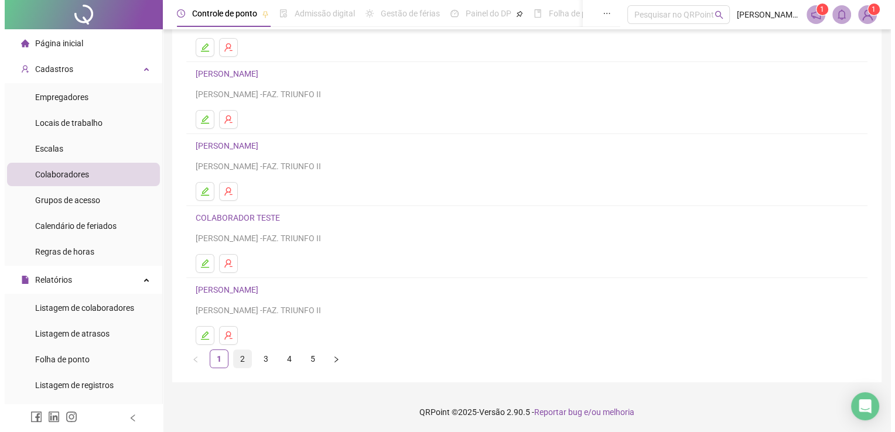
scroll to position [0, 0]
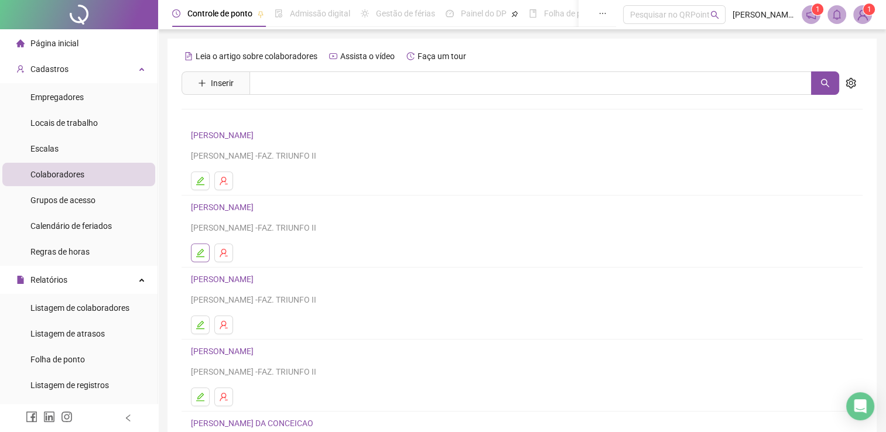
click at [198, 257] on icon "edit" at bounding box center [200, 253] width 8 height 8
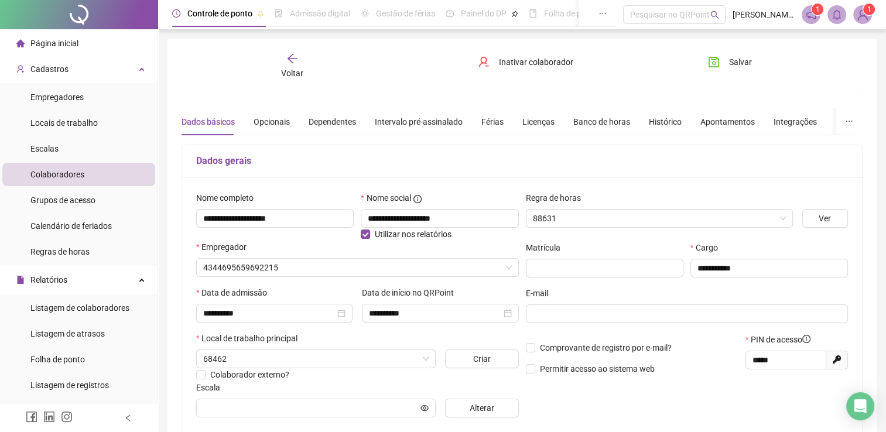
type input "**********"
click at [559, 62] on span "Inativar colaborador" at bounding box center [536, 62] width 74 height 13
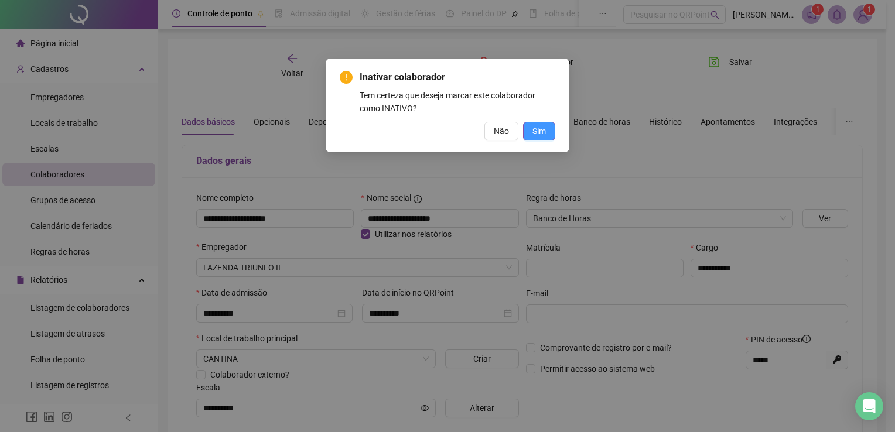
click at [541, 132] on span "Sim" at bounding box center [538, 131] width 13 height 13
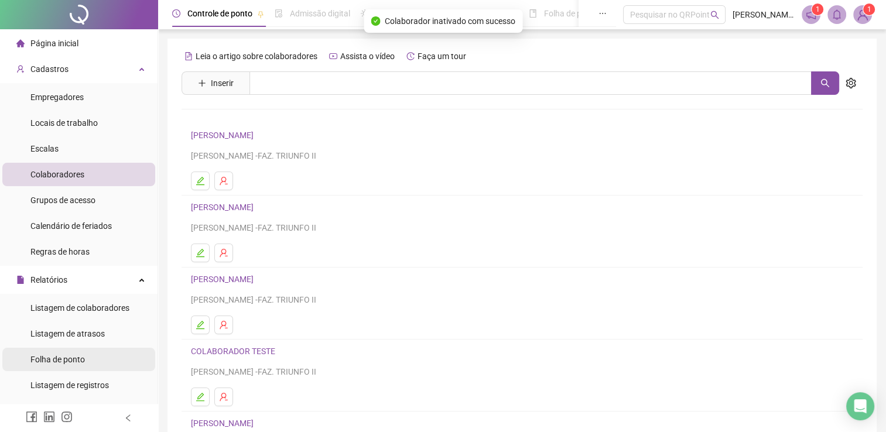
click at [51, 360] on span "Folha de ponto" at bounding box center [57, 359] width 54 height 9
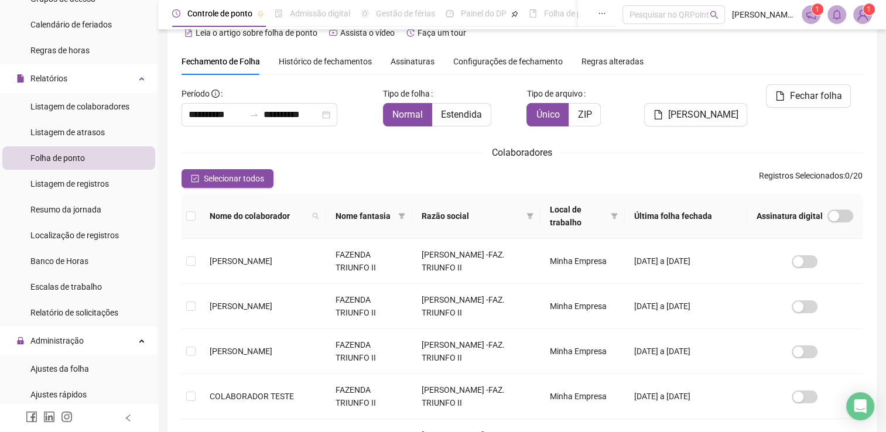
scroll to position [206, 0]
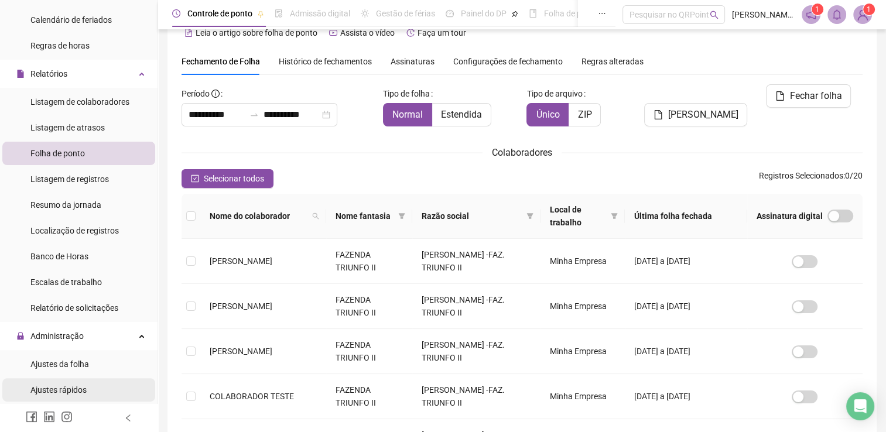
click at [89, 395] on li "Ajustes rápidos" at bounding box center [78, 389] width 153 height 23
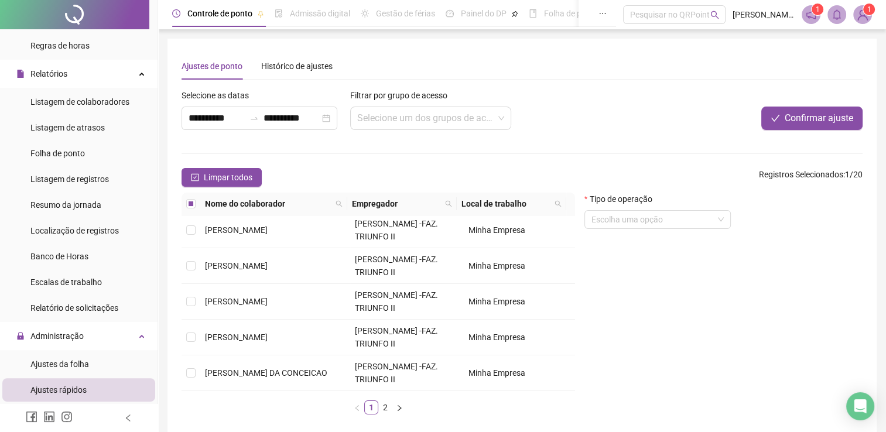
scroll to position [471, 0]
click at [197, 284] on td at bounding box center [191, 266] width 19 height 36
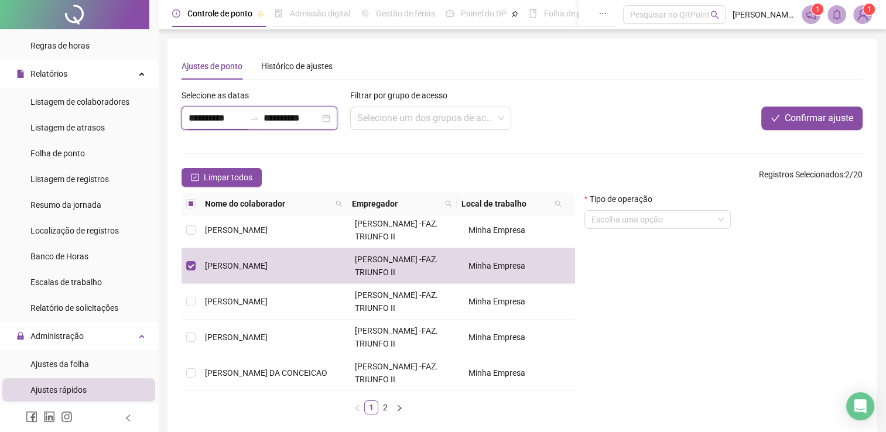
click at [206, 117] on input "**********" at bounding box center [217, 118] width 56 height 14
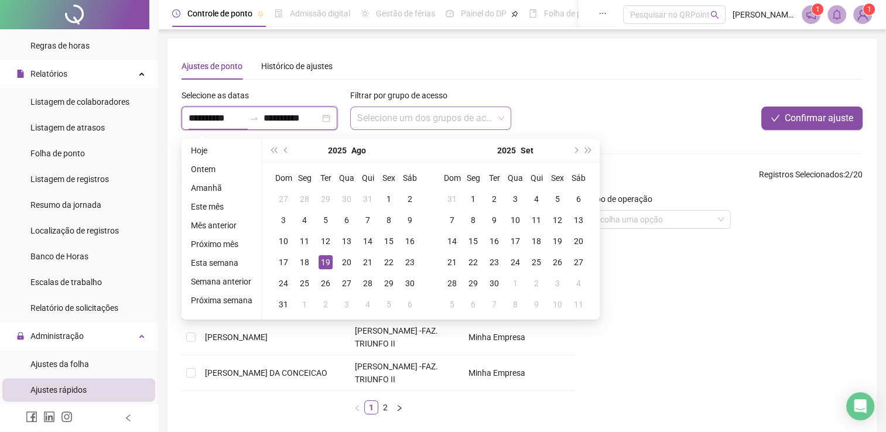
type input "**********"
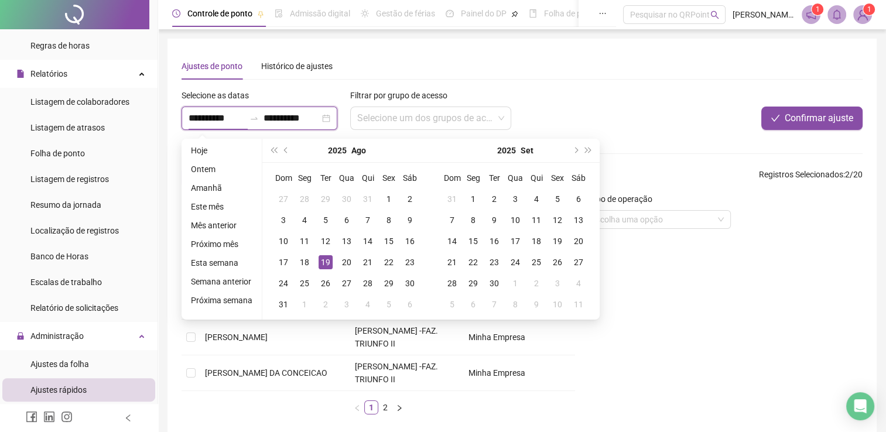
type input "**********"
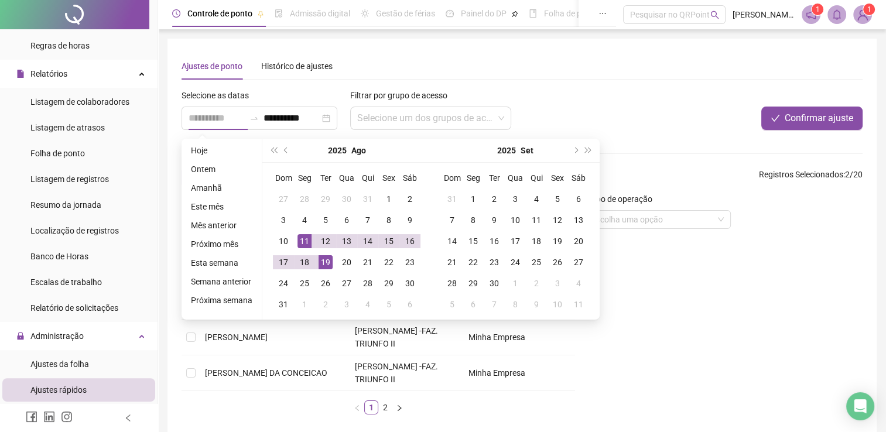
click at [305, 240] on div "11" at bounding box center [305, 241] width 14 height 14
type input "**********"
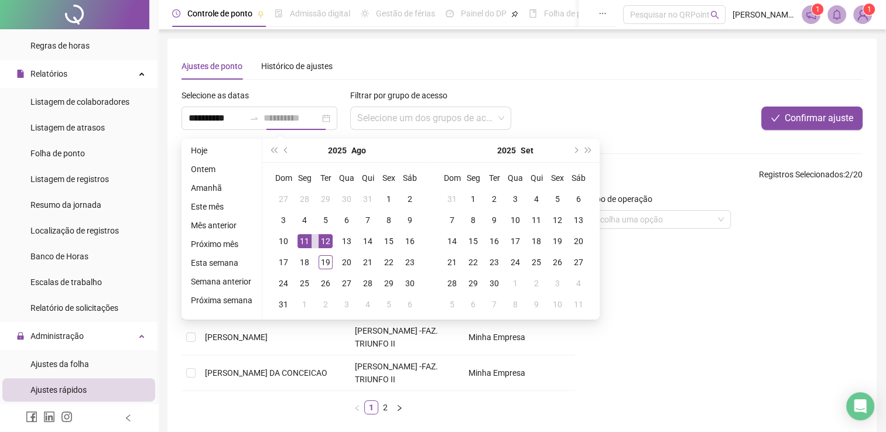
click at [319, 240] on div "12" at bounding box center [326, 241] width 14 height 14
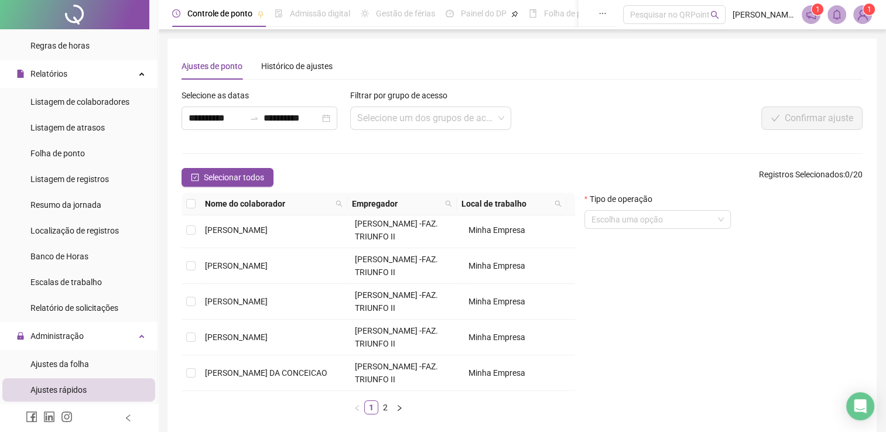
click at [565, 213] on td "Minha Empresa" at bounding box center [519, 195] width 111 height 36
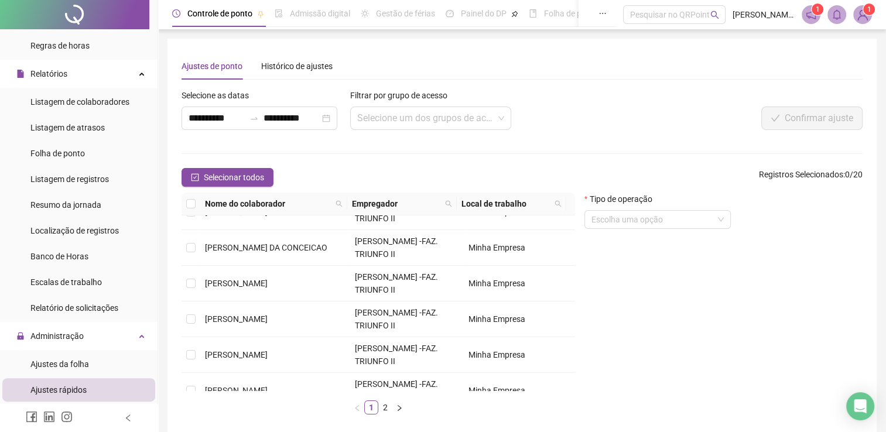
scroll to position [0, 0]
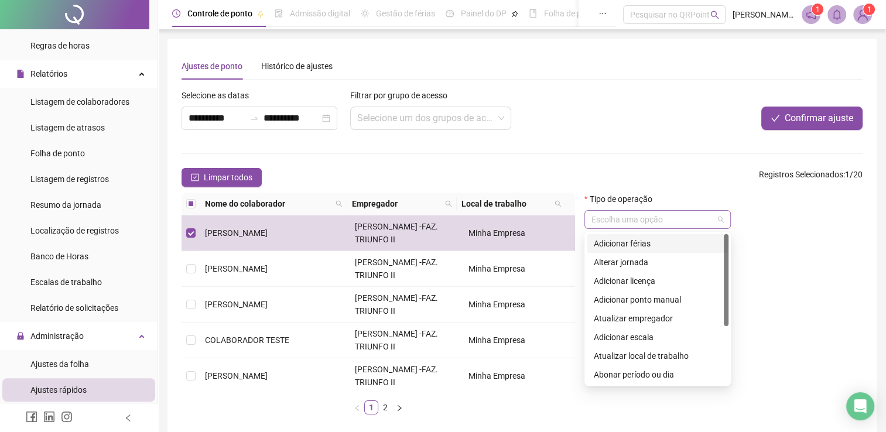
click at [719, 217] on span at bounding box center [658, 220] width 132 height 18
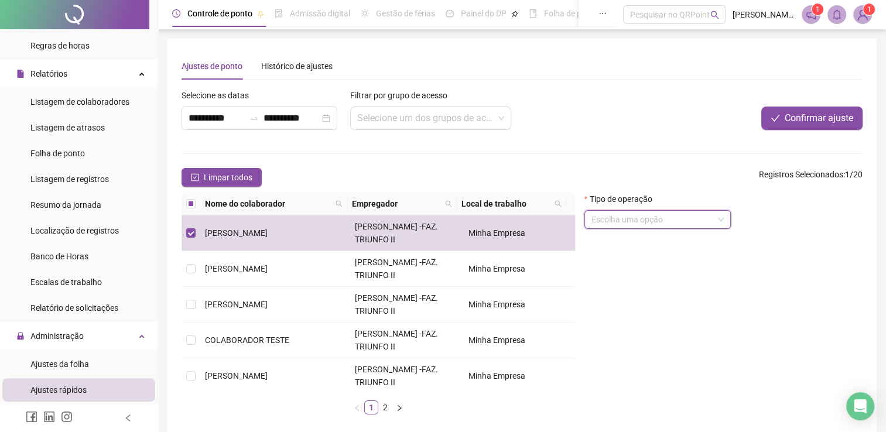
click at [720, 219] on span at bounding box center [658, 220] width 132 height 18
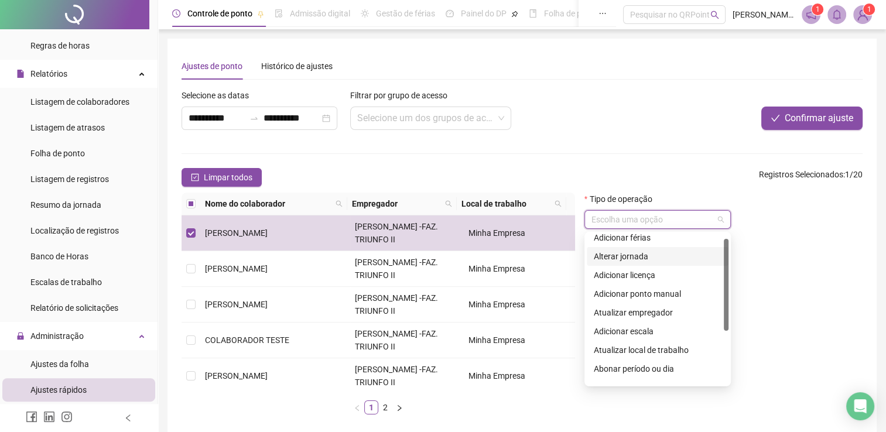
scroll to position [2, 0]
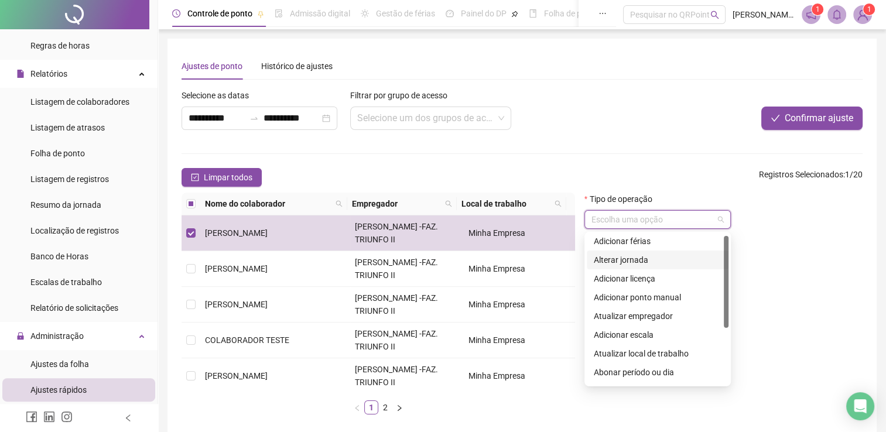
click at [724, 268] on div at bounding box center [726, 282] width 5 height 92
click at [654, 282] on div "Adicionar licença" at bounding box center [658, 278] width 128 height 13
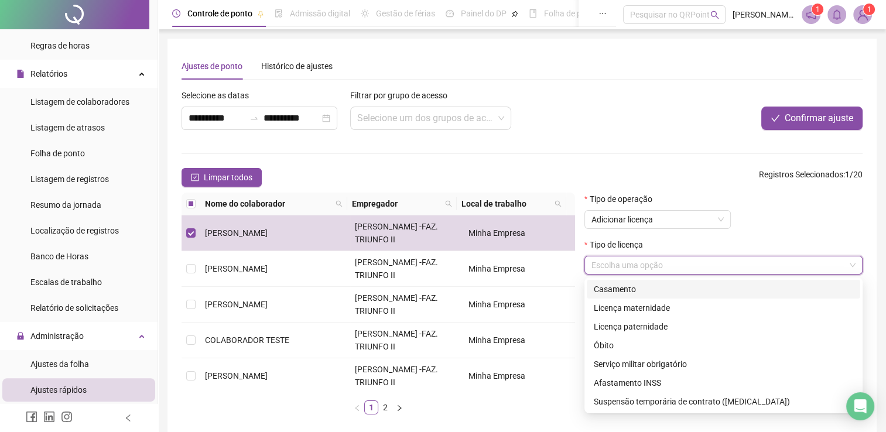
click at [843, 264] on input "search" at bounding box center [719, 266] width 254 height 18
click at [720, 218] on span "Adicionar licença" at bounding box center [658, 220] width 132 height 18
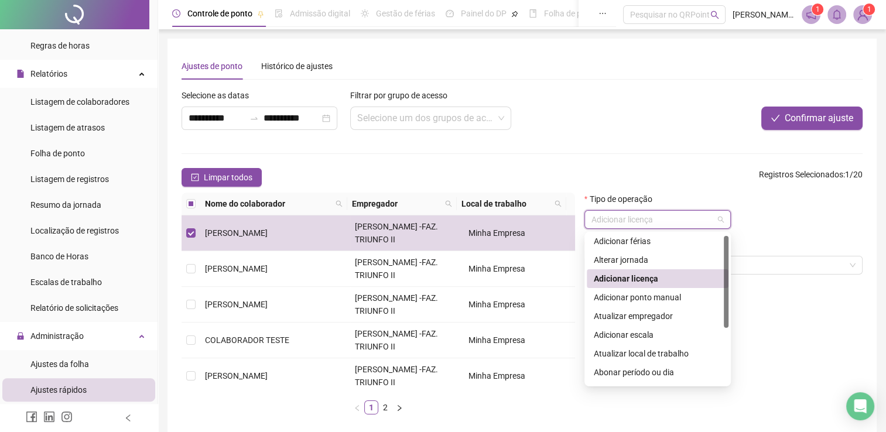
click at [720, 218] on span "Adicionar licença" at bounding box center [658, 220] width 132 height 18
click at [720, 221] on span "Adicionar licença" at bounding box center [658, 220] width 132 height 18
click at [672, 266] on div "Alterar jornada" at bounding box center [658, 260] width 128 height 13
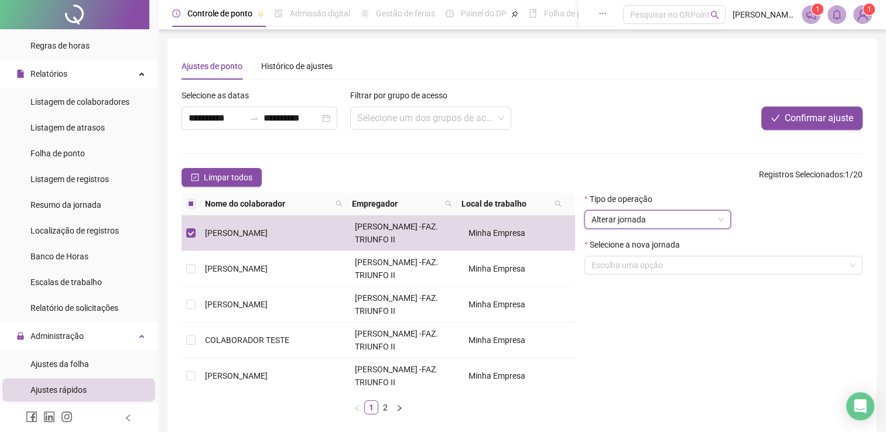
click at [729, 255] on div "Selecione a nova jornada" at bounding box center [724, 247] width 278 height 18
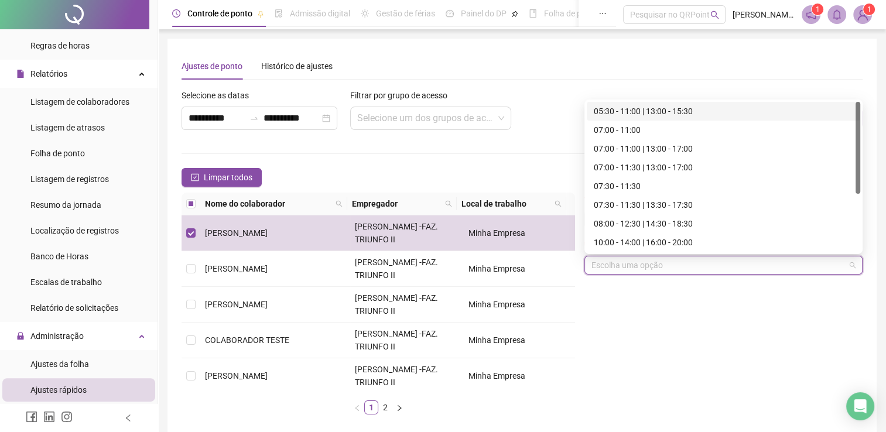
click at [730, 264] on input "search" at bounding box center [719, 266] width 254 height 18
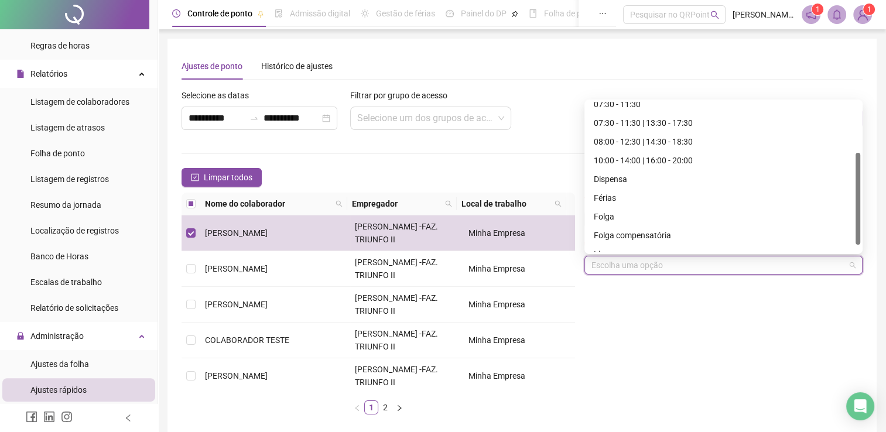
scroll to position [94, 0]
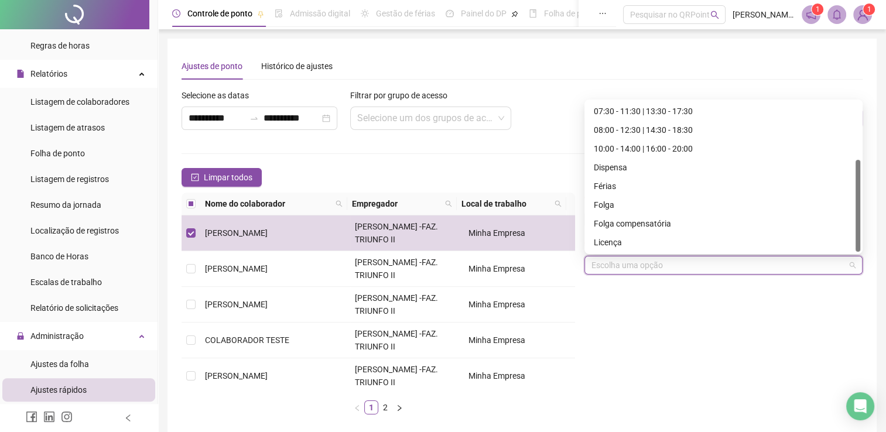
drag, startPoint x: 859, startPoint y: 163, endPoint x: 862, endPoint y: 236, distance: 72.7
click at [862, 236] on div "137583 133791 138731 07:30 - 11:30 07:30 - 11:30 | 13:30 - 17:30 08:00 - 12:30 …" at bounding box center [724, 177] width 278 height 155
click at [615, 207] on div "Folga" at bounding box center [723, 205] width 259 height 13
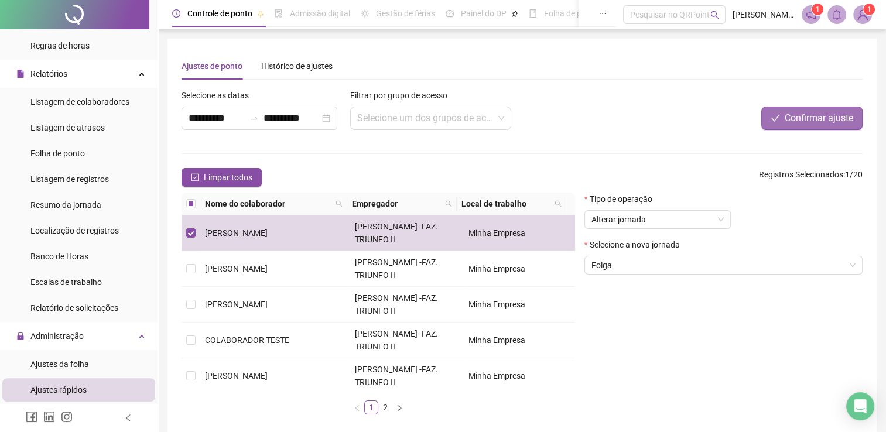
click at [810, 120] on span "Confirmar ajuste" at bounding box center [819, 118] width 69 height 14
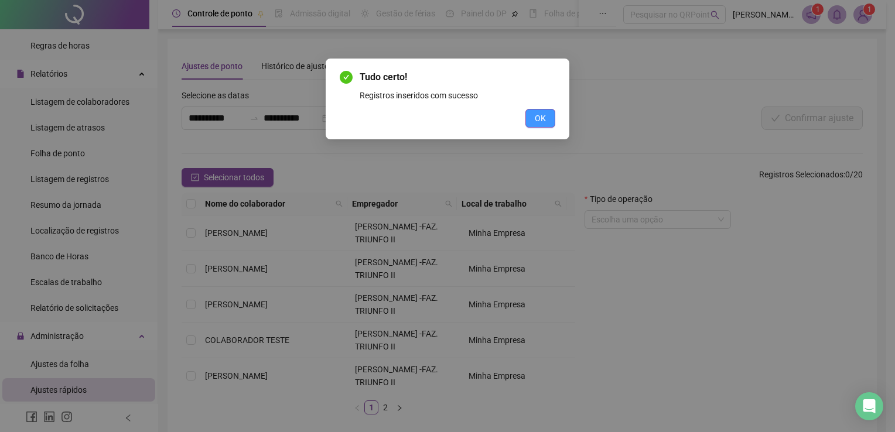
click at [538, 119] on span "OK" at bounding box center [540, 118] width 11 height 13
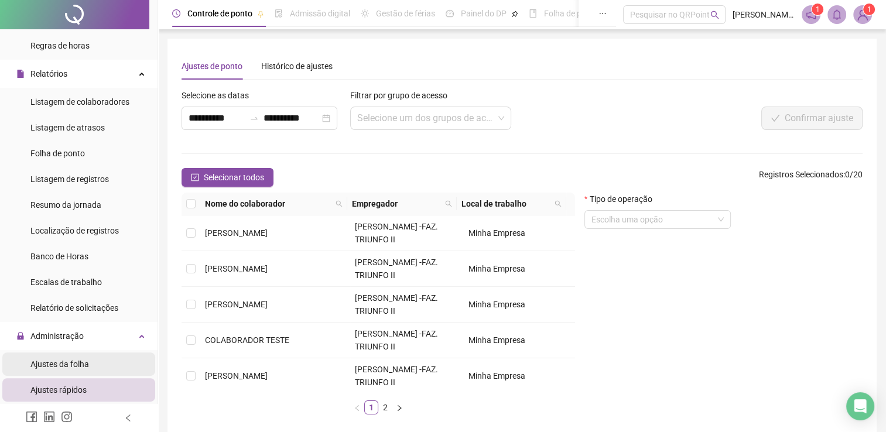
click at [104, 363] on li "Ajustes da folha" at bounding box center [78, 364] width 153 height 23
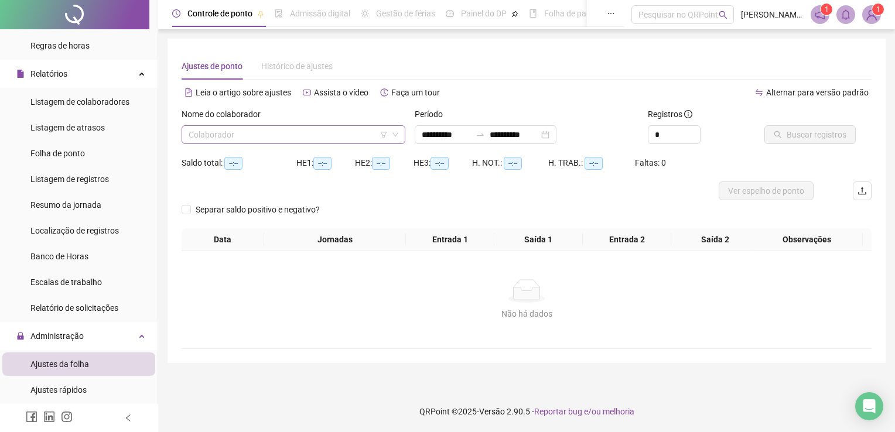
click at [264, 138] on input "search" at bounding box center [288, 135] width 199 height 18
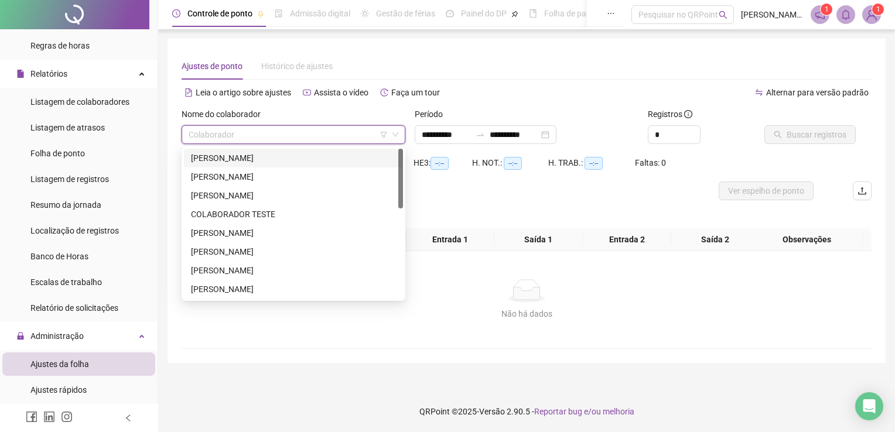
click at [240, 161] on div "[PERSON_NAME]" at bounding box center [293, 158] width 205 height 13
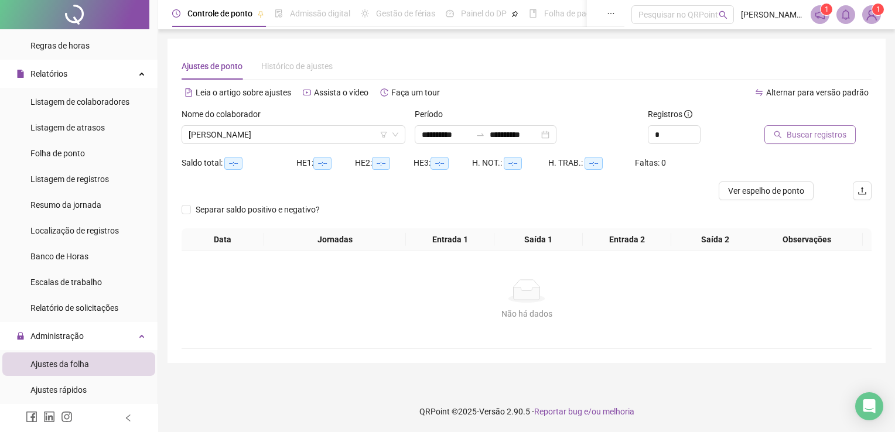
click at [785, 133] on button "Buscar registros" at bounding box center [809, 134] width 91 height 19
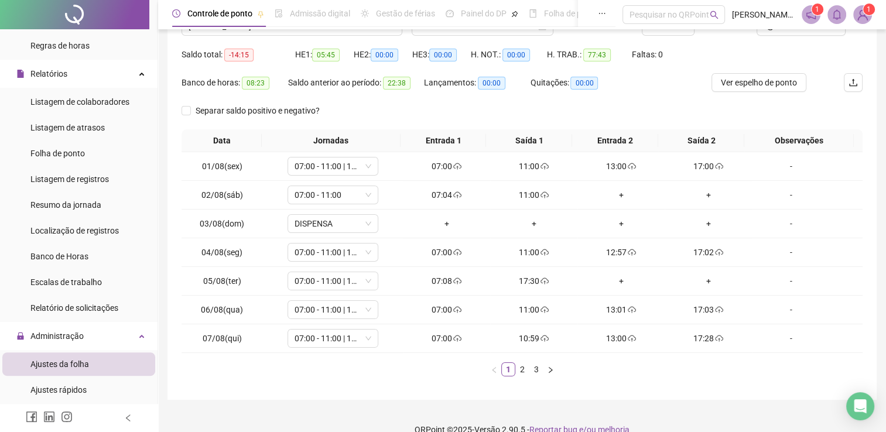
scroll to position [106, 0]
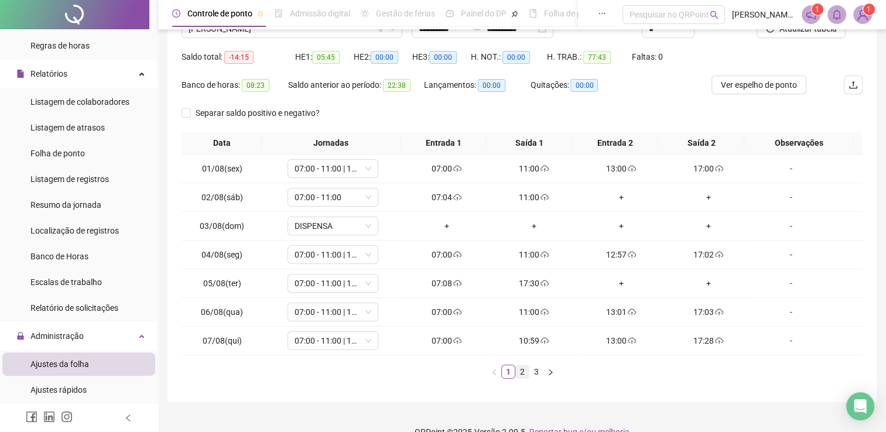
click at [524, 370] on link "2" at bounding box center [522, 371] width 13 height 13
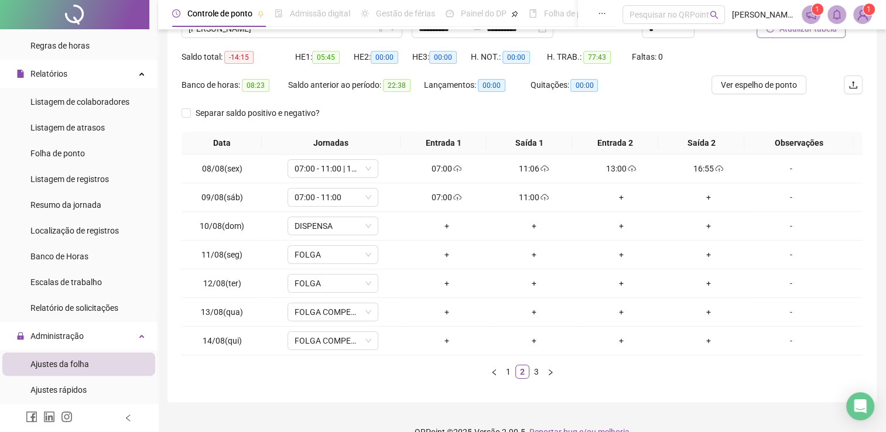
click at [780, 34] on span "Atualizar tabela" at bounding box center [807, 28] width 57 height 13
click at [780, 257] on div "-" at bounding box center [791, 254] width 69 height 13
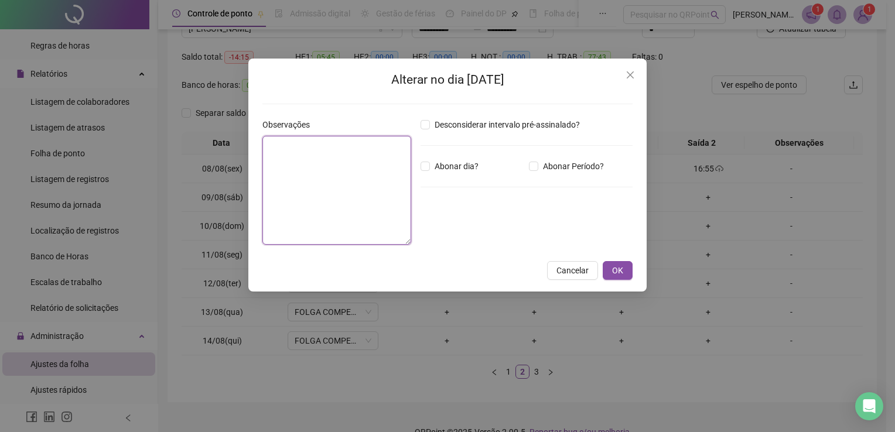
click at [380, 159] on textarea at bounding box center [336, 190] width 149 height 109
drag, startPoint x: 368, startPoint y: 151, endPoint x: 216, endPoint y: 155, distance: 151.8
click at [216, 155] on div "**********" at bounding box center [447, 216] width 895 height 432
type textarea "**********"
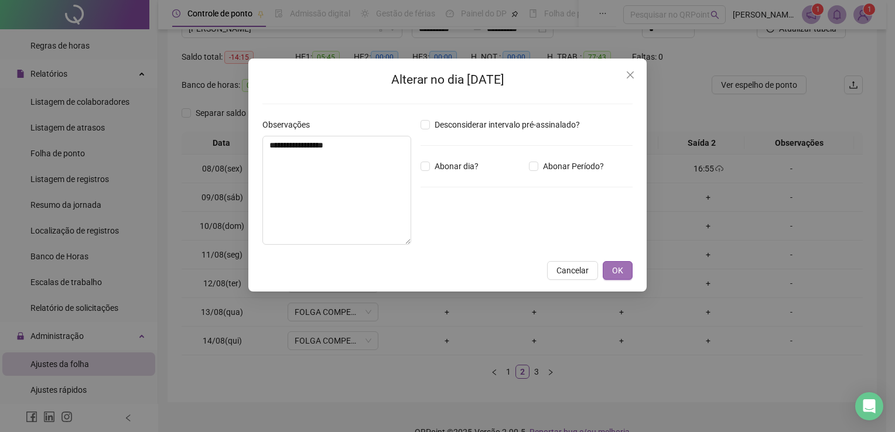
click at [616, 268] on span "OK" at bounding box center [617, 270] width 11 height 13
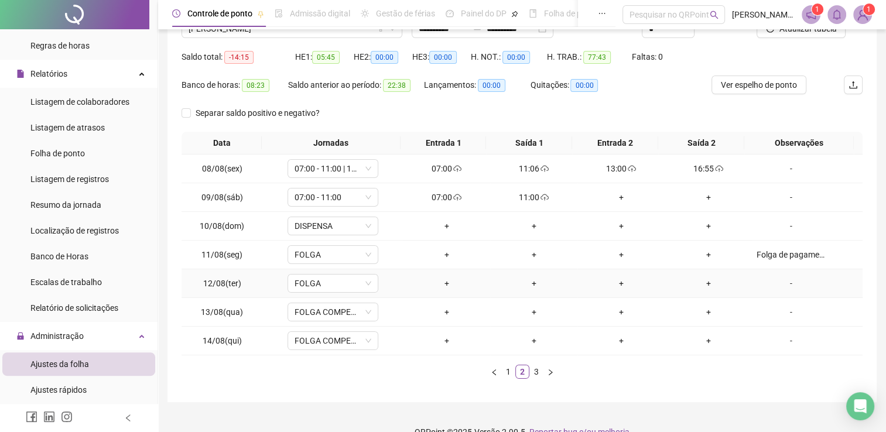
click at [779, 283] on div "-" at bounding box center [791, 283] width 69 height 13
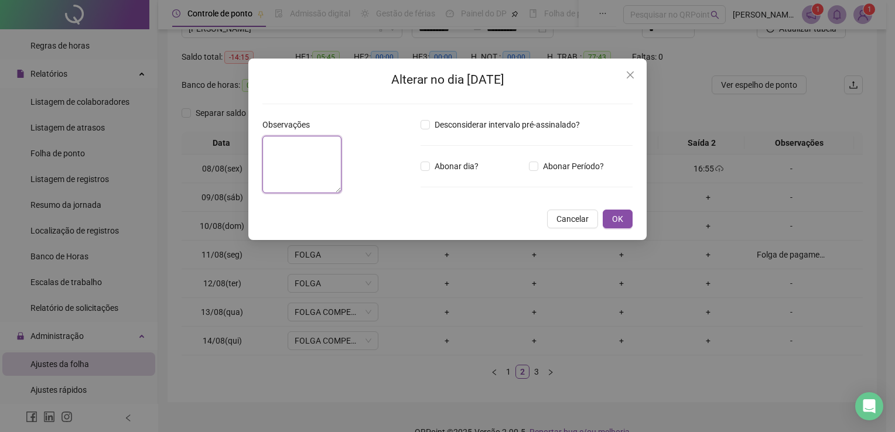
click at [323, 165] on textarea at bounding box center [301, 164] width 79 height 57
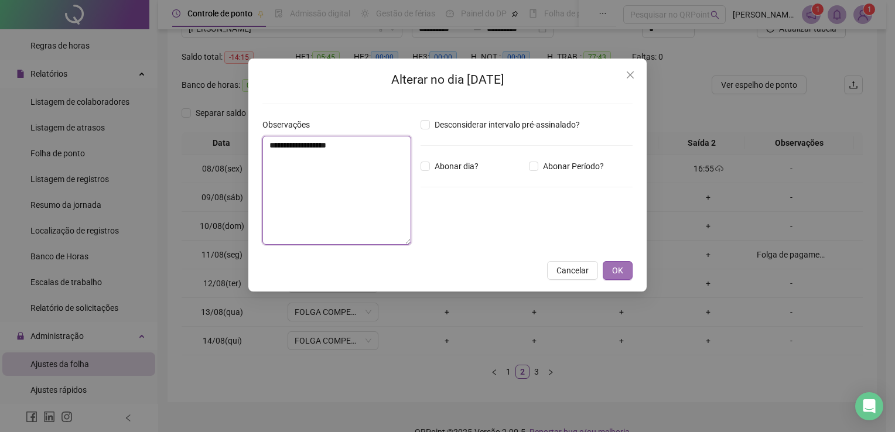
type textarea "**********"
click at [614, 275] on span "OK" at bounding box center [617, 270] width 11 height 13
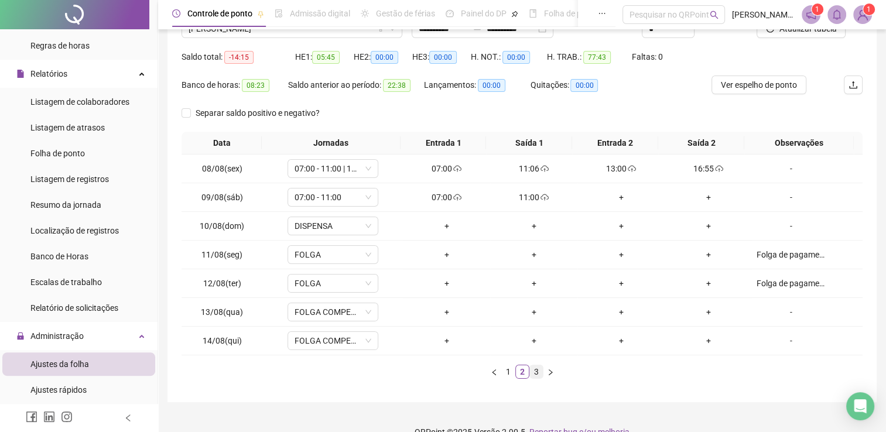
click at [533, 375] on link "3" at bounding box center [536, 371] width 13 height 13
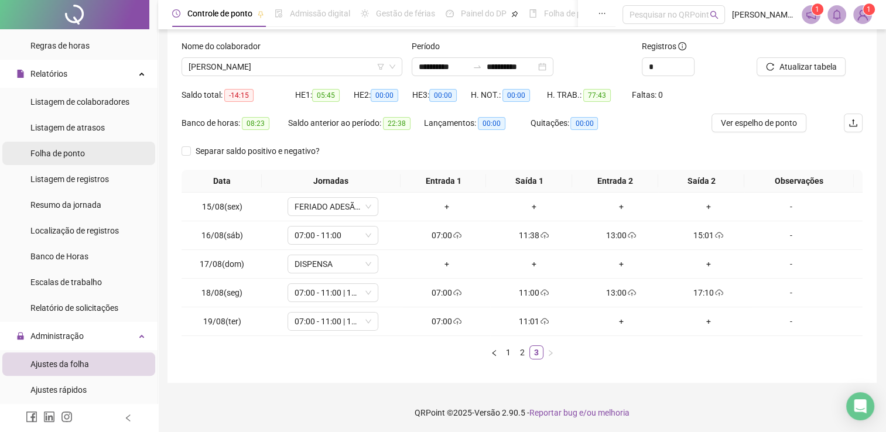
click at [98, 157] on li "Folha de ponto" at bounding box center [78, 153] width 153 height 23
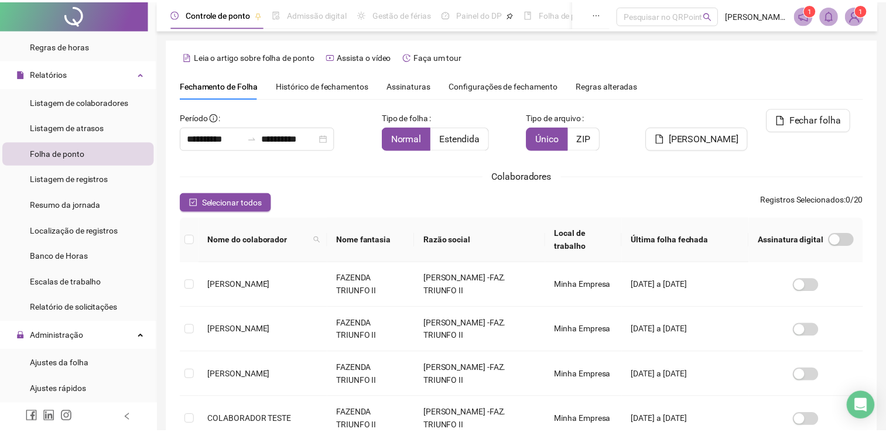
scroll to position [23, 0]
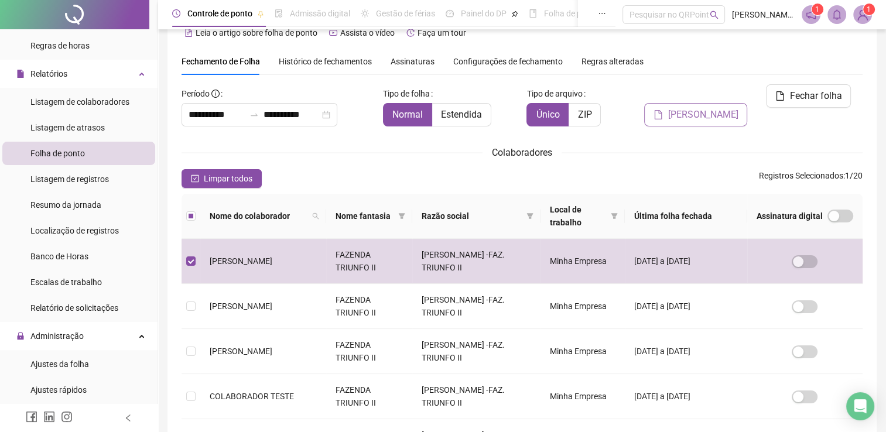
click at [725, 108] on span "[PERSON_NAME]" at bounding box center [703, 115] width 70 height 14
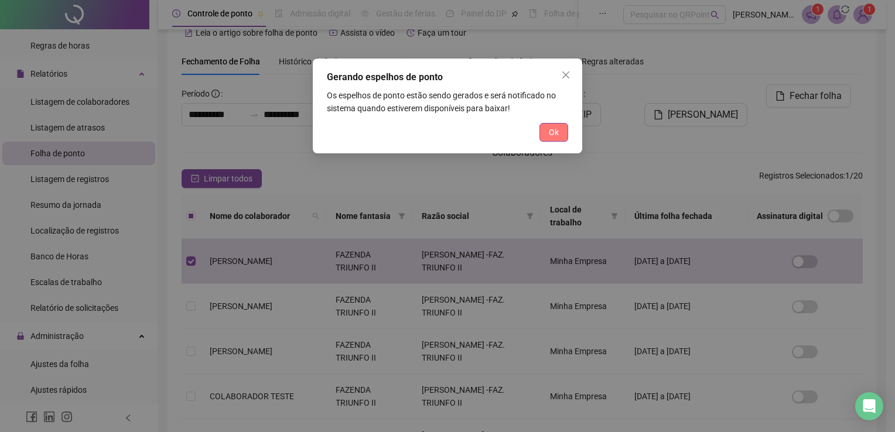
click at [559, 125] on button "Ok" at bounding box center [553, 132] width 29 height 19
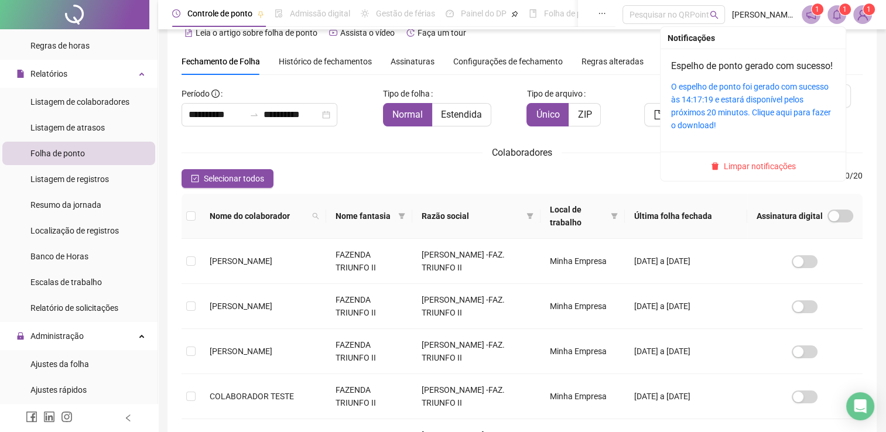
click at [841, 15] on icon "bell" at bounding box center [837, 14] width 11 height 11
click at [783, 127] on link "O espelho de ponto foi gerado com sucesso às 14:17:19 e estará disponível pelos…" at bounding box center [751, 106] width 160 height 48
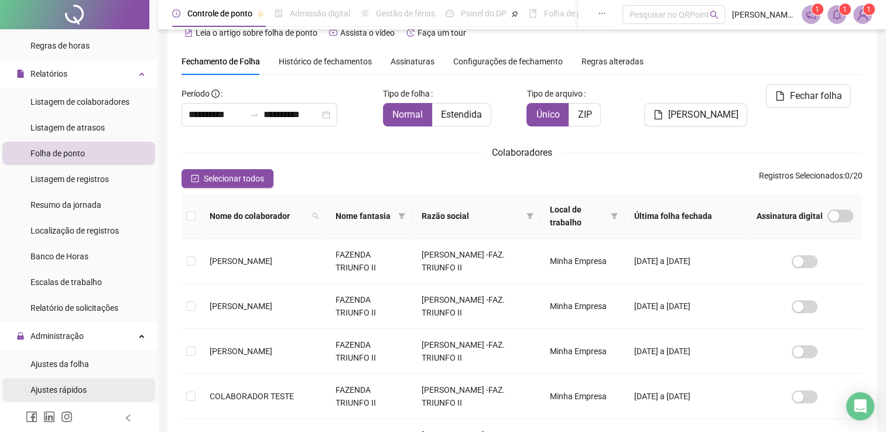
click at [101, 392] on li "Ajustes rápidos" at bounding box center [78, 389] width 153 height 23
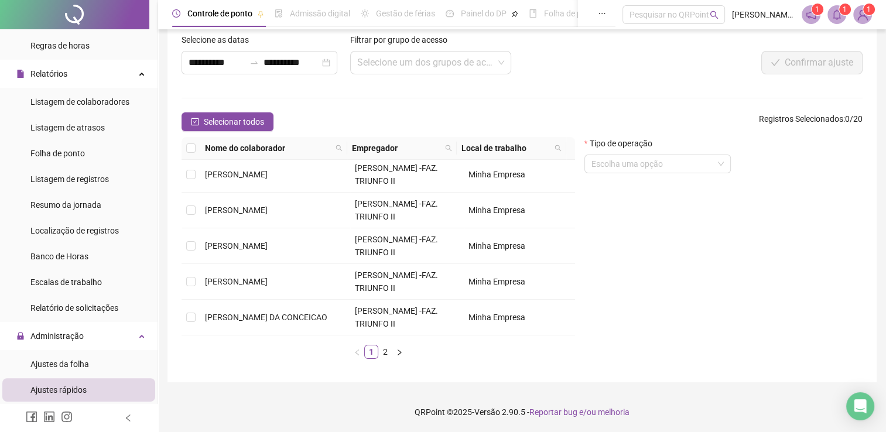
scroll to position [551, 0]
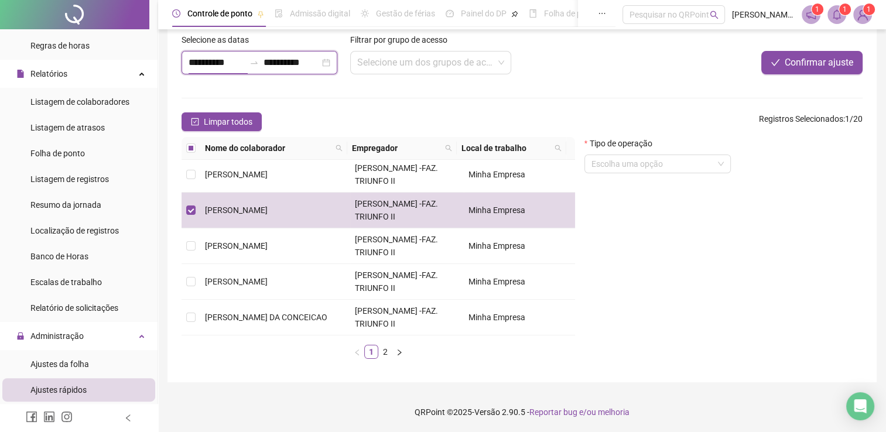
click at [201, 58] on input "**********" at bounding box center [217, 63] width 56 height 14
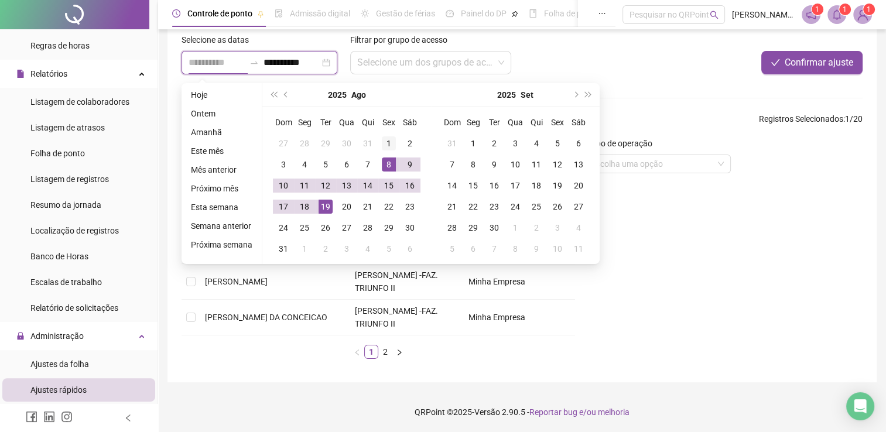
type input "**********"
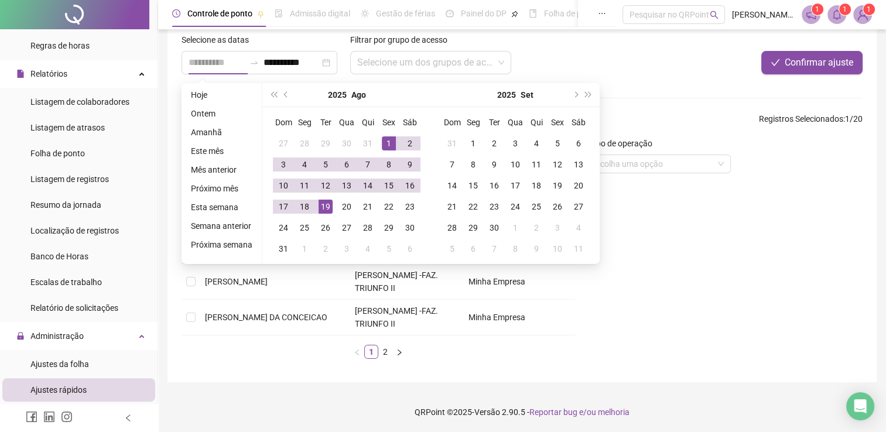
click at [387, 142] on div "1" at bounding box center [389, 143] width 14 height 14
type input "**********"
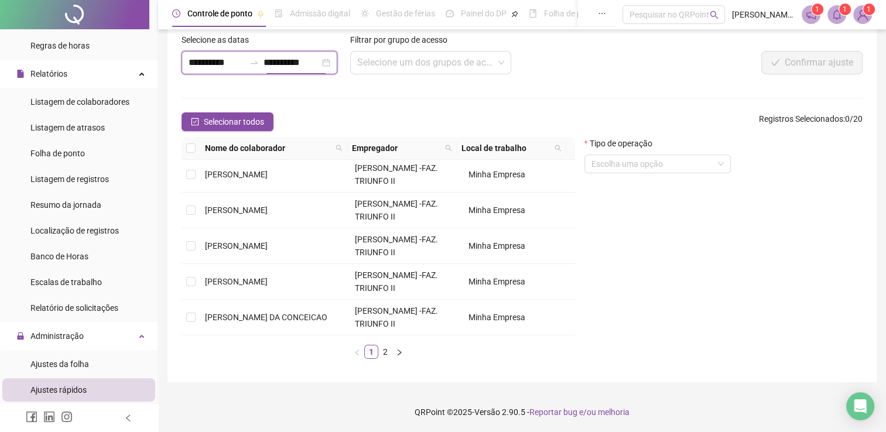
click at [202, 62] on input "**********" at bounding box center [217, 63] width 56 height 14
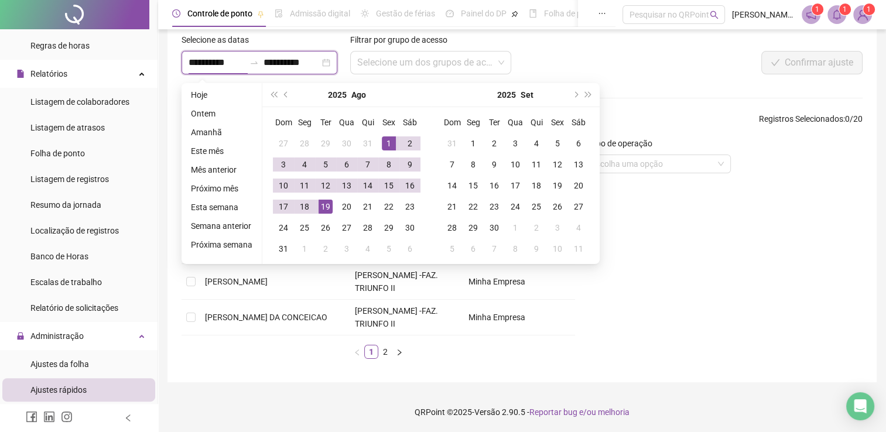
type input "**********"
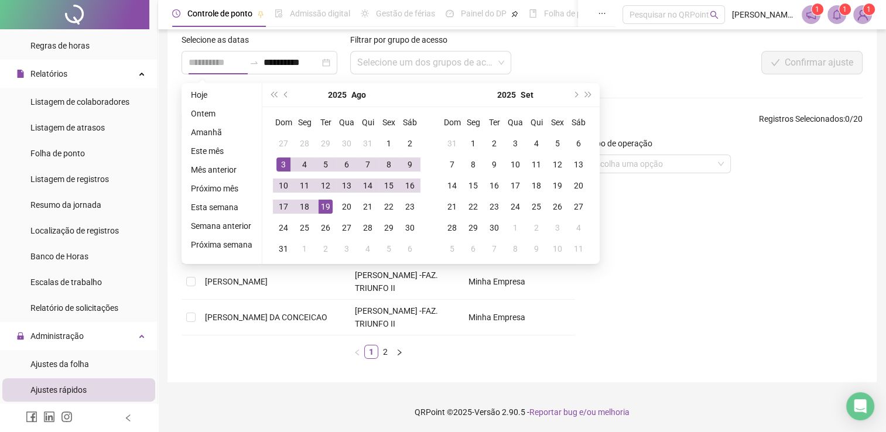
click at [278, 166] on div "3" at bounding box center [283, 165] width 14 height 14
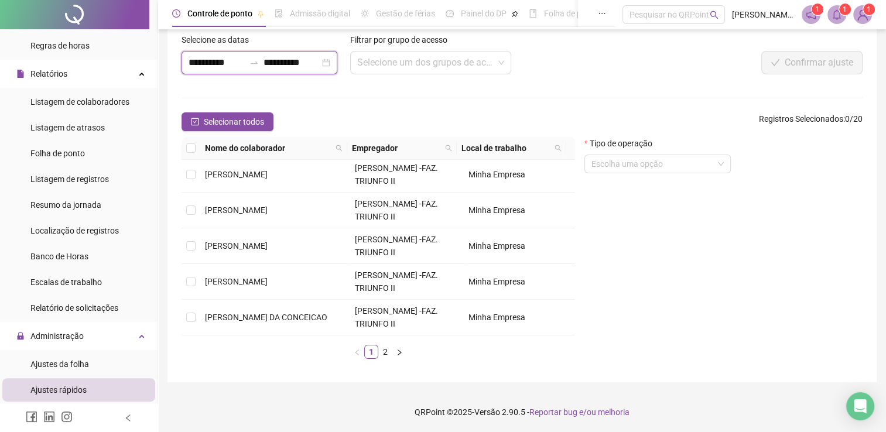
click at [288, 60] on input "**********" at bounding box center [292, 63] width 56 height 14
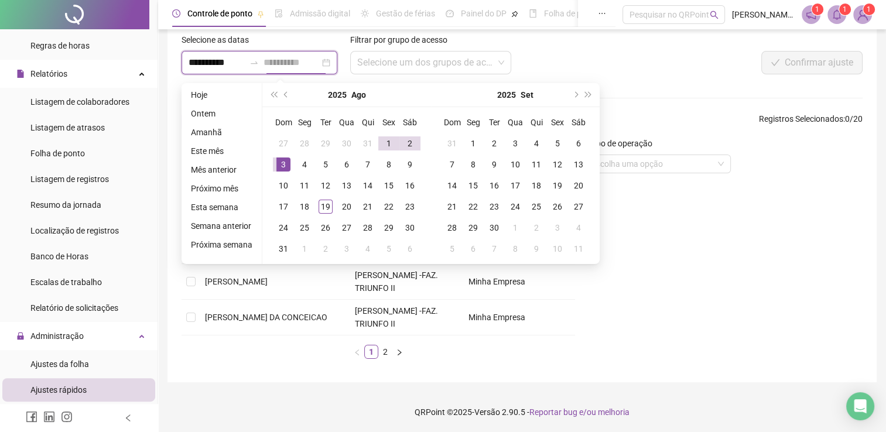
type input "**********"
click at [283, 160] on div "3" at bounding box center [283, 165] width 14 height 14
type input "**********"
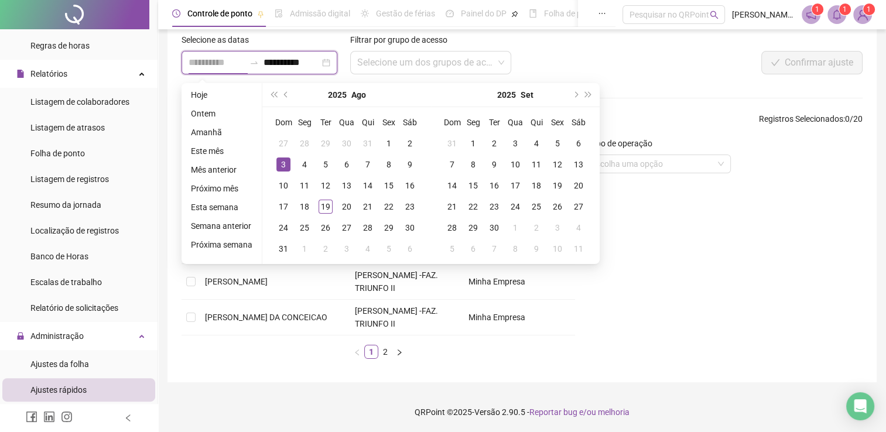
type input "**********"
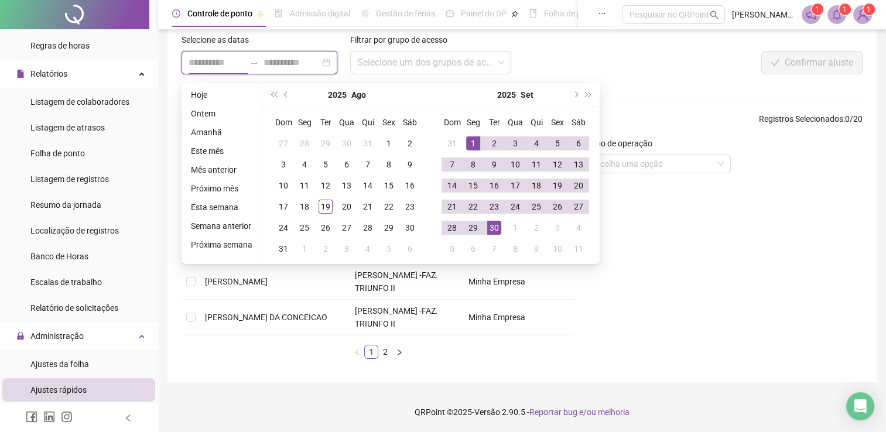
type input "**********"
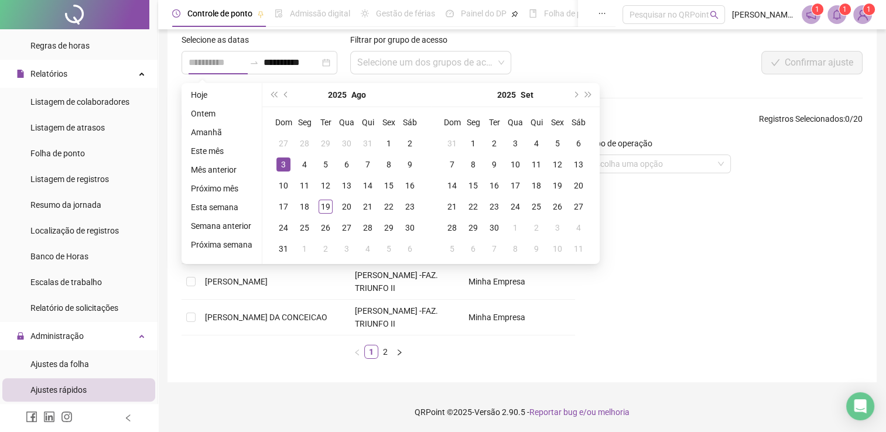
click at [279, 166] on div "3" at bounding box center [283, 165] width 14 height 14
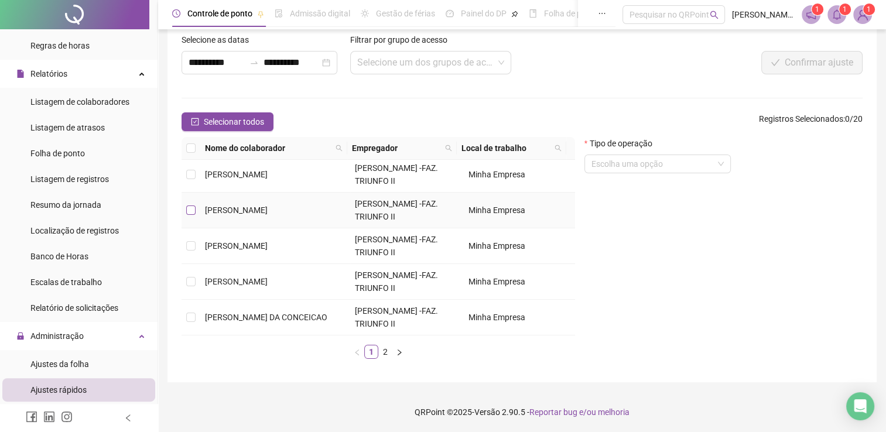
click at [192, 204] on label at bounding box center [190, 210] width 9 height 13
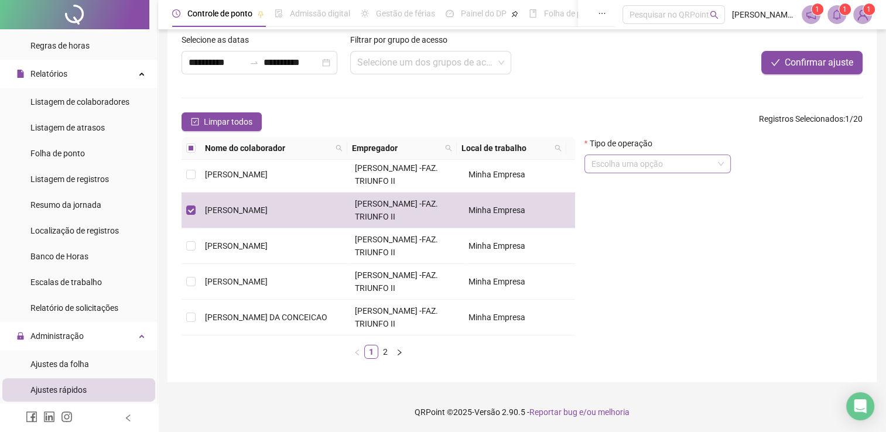
click at [689, 172] on input "search" at bounding box center [653, 164] width 122 height 18
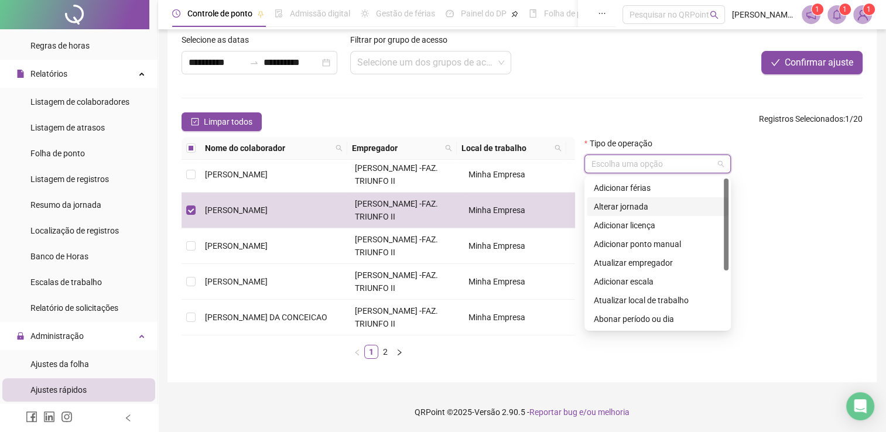
click at [668, 203] on div "Alterar jornada" at bounding box center [658, 206] width 128 height 13
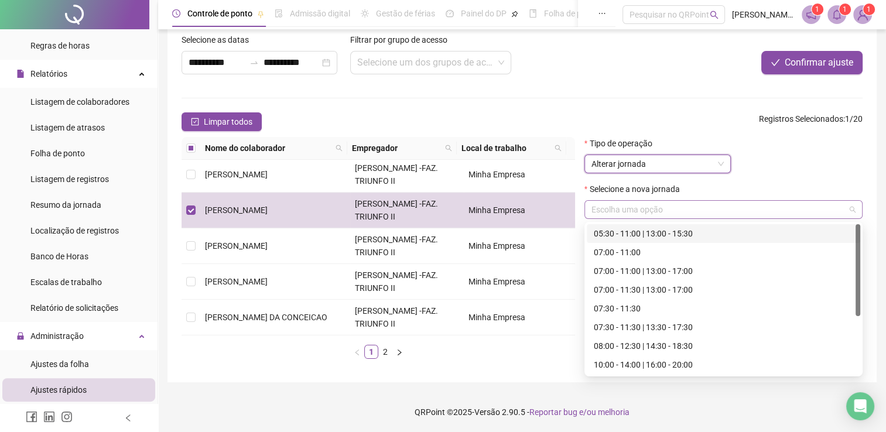
click at [852, 211] on span at bounding box center [724, 210] width 264 height 18
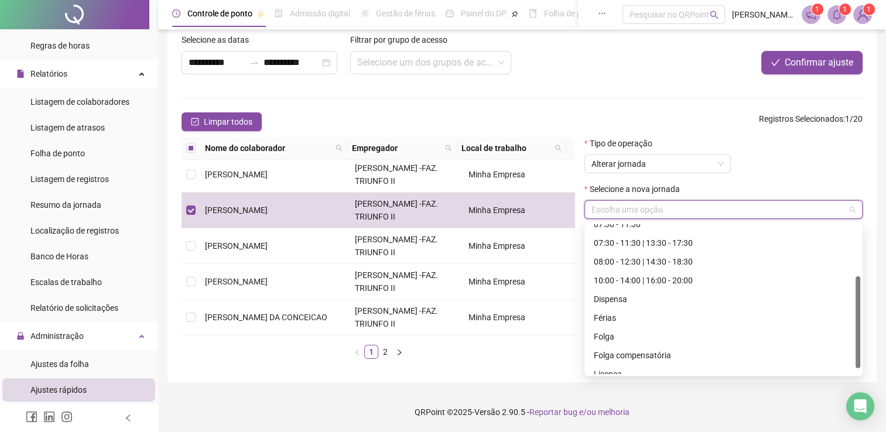
scroll to position [94, 0]
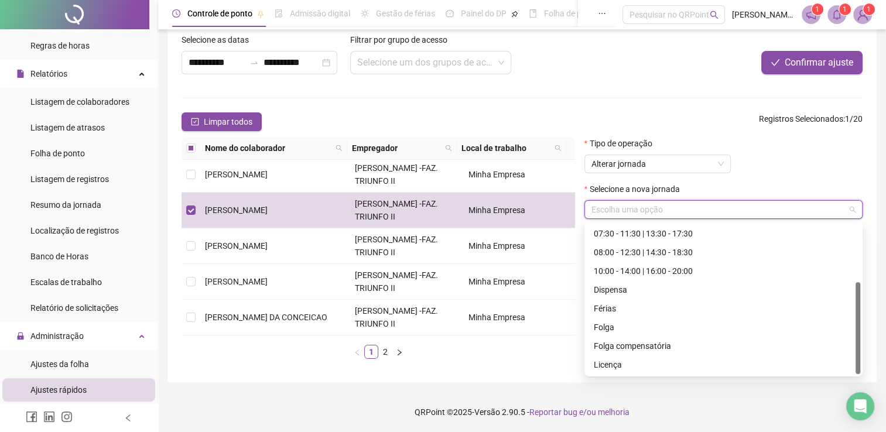
drag, startPoint x: 857, startPoint y: 254, endPoint x: 860, endPoint y: 313, distance: 59.2
click at [860, 313] on div "143132 136386 07:30 - 11:30 07:30 - 11:30 | 13:30 - 17:30 08:00 - 12:30 | 14:30…" at bounding box center [724, 299] width 278 height 155
click at [703, 289] on div "Dispensa" at bounding box center [723, 289] width 259 height 13
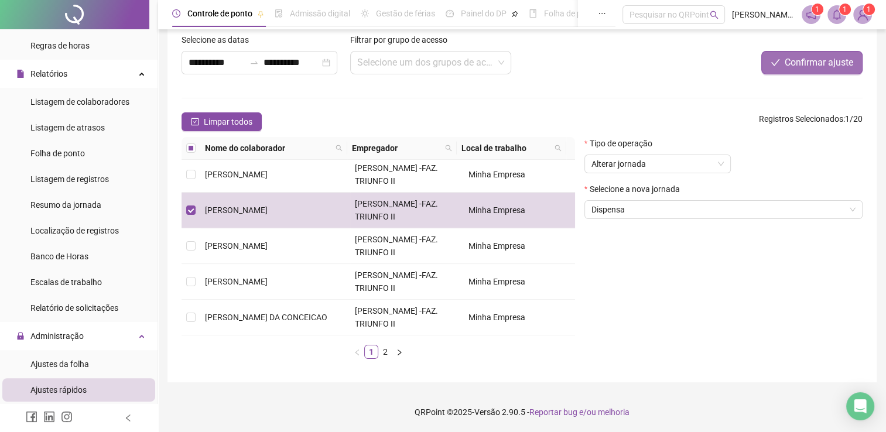
click at [807, 67] on span "Confirmar ajuste" at bounding box center [819, 63] width 69 height 14
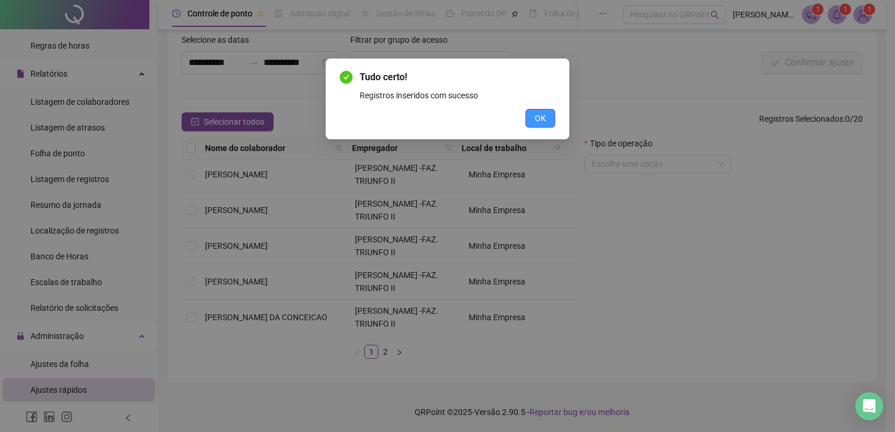
click at [525, 119] on button "OK" at bounding box center [540, 118] width 30 height 19
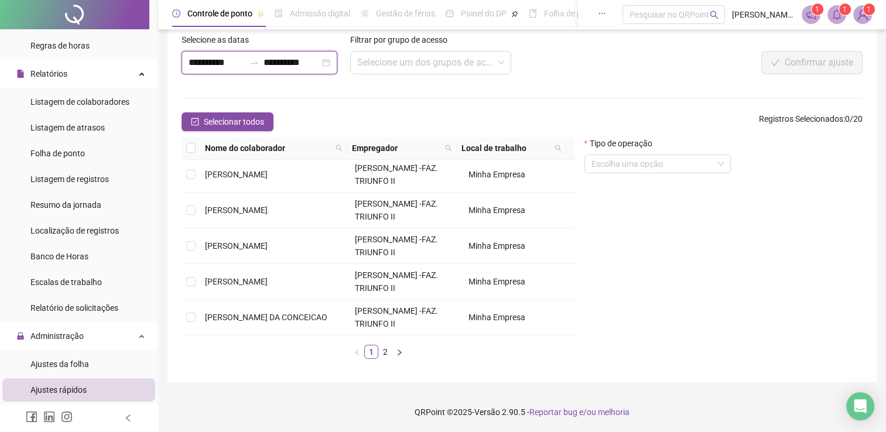
click at [213, 64] on input "**********" at bounding box center [217, 63] width 56 height 14
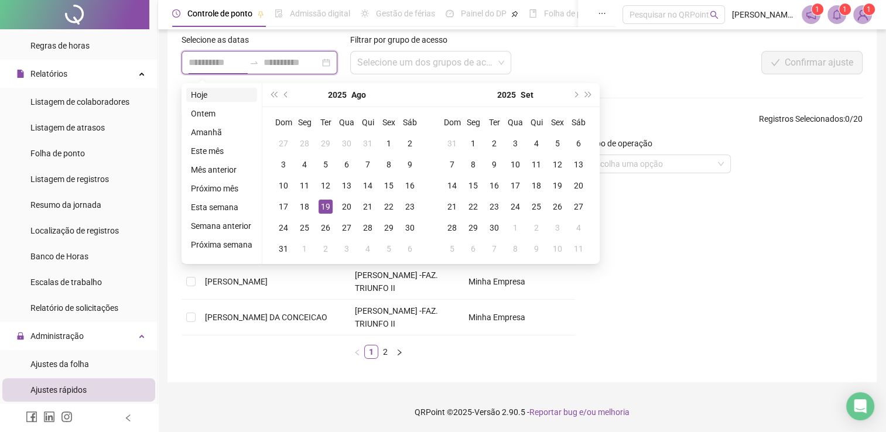
type input "**********"
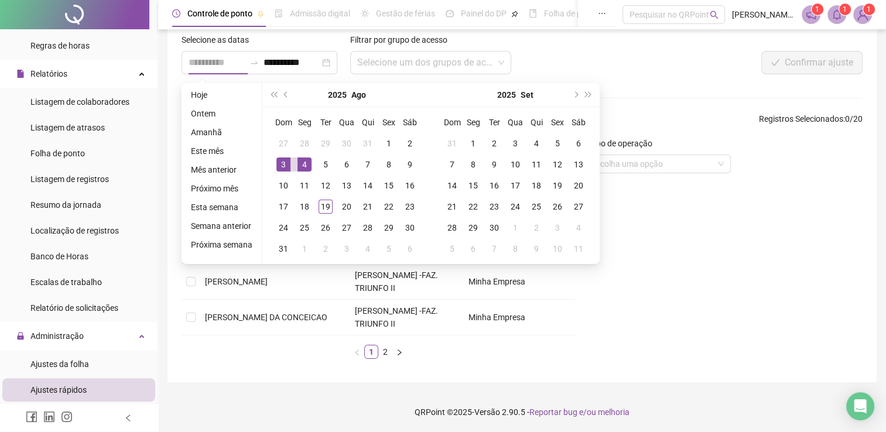
click at [303, 166] on div "4" at bounding box center [305, 165] width 14 height 14
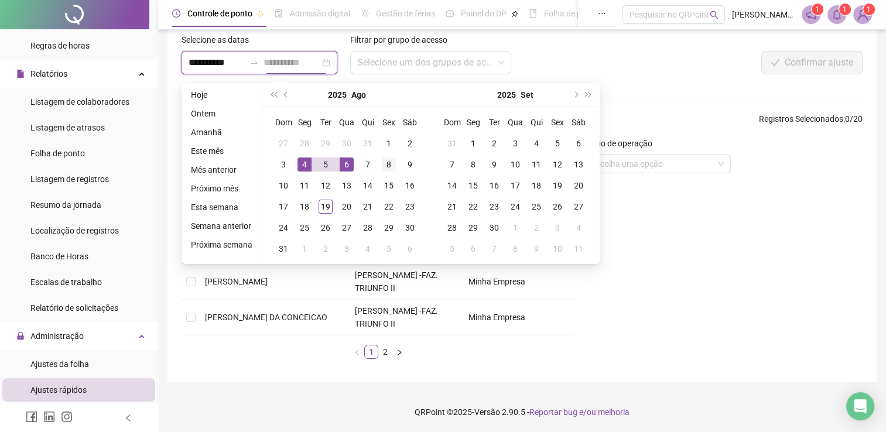
type input "**********"
click at [387, 167] on div "8" at bounding box center [389, 165] width 14 height 14
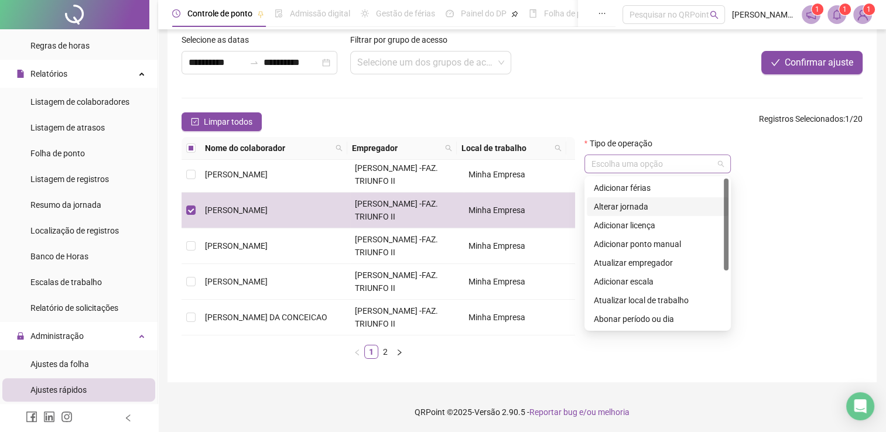
click at [720, 167] on span at bounding box center [658, 164] width 132 height 18
click at [726, 232] on div at bounding box center [726, 225] width 5 height 92
click at [689, 207] on div "Alterar jornada" at bounding box center [658, 205] width 128 height 13
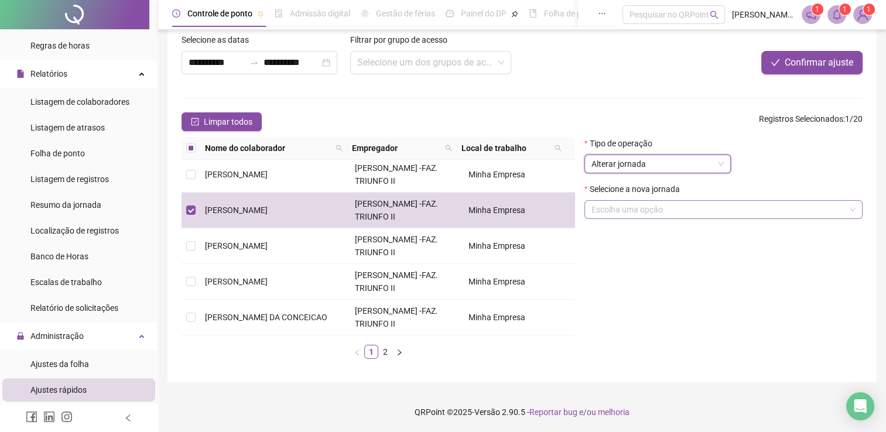
click at [855, 208] on span at bounding box center [724, 210] width 264 height 18
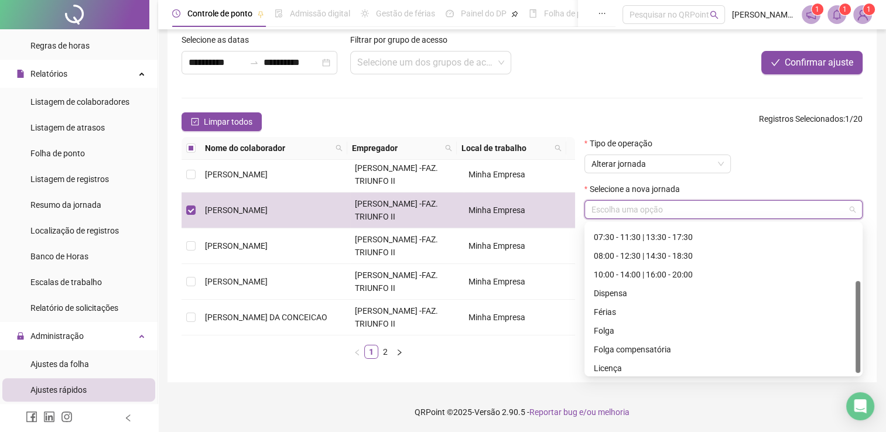
scroll to position [91, 0]
drag, startPoint x: 857, startPoint y: 250, endPoint x: 862, endPoint y: 306, distance: 56.5
click at [862, 306] on div "143132 136386 07:30 - 11:30 07:30 - 11:30 | 13:30 - 17:30 08:00 - 12:30 | 14:30…" at bounding box center [724, 299] width 278 height 155
click at [637, 332] on div "Folga" at bounding box center [723, 329] width 259 height 13
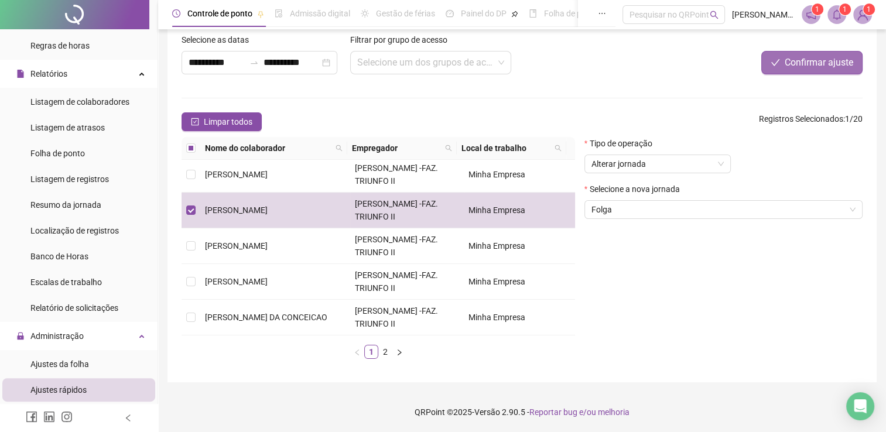
click at [815, 64] on span "Confirmar ajuste" at bounding box center [819, 63] width 69 height 14
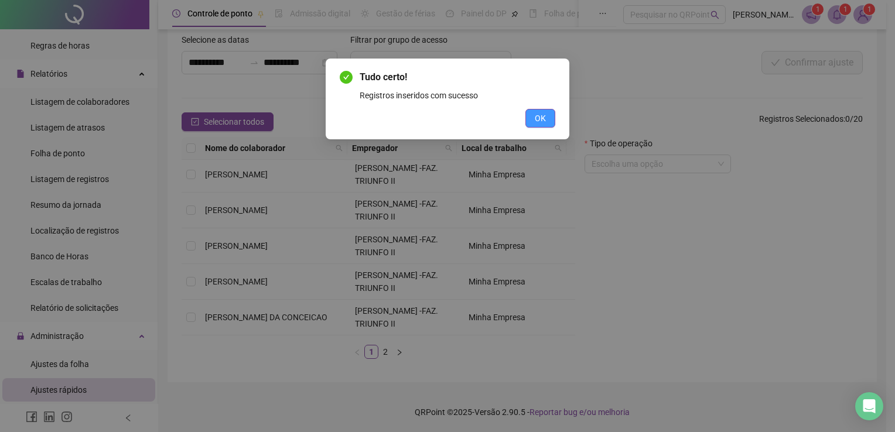
click at [544, 116] on span "OK" at bounding box center [540, 118] width 11 height 13
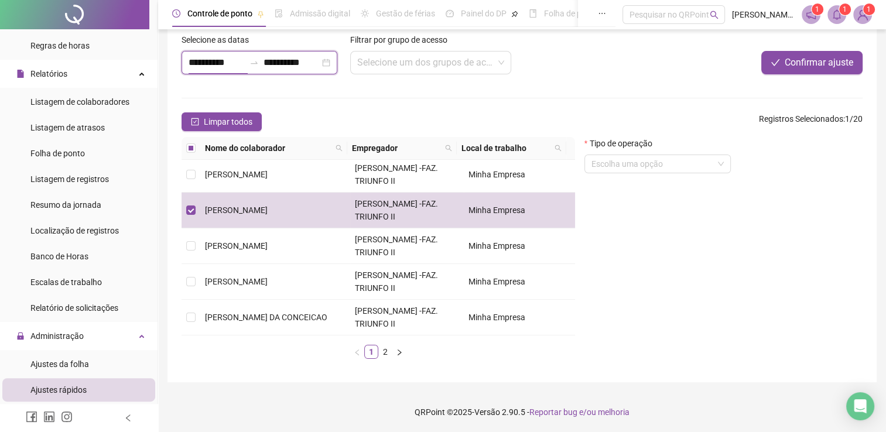
click at [218, 67] on input "**********" at bounding box center [217, 63] width 56 height 14
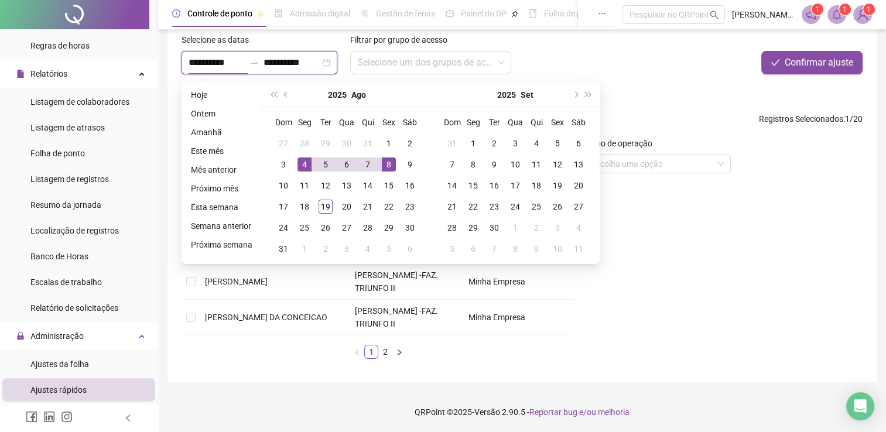
type input "**********"
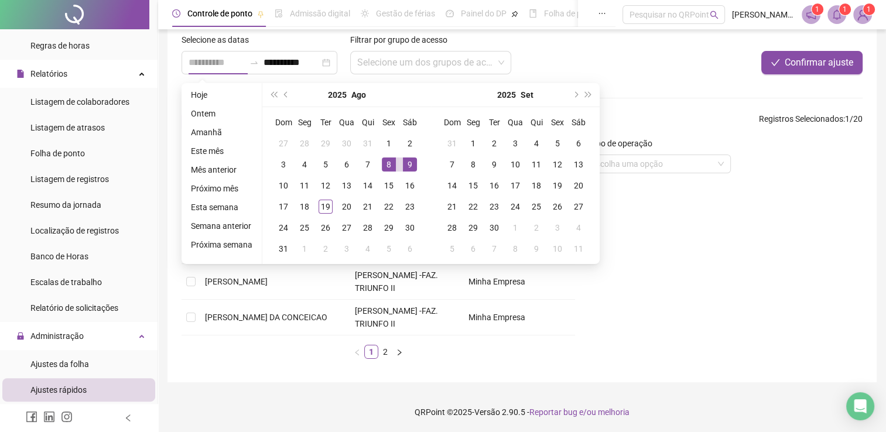
click at [408, 163] on div "9" at bounding box center [410, 165] width 14 height 14
type input "**********"
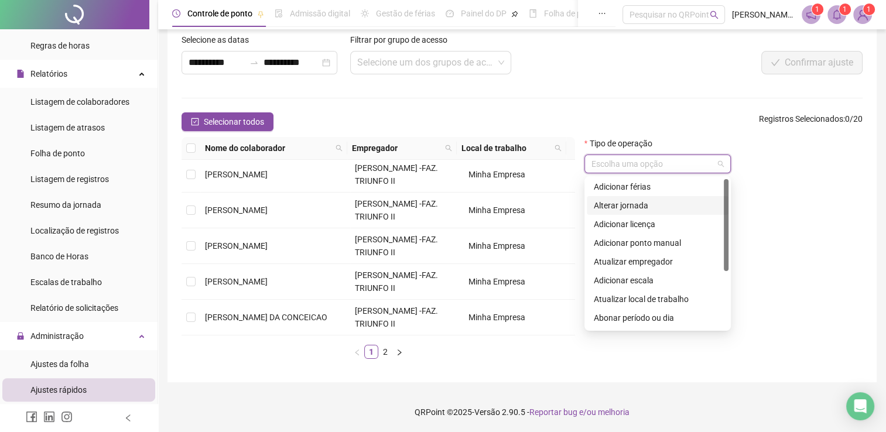
click at [696, 171] on input "search" at bounding box center [653, 164] width 122 height 18
click at [660, 207] on div "Alterar jornada" at bounding box center [658, 205] width 128 height 13
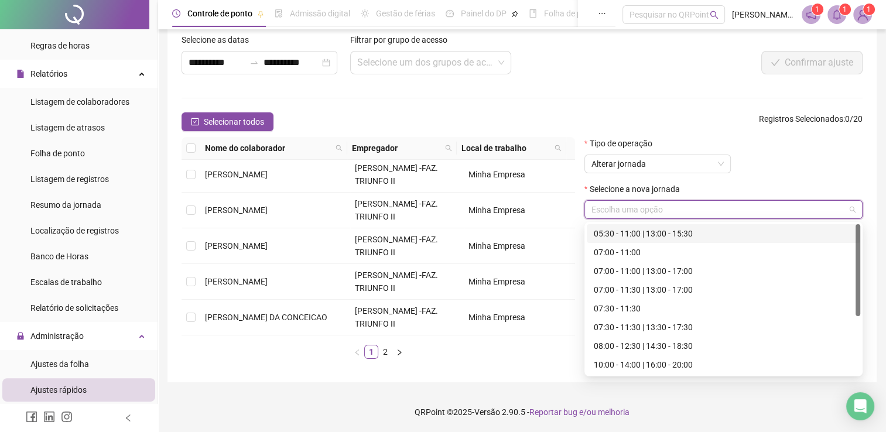
click at [799, 213] on input "search" at bounding box center [719, 210] width 254 height 18
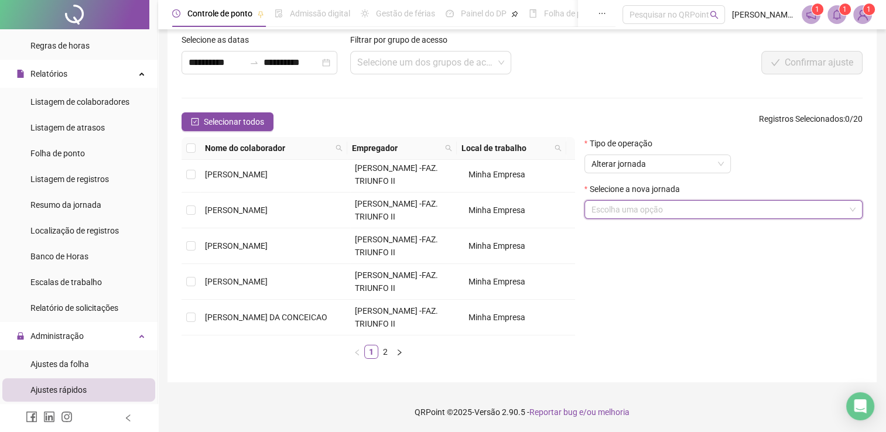
click at [814, 199] on div "Selecione a nova jornada" at bounding box center [724, 192] width 278 height 18
click at [833, 212] on input "search" at bounding box center [719, 210] width 254 height 18
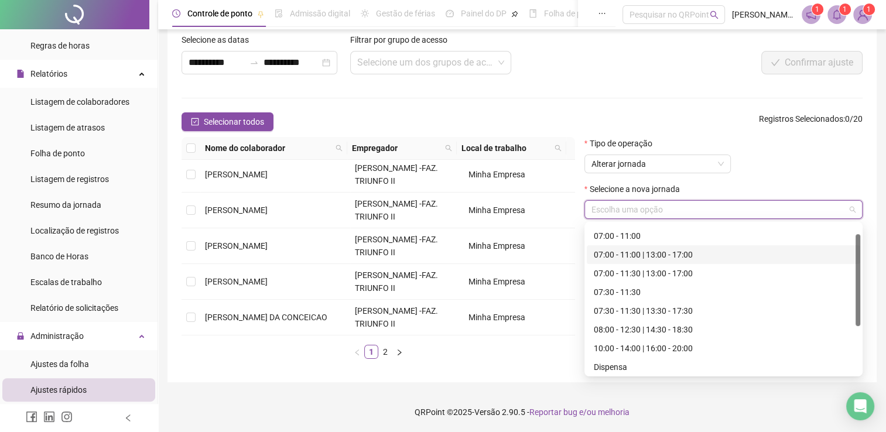
scroll to position [23, 0]
drag, startPoint x: 857, startPoint y: 268, endPoint x: 860, endPoint y: 282, distance: 14.3
click at [860, 282] on div at bounding box center [858, 284] width 5 height 92
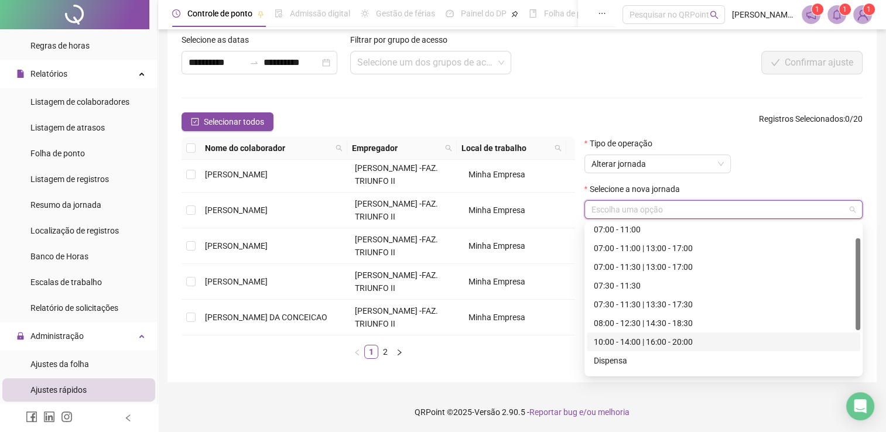
click at [679, 347] on div "10:00 - 14:00 | 16:00 - 20:00" at bounding box center [723, 342] width 259 height 13
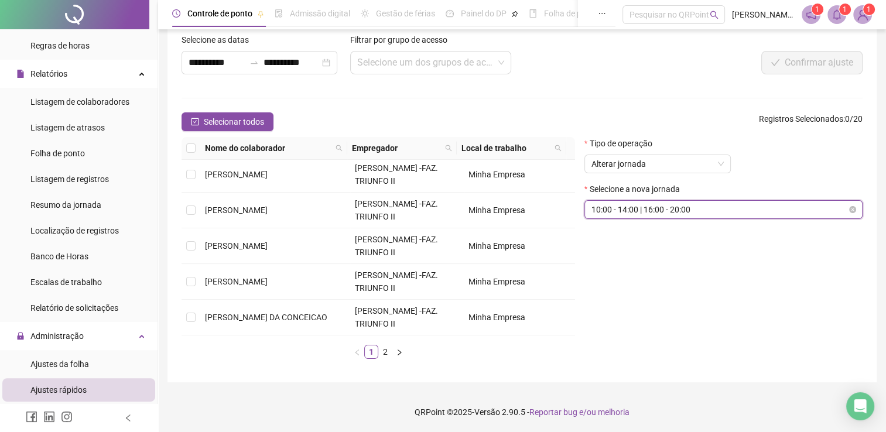
click at [696, 210] on span "10:00 - 14:00 | 16:00 - 20:00" at bounding box center [724, 210] width 264 height 18
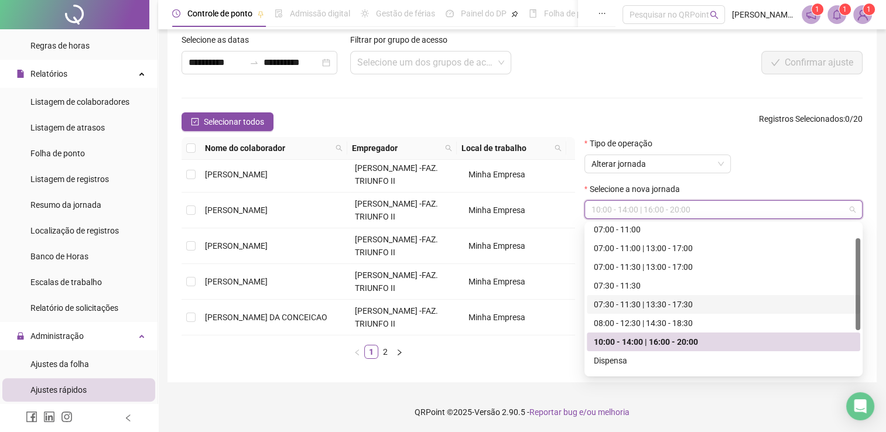
scroll to position [0, 0]
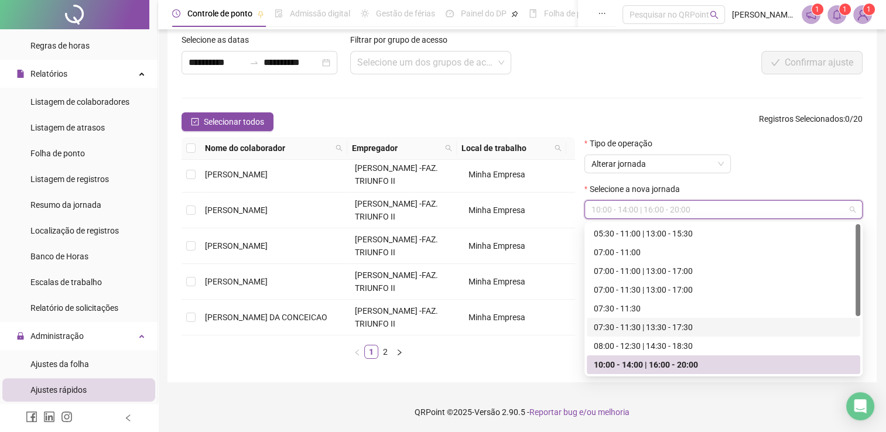
drag, startPoint x: 857, startPoint y: 309, endPoint x: 857, endPoint y: 275, distance: 34.0
click at [857, 275] on div at bounding box center [858, 270] width 5 height 92
click at [697, 227] on div "05:30 - 11:00 | 13:00 - 15:30" at bounding box center [723, 233] width 259 height 13
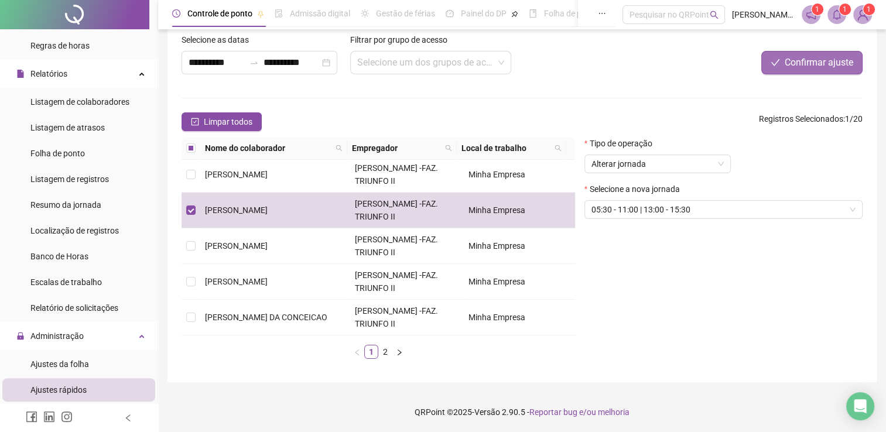
click at [792, 68] on span "Confirmar ajuste" at bounding box center [819, 63] width 69 height 14
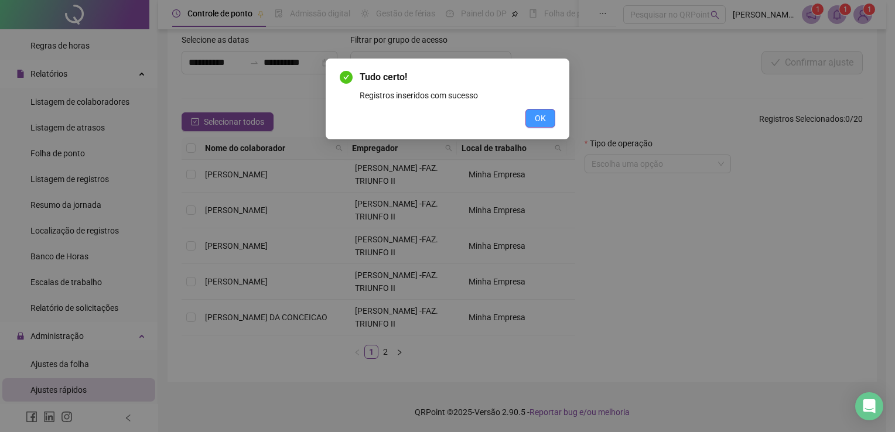
click at [548, 124] on button "OK" at bounding box center [540, 118] width 30 height 19
